Goal: Information Seeking & Learning: Learn about a topic

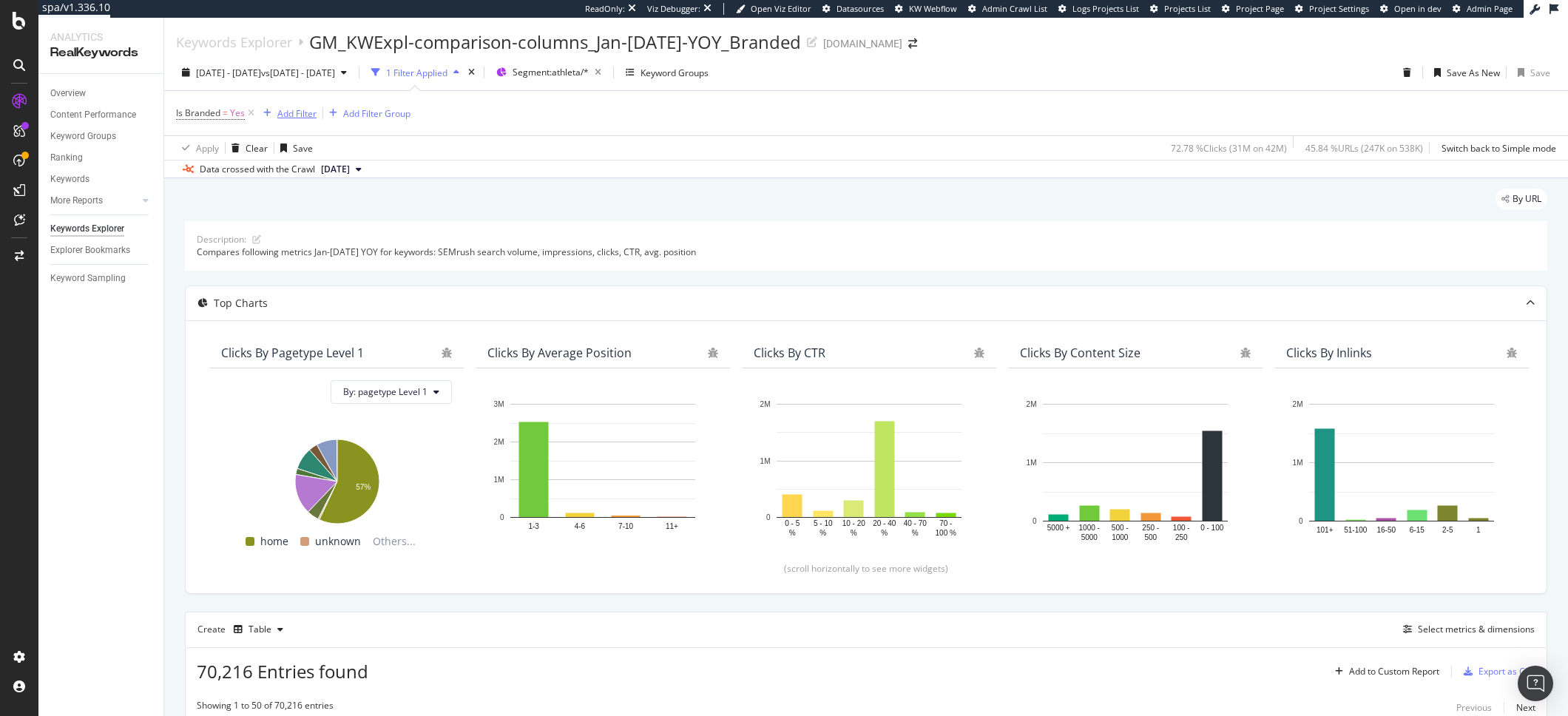
click at [306, 118] on div "Add Filter" at bounding box center [296, 113] width 39 height 12
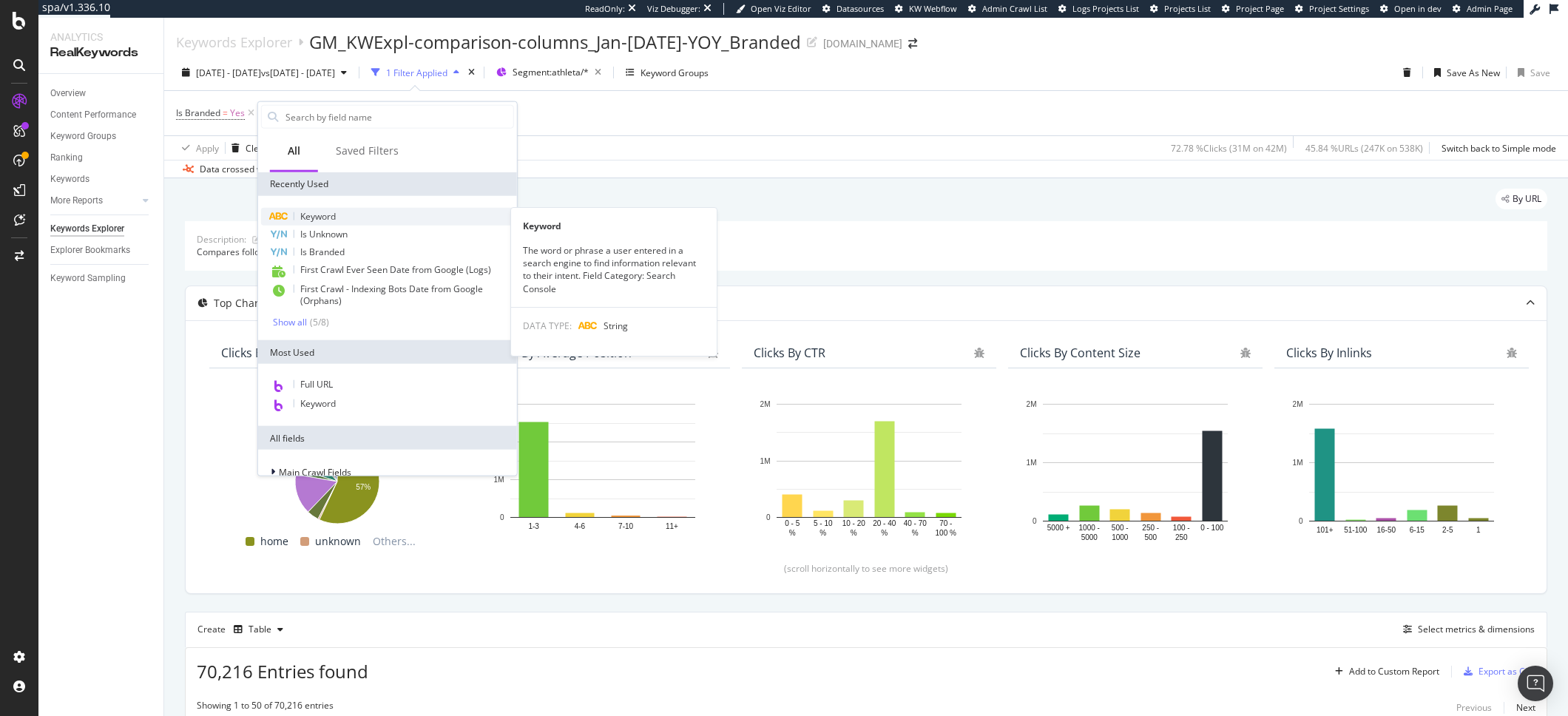
click at [328, 212] on span "Keyword" at bounding box center [318, 216] width 36 height 12
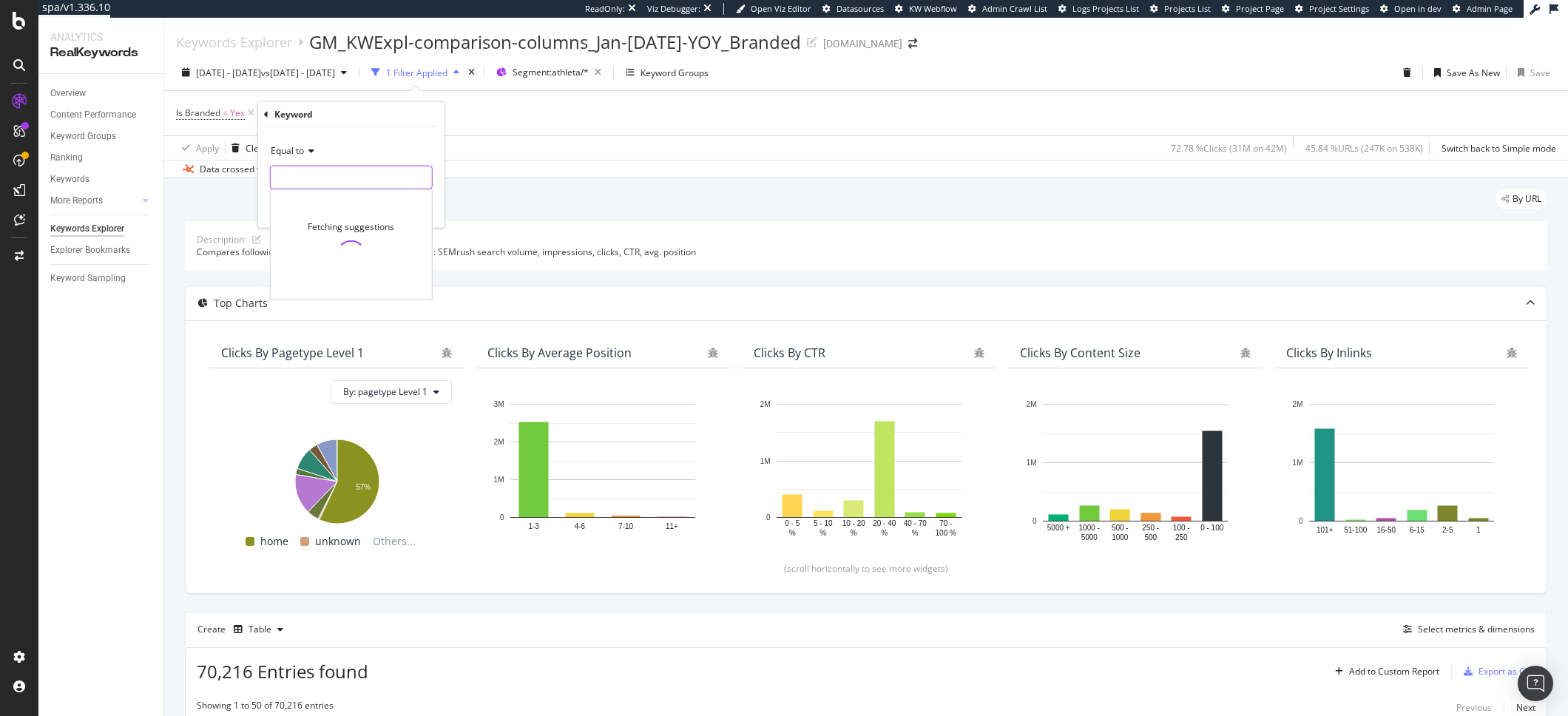
click at [295, 177] on input "text" at bounding box center [351, 177] width 161 height 24
type input "athletic"
click at [314, 154] on div "Equal to" at bounding box center [351, 150] width 163 height 24
click at [318, 303] on div "Contains" at bounding box center [352, 296] width 158 height 19
click at [307, 190] on div "Contains Cancel Add filter Apply" at bounding box center [351, 177] width 186 height 100
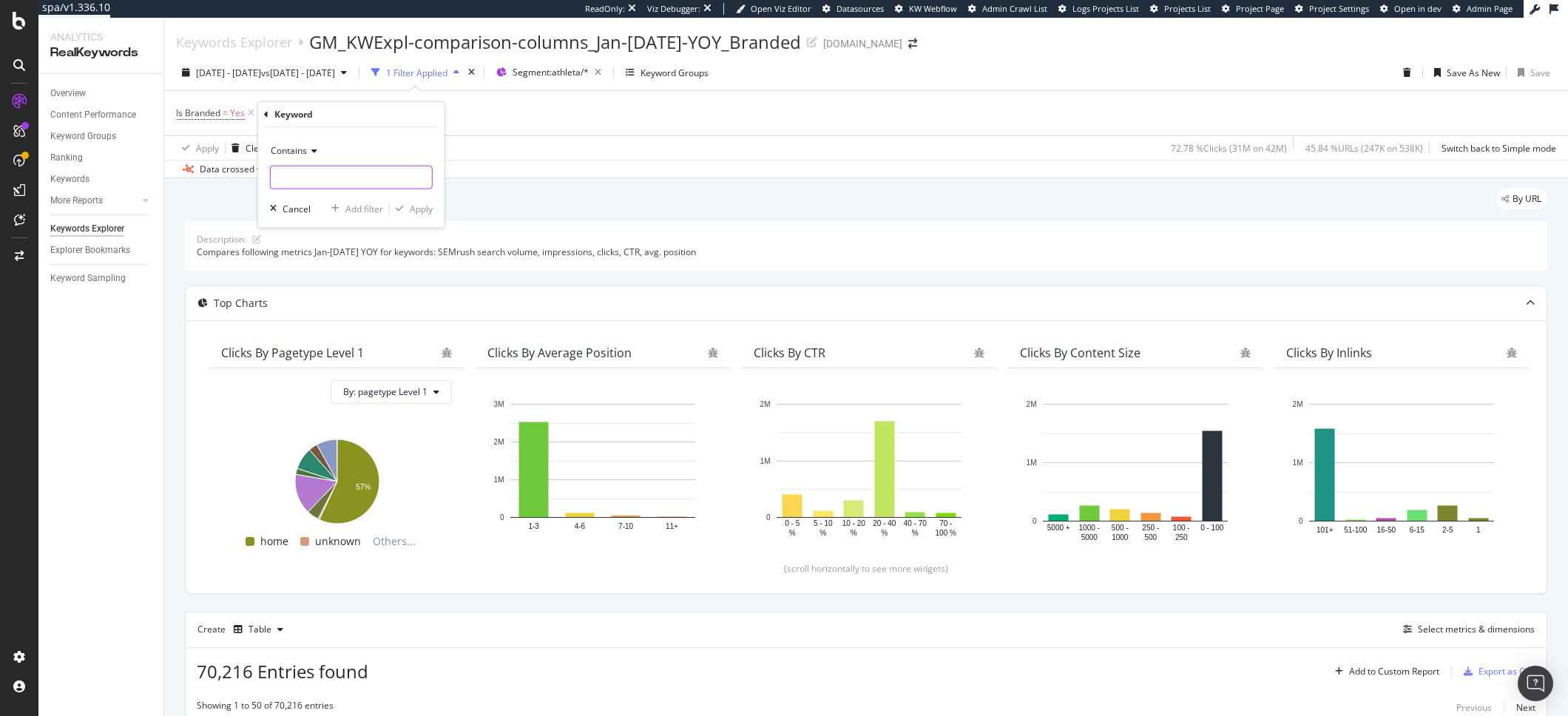
click at [307, 180] on input "text" at bounding box center [351, 177] width 161 height 24
type input "athletic"
drag, startPoint x: 412, startPoint y: 212, endPoint x: 625, endPoint y: 216, distance: 213.0
click at [412, 212] on div "Apply" at bounding box center [421, 207] width 23 height 12
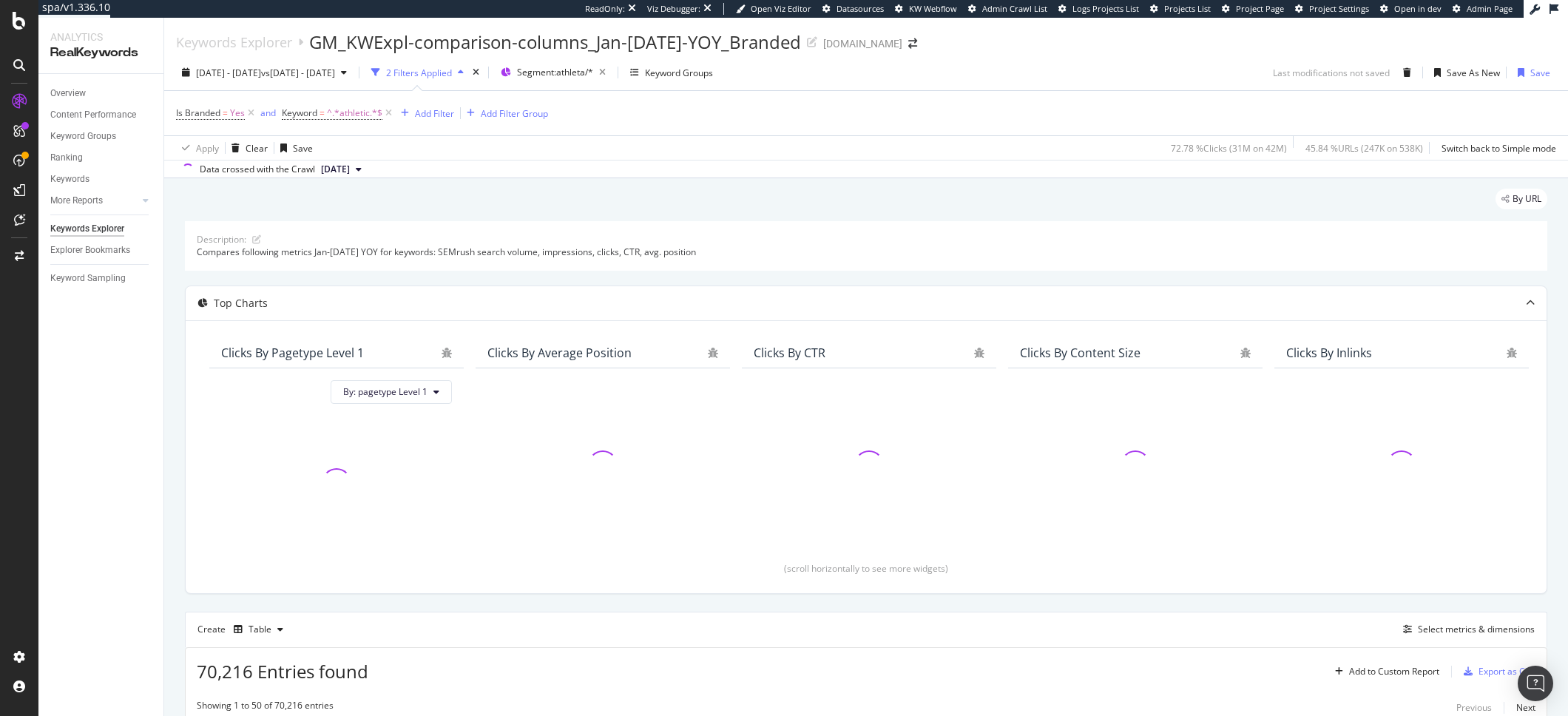
click at [652, 205] on div "By URL" at bounding box center [865, 204] width 1362 height 32
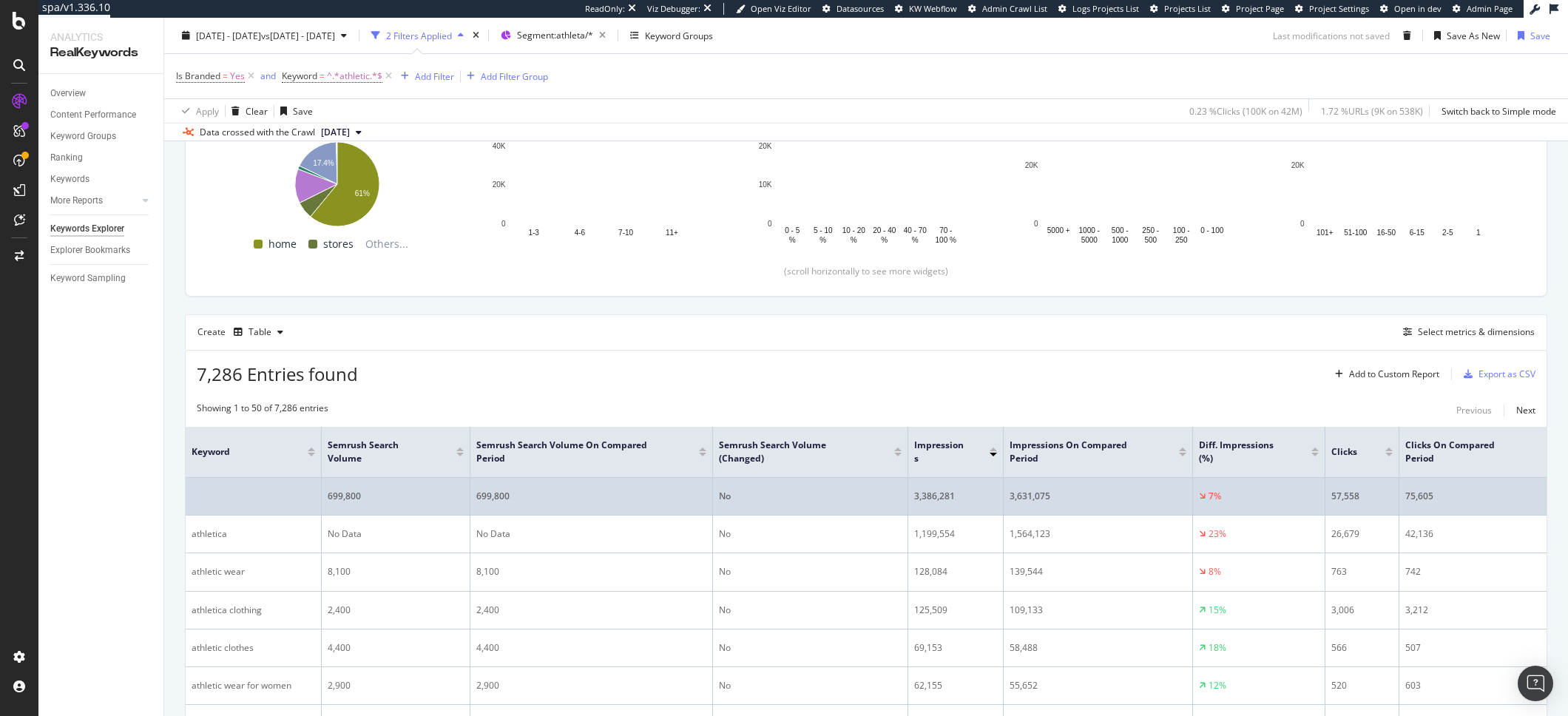
scroll to position [297, 0]
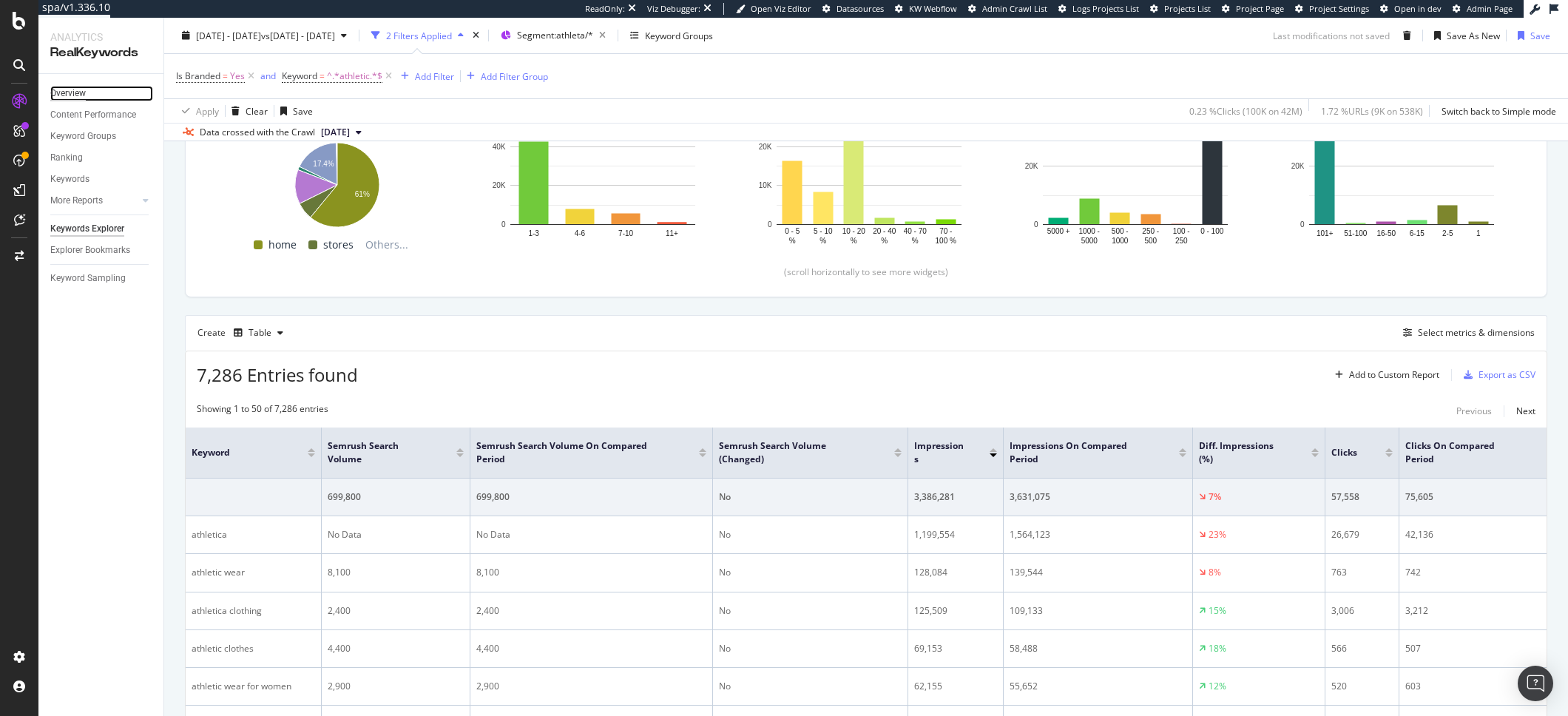
click at [85, 98] on div "Overview" at bounding box center [68, 94] width 36 height 15
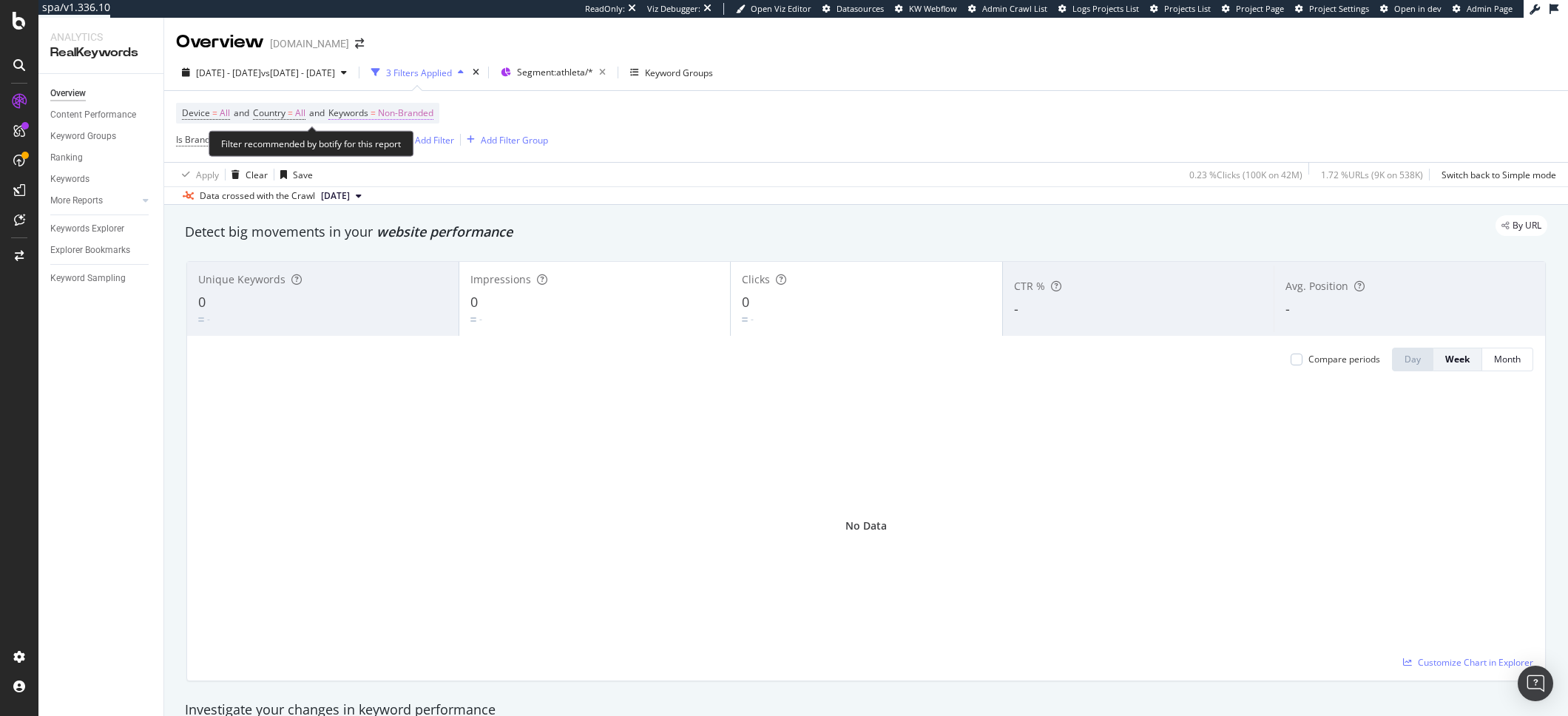
click at [390, 115] on span "Non-Branded" at bounding box center [406, 114] width 56 height 21
click at [373, 149] on span "Non-Branded" at bounding box center [381, 147] width 61 height 12
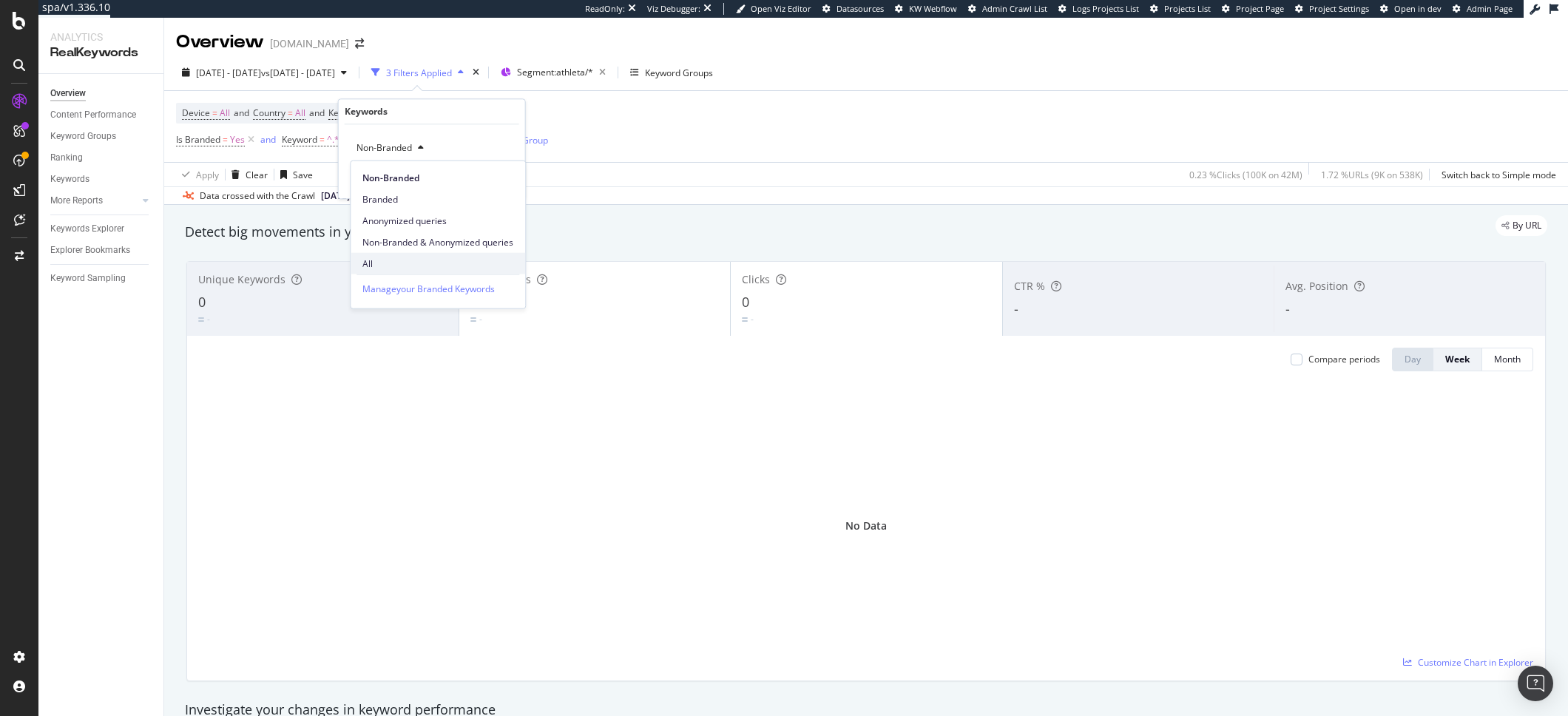
click at [384, 270] on div "All" at bounding box center [438, 263] width 175 height 22
click at [490, 182] on div "Apply" at bounding box center [501, 179] width 23 height 12
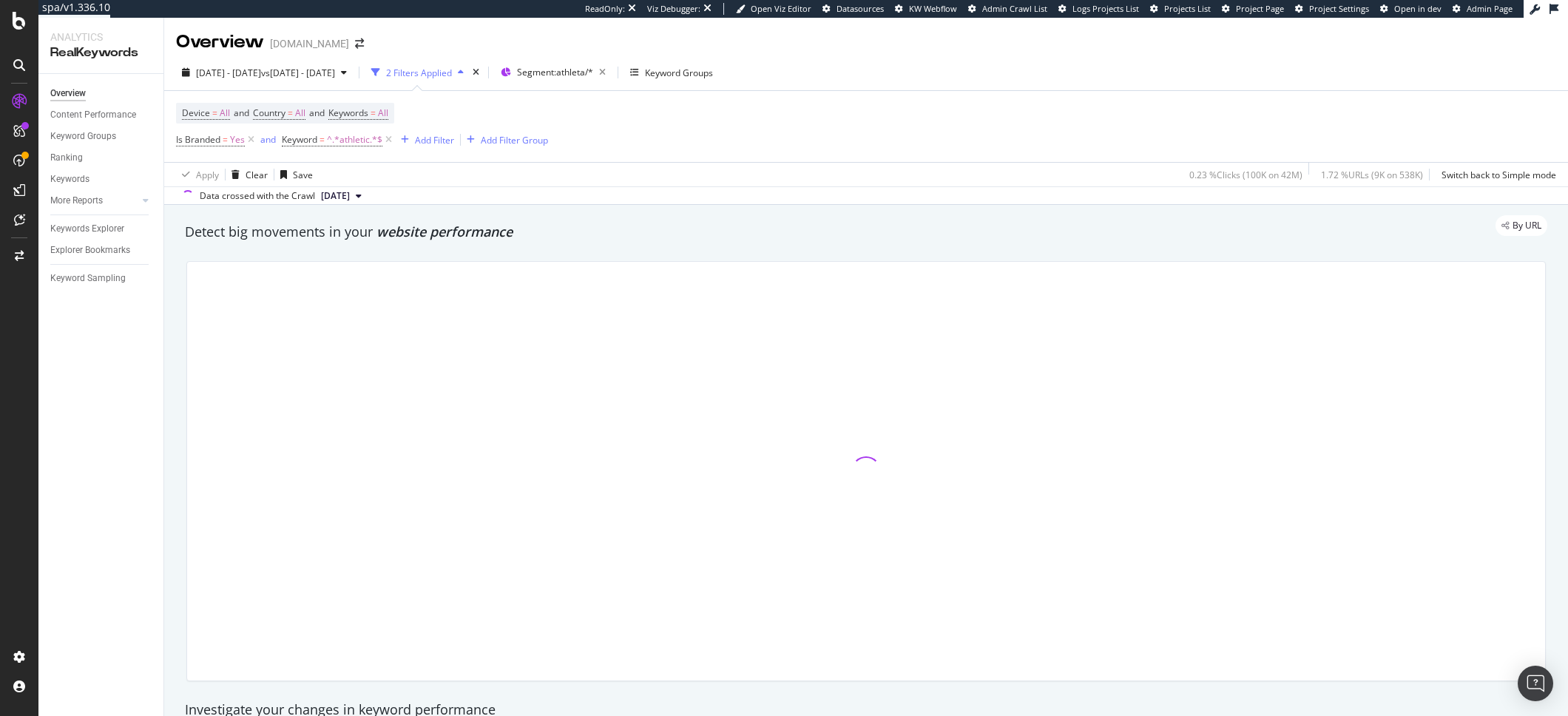
click at [815, 164] on div "Apply Clear Save 0.23 % Clicks ( 100K on 42M ) 1.72 % URLs ( 9K on 538K ) Switc…" at bounding box center [866, 174] width 1403 height 25
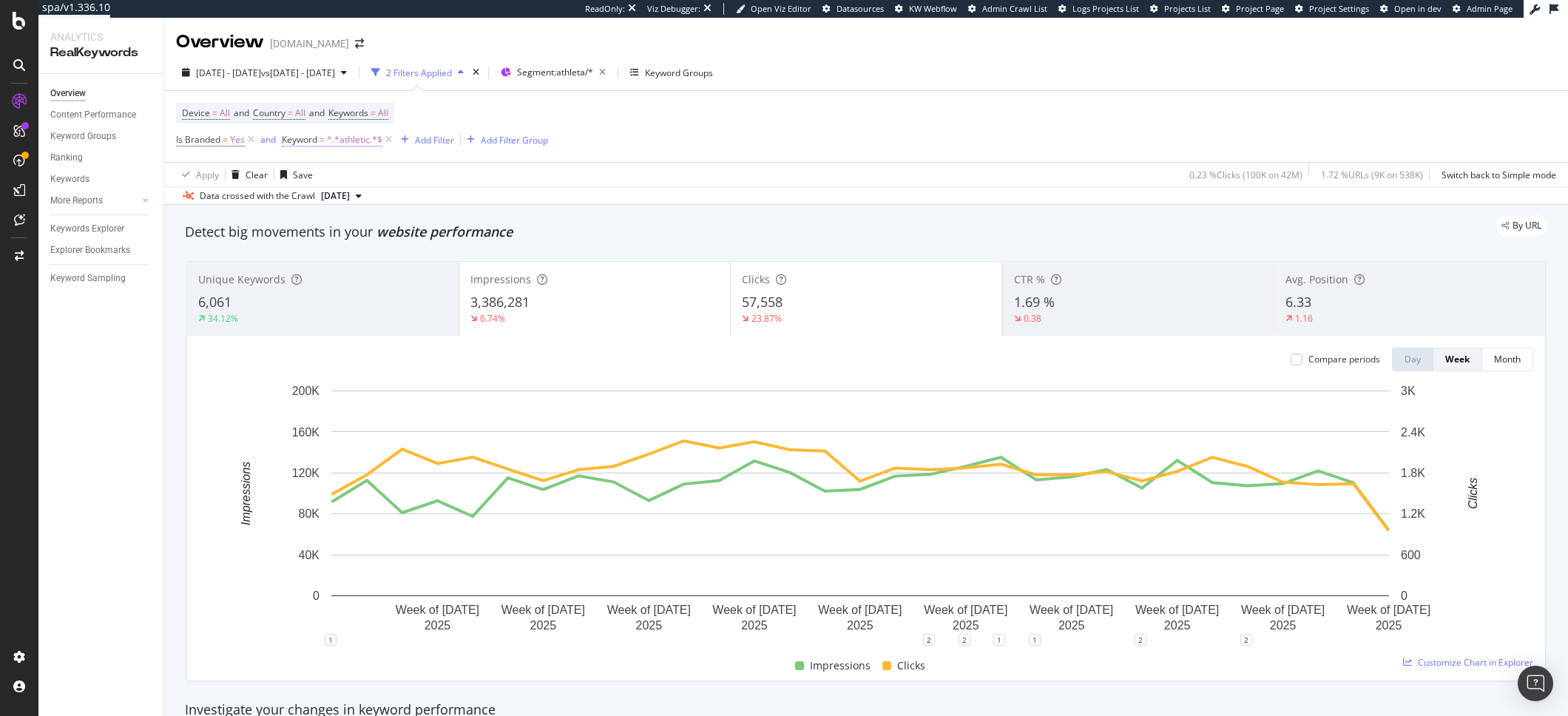
click at [299, 141] on span "Keyword" at bounding box center [300, 139] width 36 height 12
click at [608, 202] on div "Data crossed with the Crawl 2025 Jul. 30th" at bounding box center [866, 195] width 1403 height 18
click at [224, 77] on span "2025 Jan. 1st - 2025 Jul. 31st" at bounding box center [228, 72] width 65 height 12
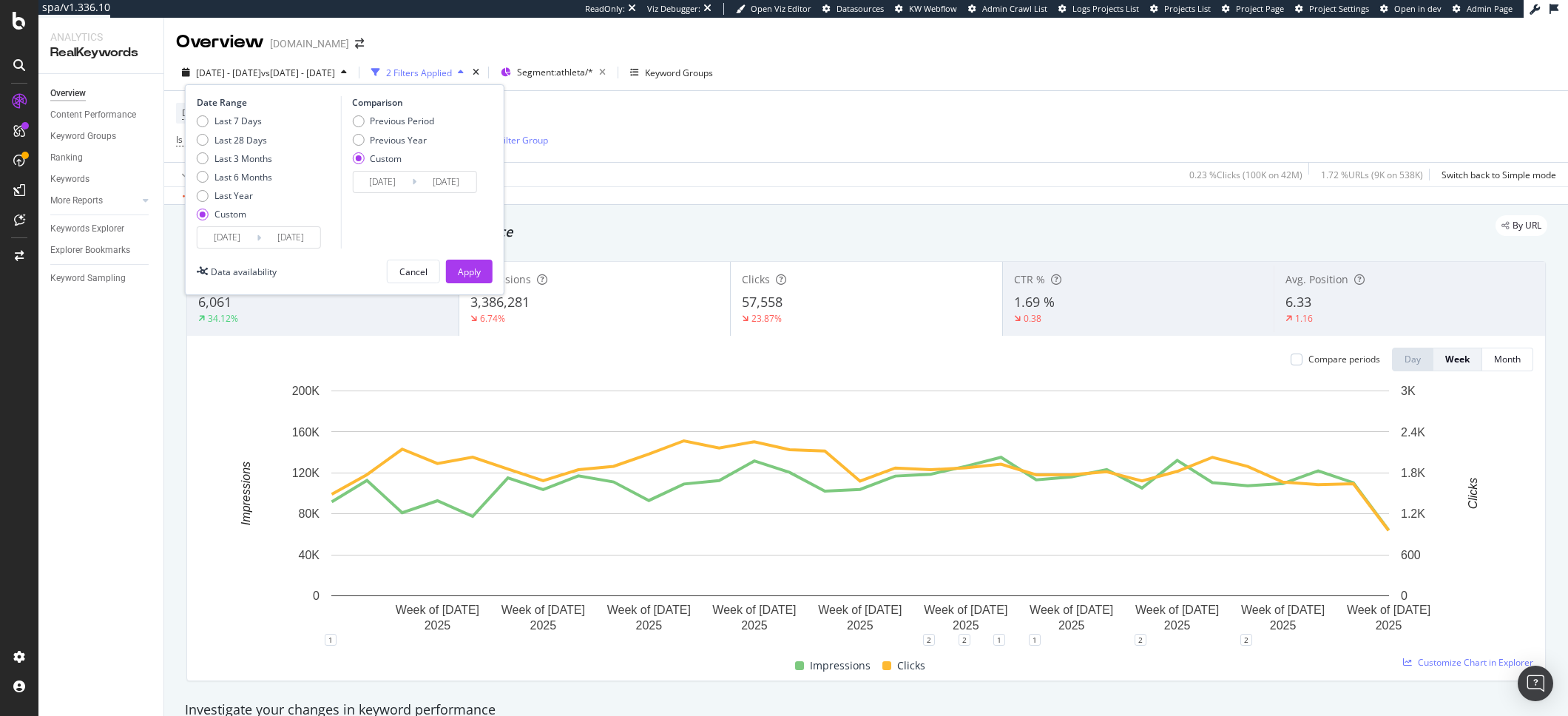
click at [298, 242] on input "2025/07/31" at bounding box center [290, 237] width 60 height 21
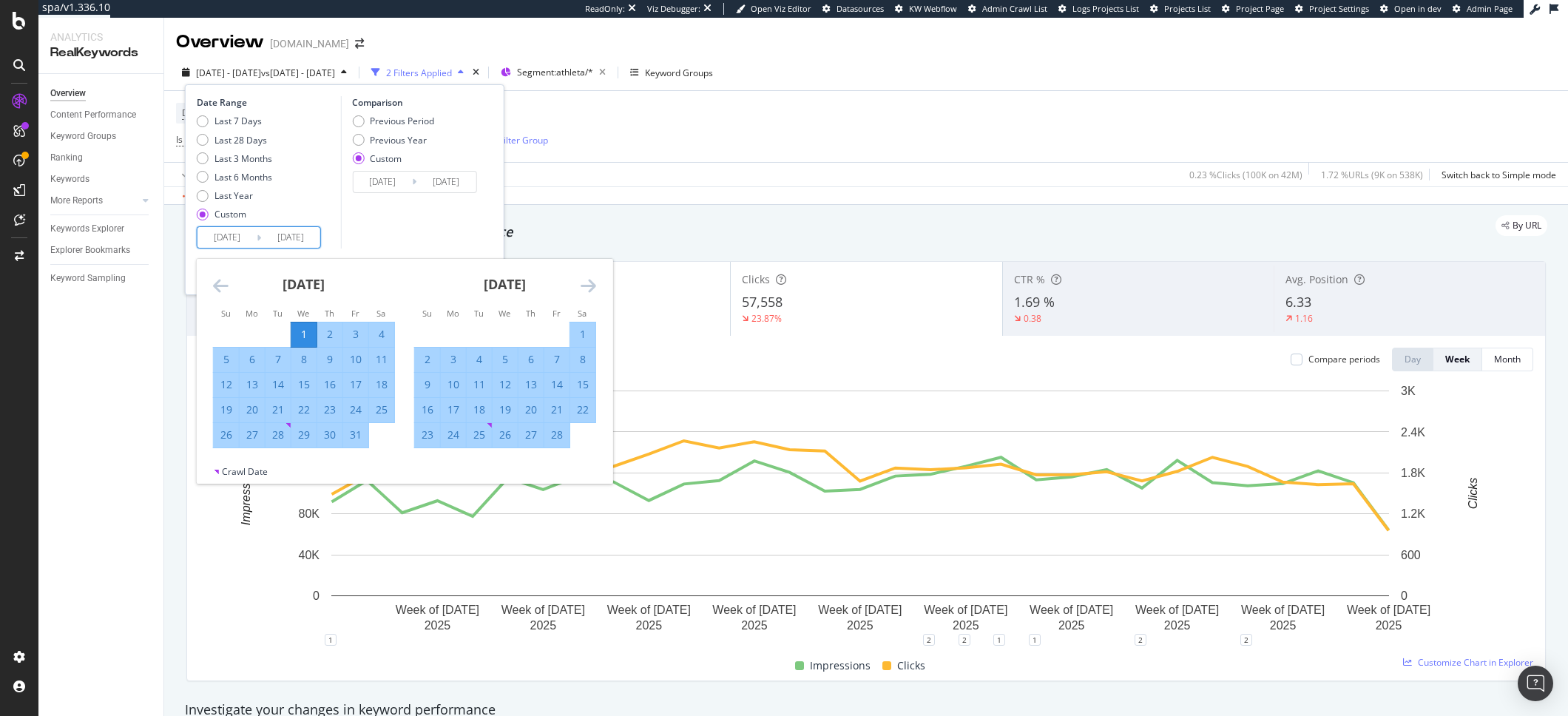
click at [579, 286] on div "February 2025" at bounding box center [505, 290] width 182 height 62
click at [584, 284] on icon "Move forward to switch to the next month." at bounding box center [588, 285] width 15 height 18
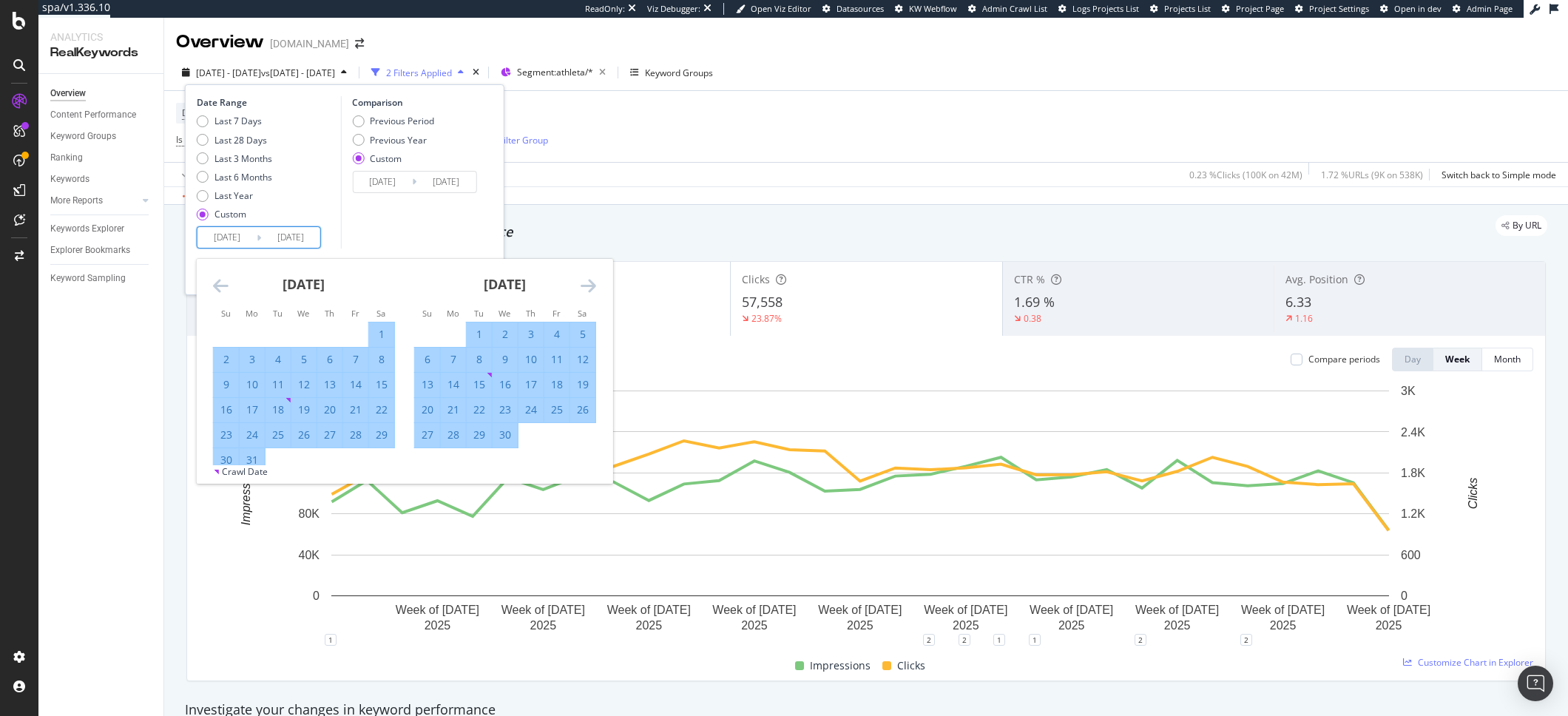
click at [584, 284] on icon "Move forward to switch to the next month." at bounding box center [588, 285] width 15 height 18
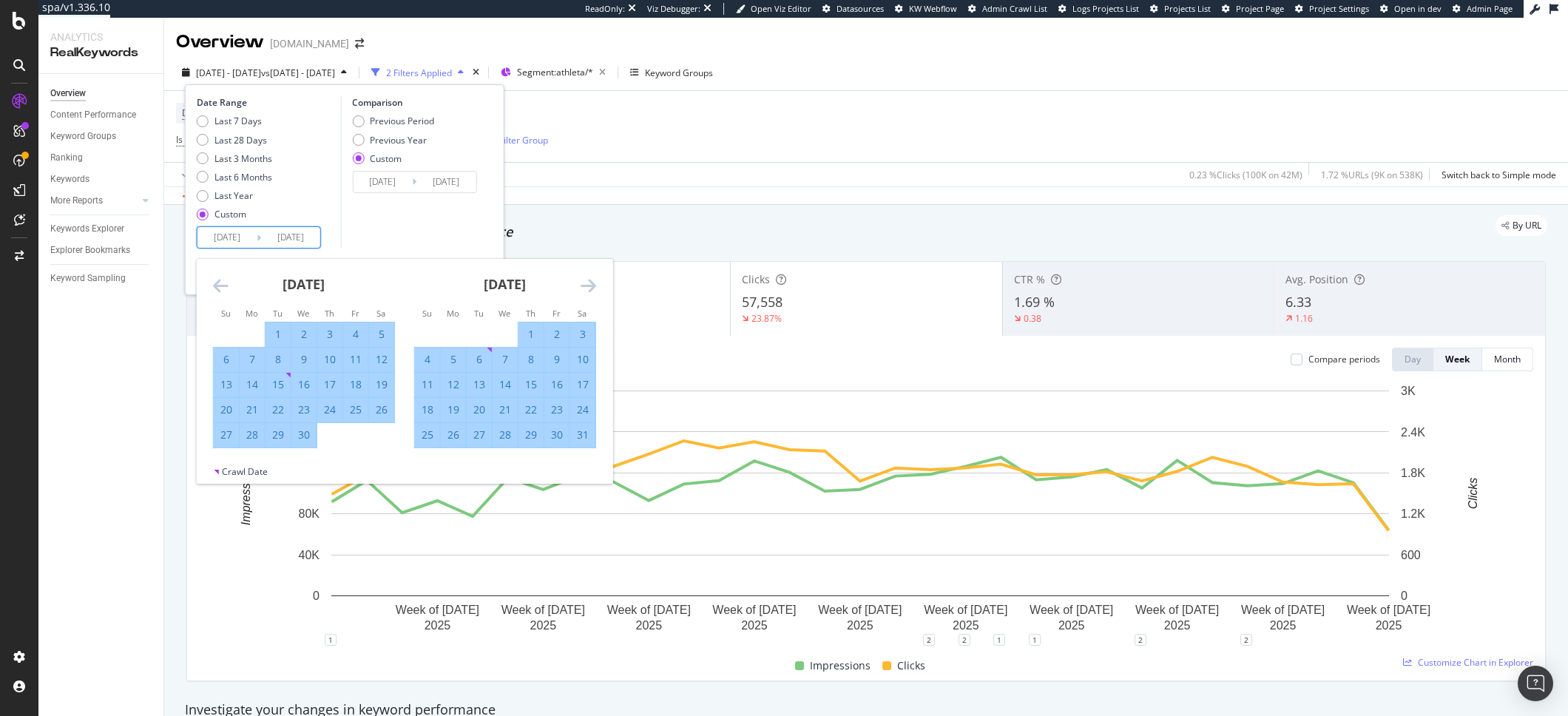
click at [584, 284] on icon "Move forward to switch to the next month." at bounding box center [588, 285] width 15 height 18
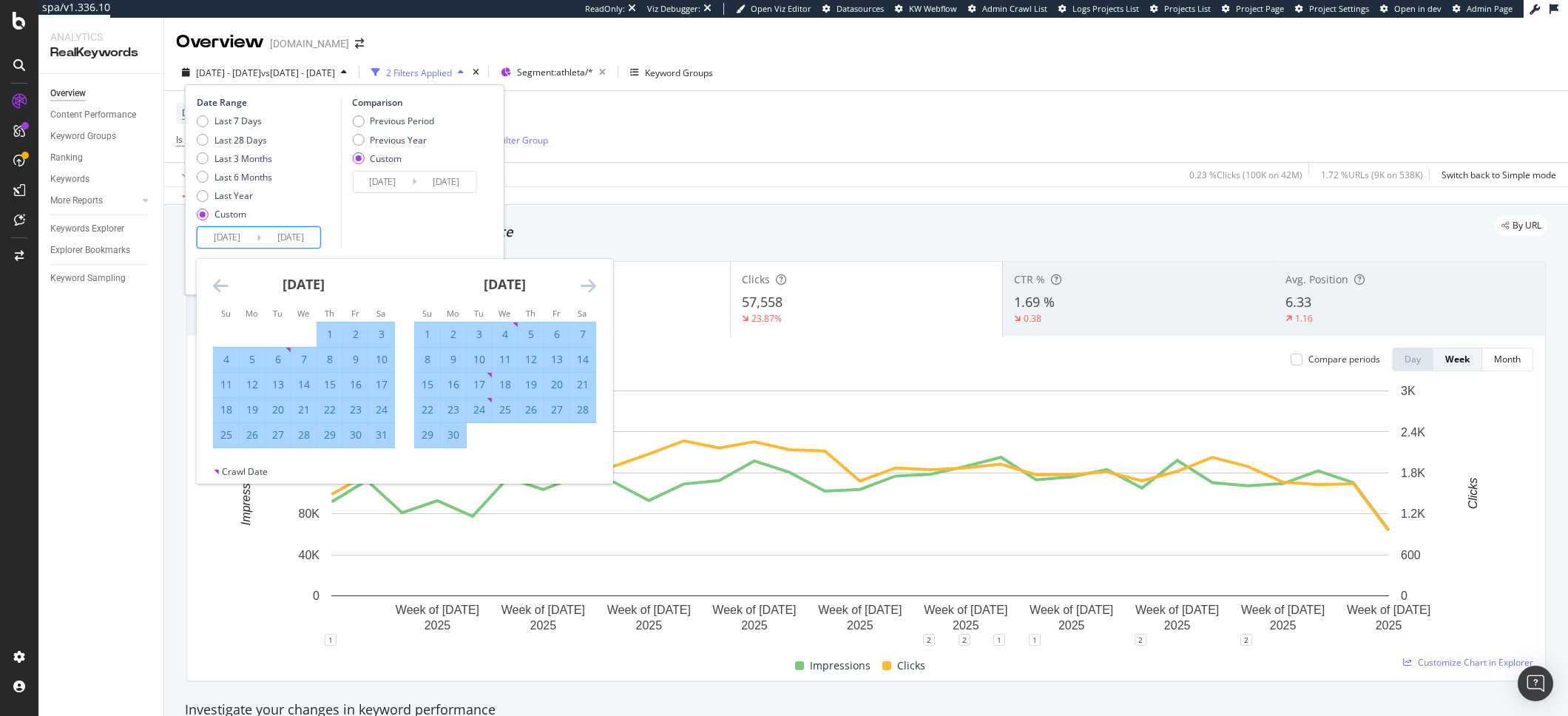
click at [584, 284] on icon "Move forward to switch to the next month." at bounding box center [588, 285] width 15 height 18
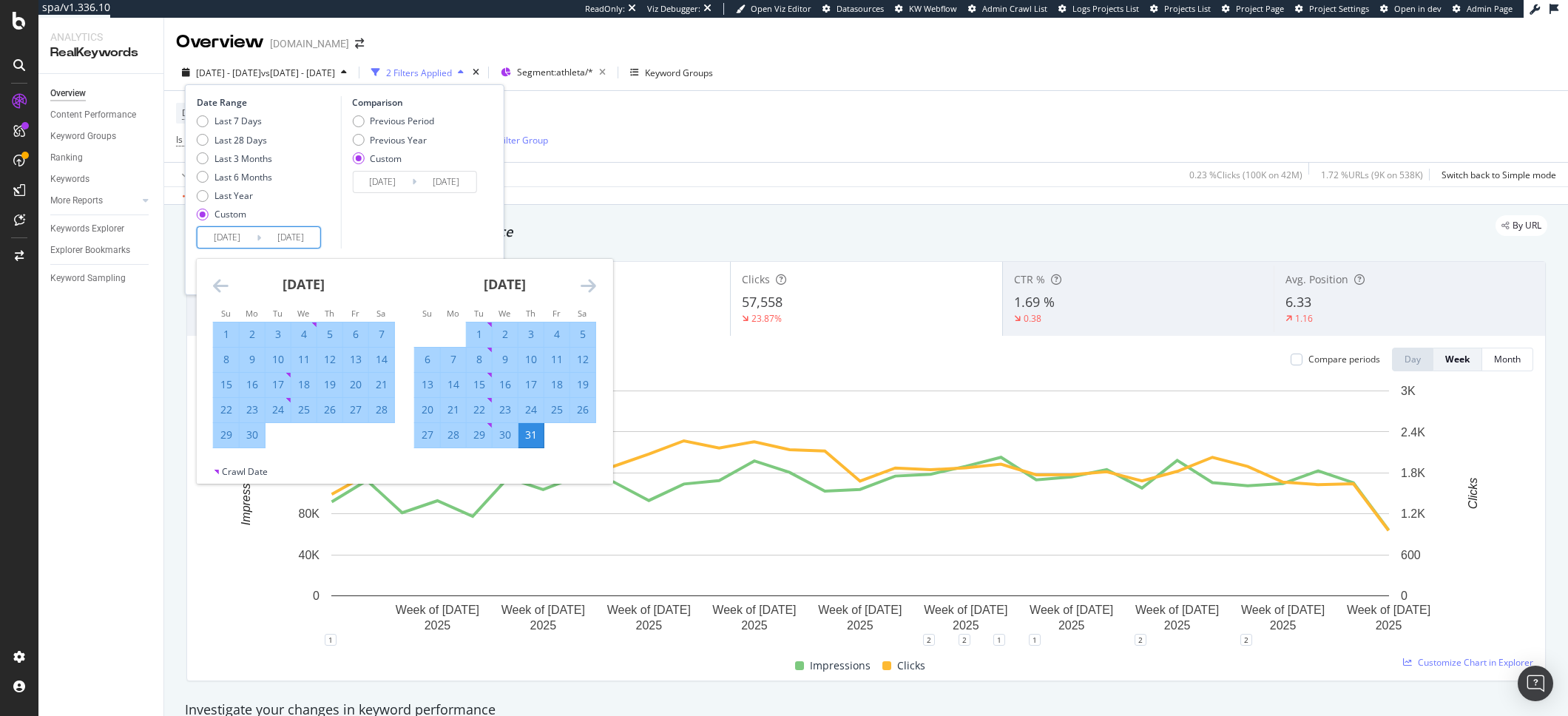
click at [584, 284] on icon "Move forward to switch to the next month." at bounding box center [588, 285] width 15 height 18
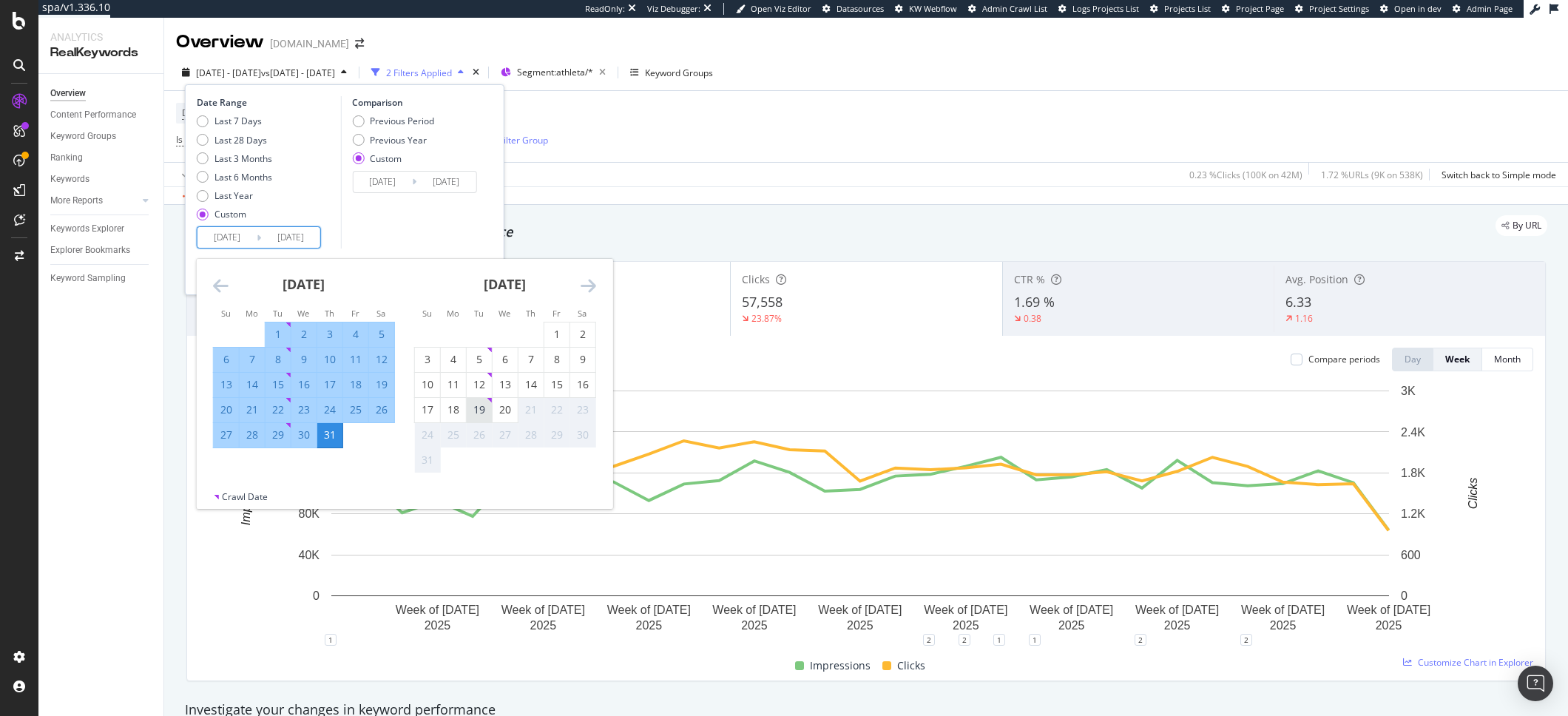
click at [487, 418] on div "19" at bounding box center [479, 410] width 26 height 25
type input "2025/08/19"
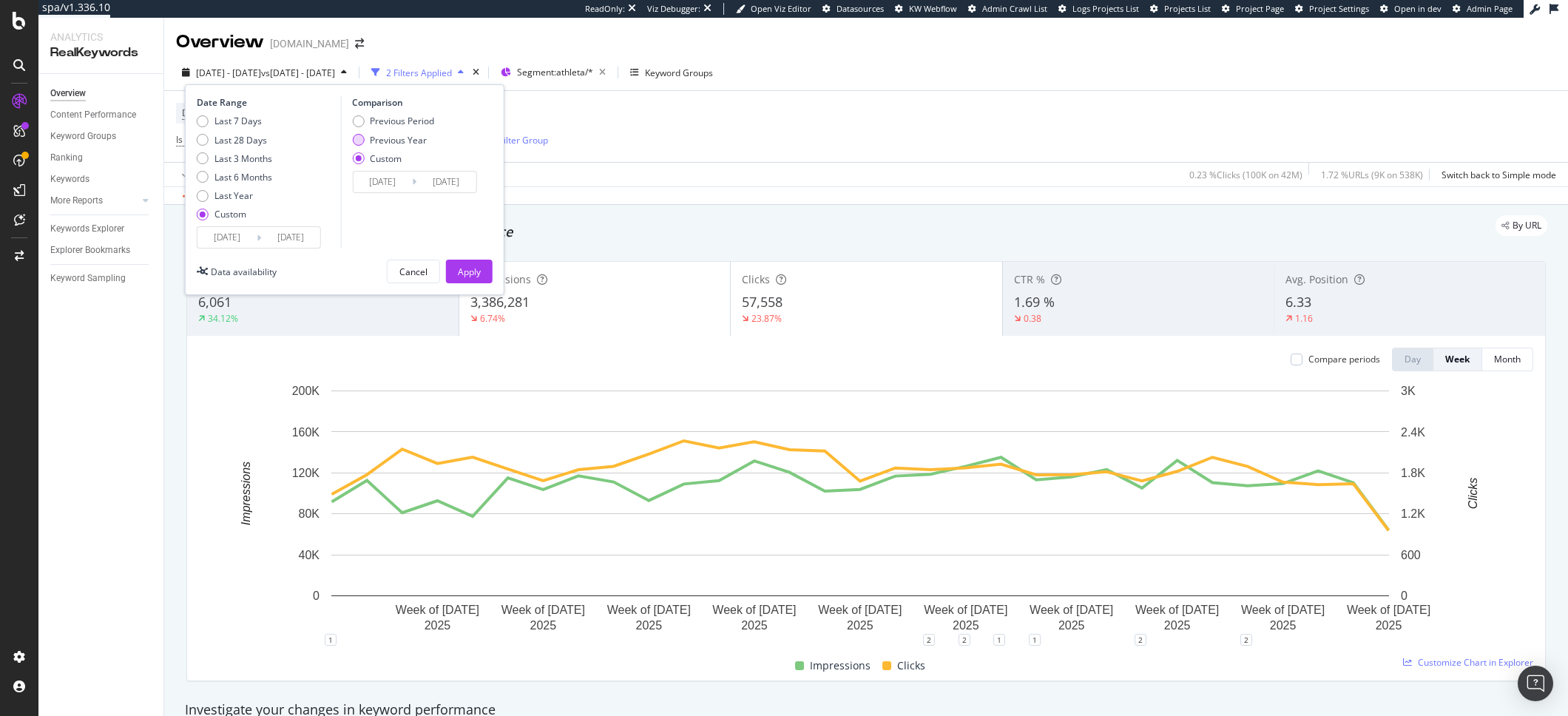
click at [406, 145] on div "Previous Year" at bounding box center [398, 140] width 57 height 12
type input "2024/01/03"
type input "2024/08/20"
click at [469, 278] on div "Apply" at bounding box center [469, 271] width 23 height 22
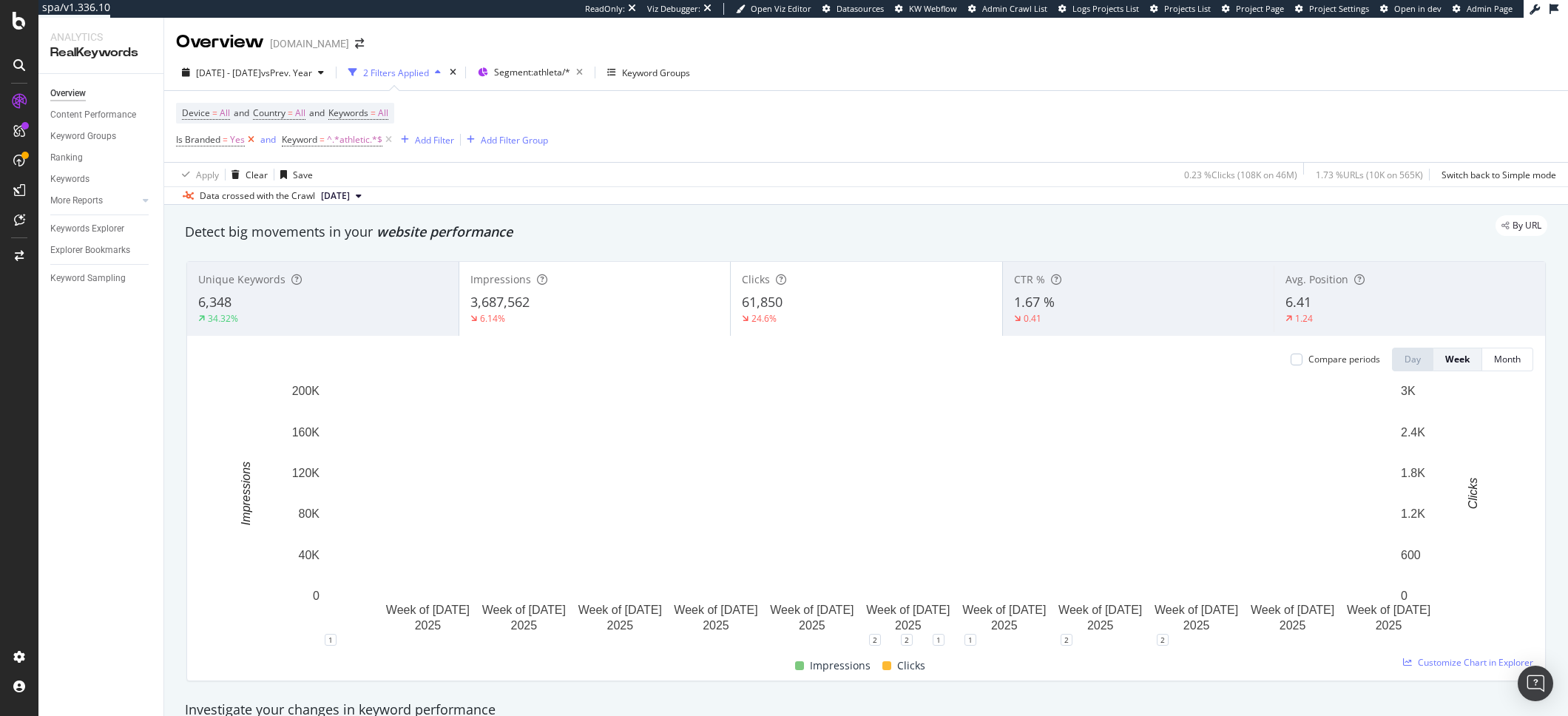
click at [250, 142] on icon at bounding box center [251, 140] width 12 height 15
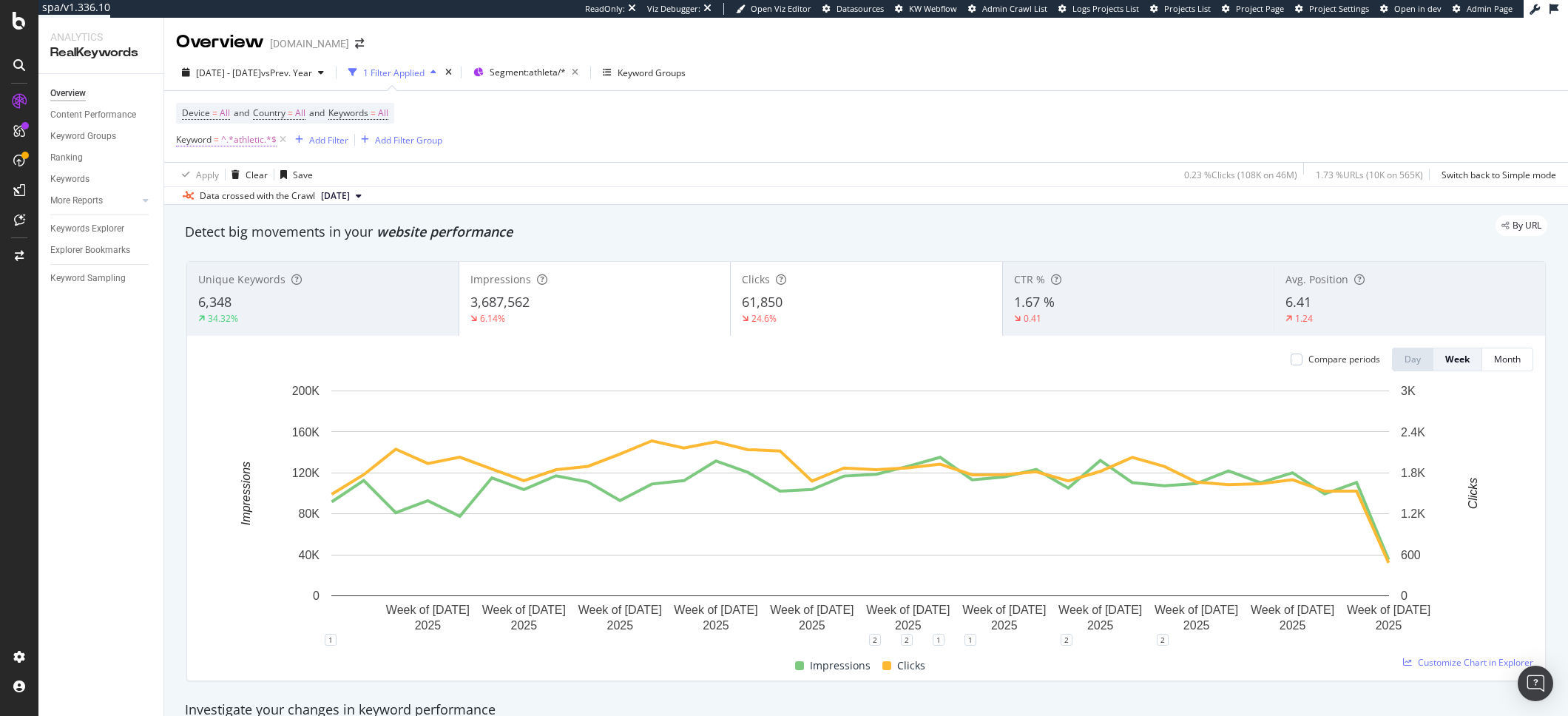
click at [257, 138] on span "^.*athletic.*$" at bounding box center [249, 140] width 56 height 21
click at [669, 145] on div "Device = All and Country = All and Keywords = All Keyword = ^.*athletic.*$ Add …" at bounding box center [865, 126] width 1380 height 71
click at [375, 114] on span "=" at bounding box center [373, 113] width 5 height 12
click at [381, 143] on div "All" at bounding box center [368, 148] width 34 height 22
click at [590, 167] on div "Apply Clear Save 0.23 % Clicks ( 108K on 46M ) 1.73 % URLs ( 10K on 565K ) Swit…" at bounding box center [866, 174] width 1403 height 25
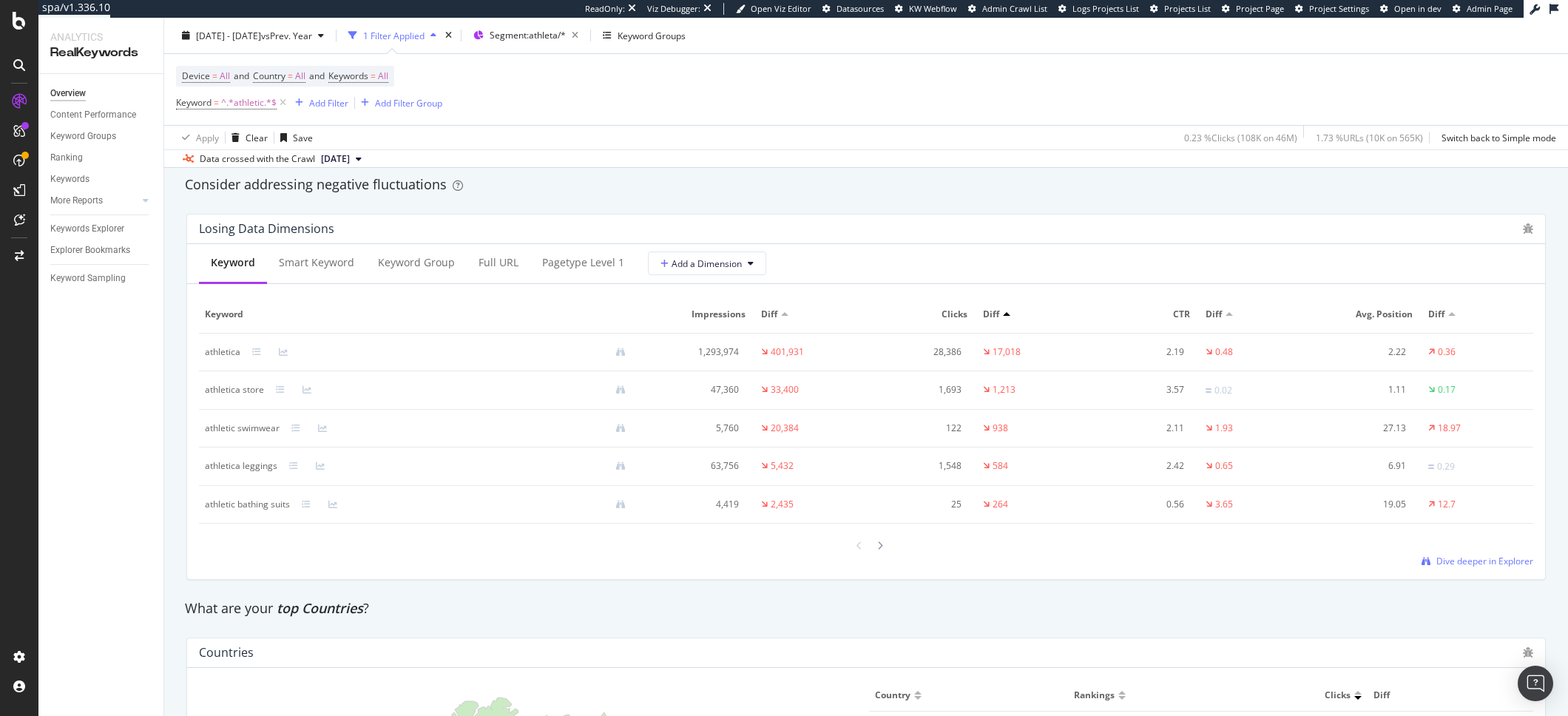
scroll to position [1709, 0]
drag, startPoint x: 239, startPoint y: 473, endPoint x: 201, endPoint y: 473, distance: 38.0
click at [201, 473] on td "athletica leggings" at bounding box center [421, 472] width 444 height 39
click at [229, 476] on div "athletica leggings" at bounding box center [241, 471] width 73 height 13
drag, startPoint x: 229, startPoint y: 355, endPoint x: 171, endPoint y: 350, distance: 58.2
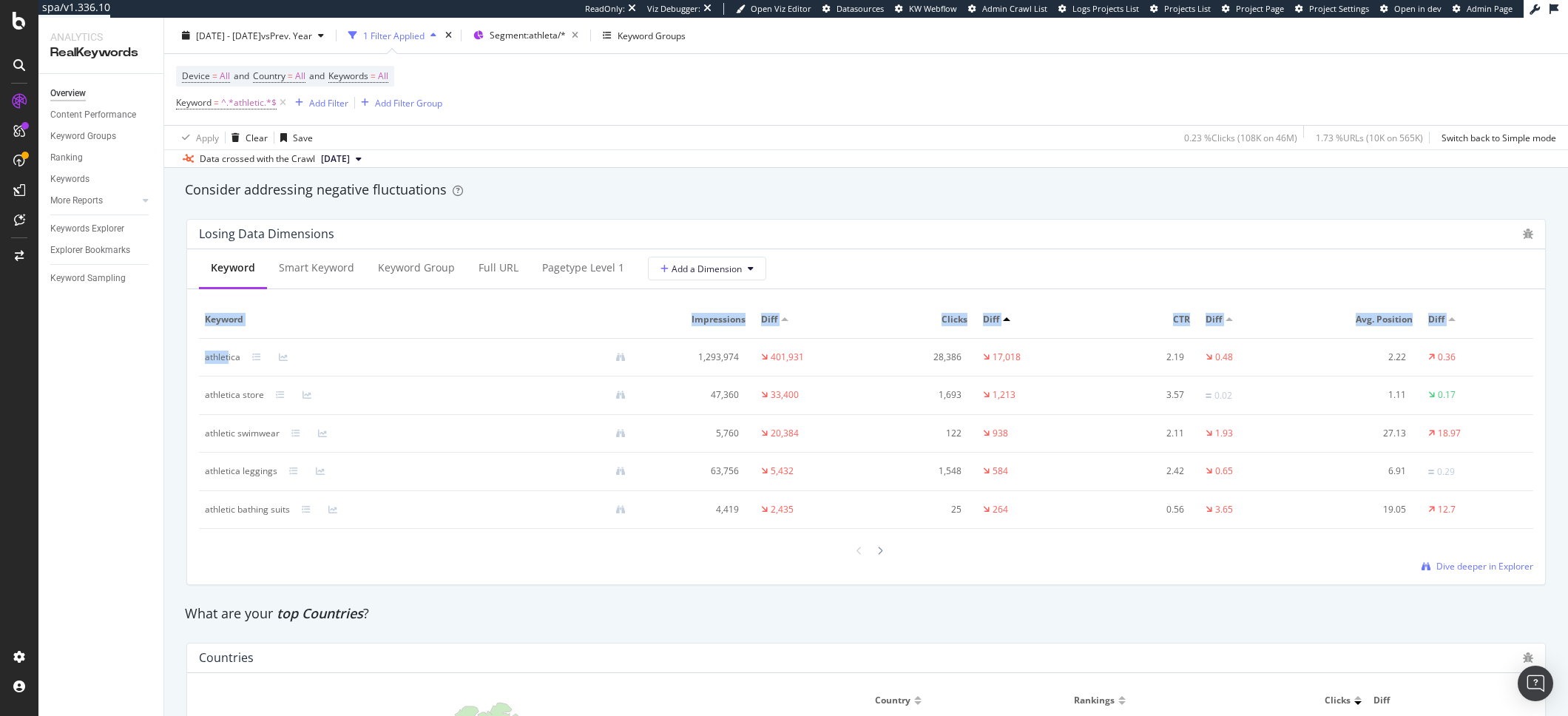
click at [160, 340] on div "Overview Content Performance Keyword Groups Ranking Keywords More Reports Count…" at bounding box center [101, 394] width 125 height 642
click at [1002, 321] on div at bounding box center [1006, 319] width 8 height 4
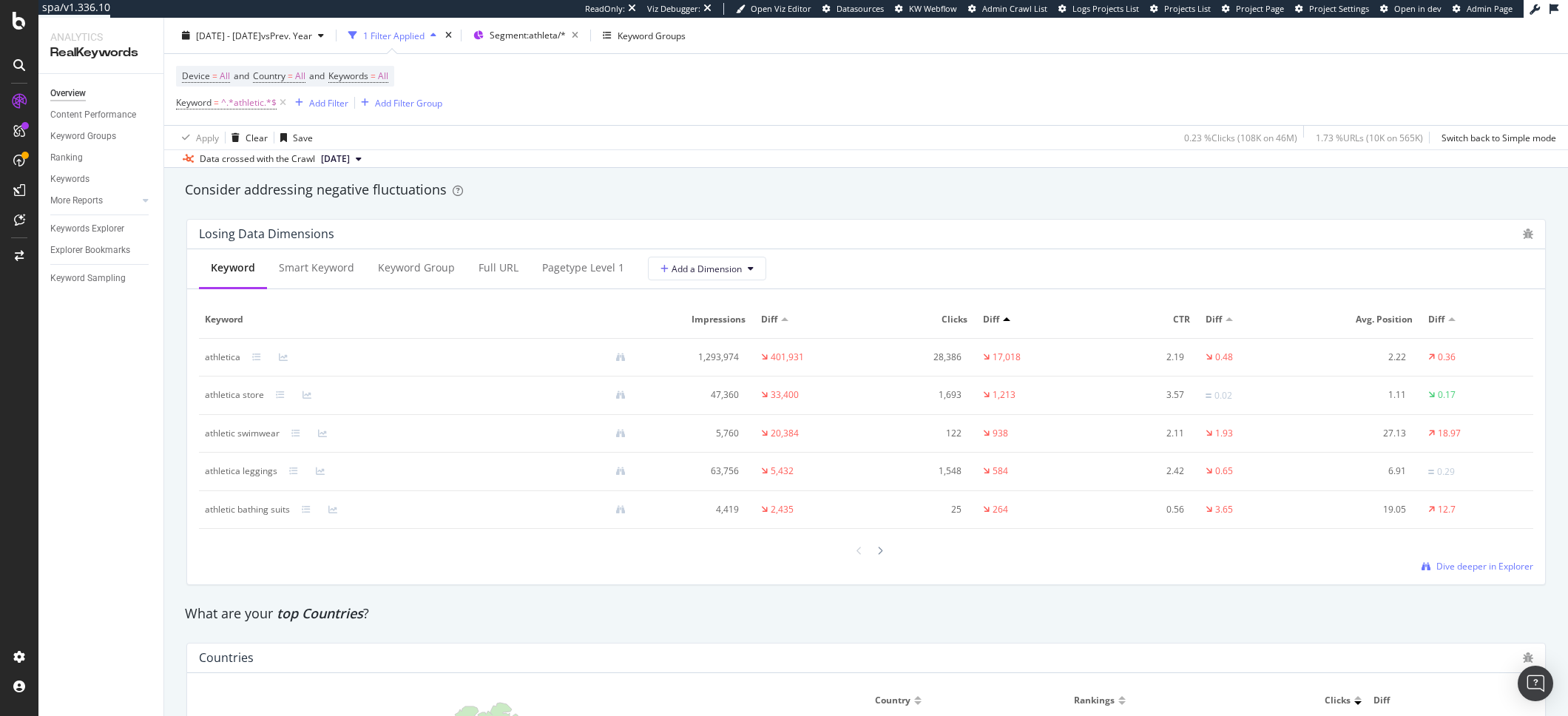
click at [1002, 321] on div at bounding box center [1006, 319] width 8 height 4
click at [261, 40] on span "2025 Jan. 1st - 2025 Aug. 19th" at bounding box center [228, 34] width 65 height 12
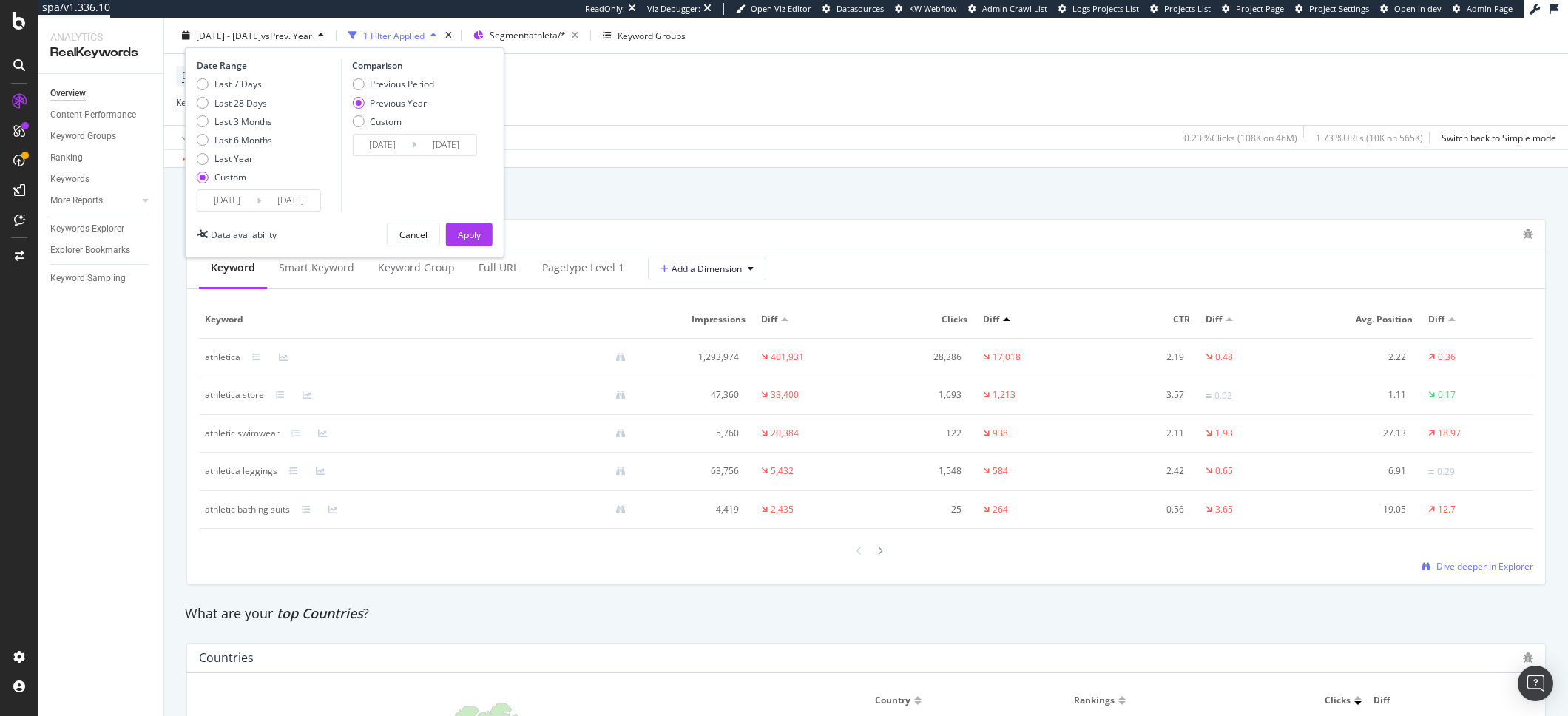
click at [299, 201] on input "2025/08/19" at bounding box center [290, 201] width 60 height 21
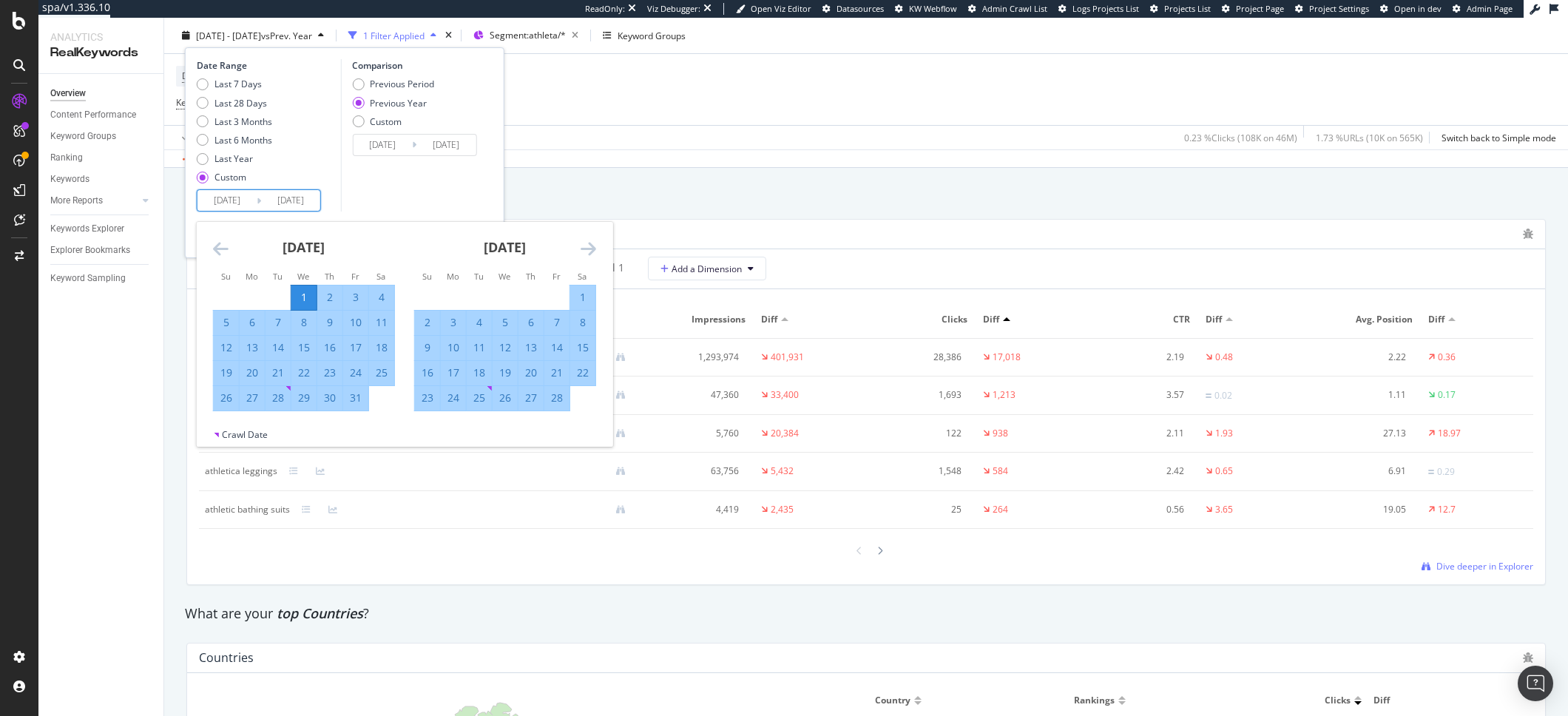
click at [575, 254] on div "February 2025" at bounding box center [505, 253] width 182 height 62
click at [591, 251] on icon "Move forward to switch to the next month." at bounding box center [588, 248] width 15 height 18
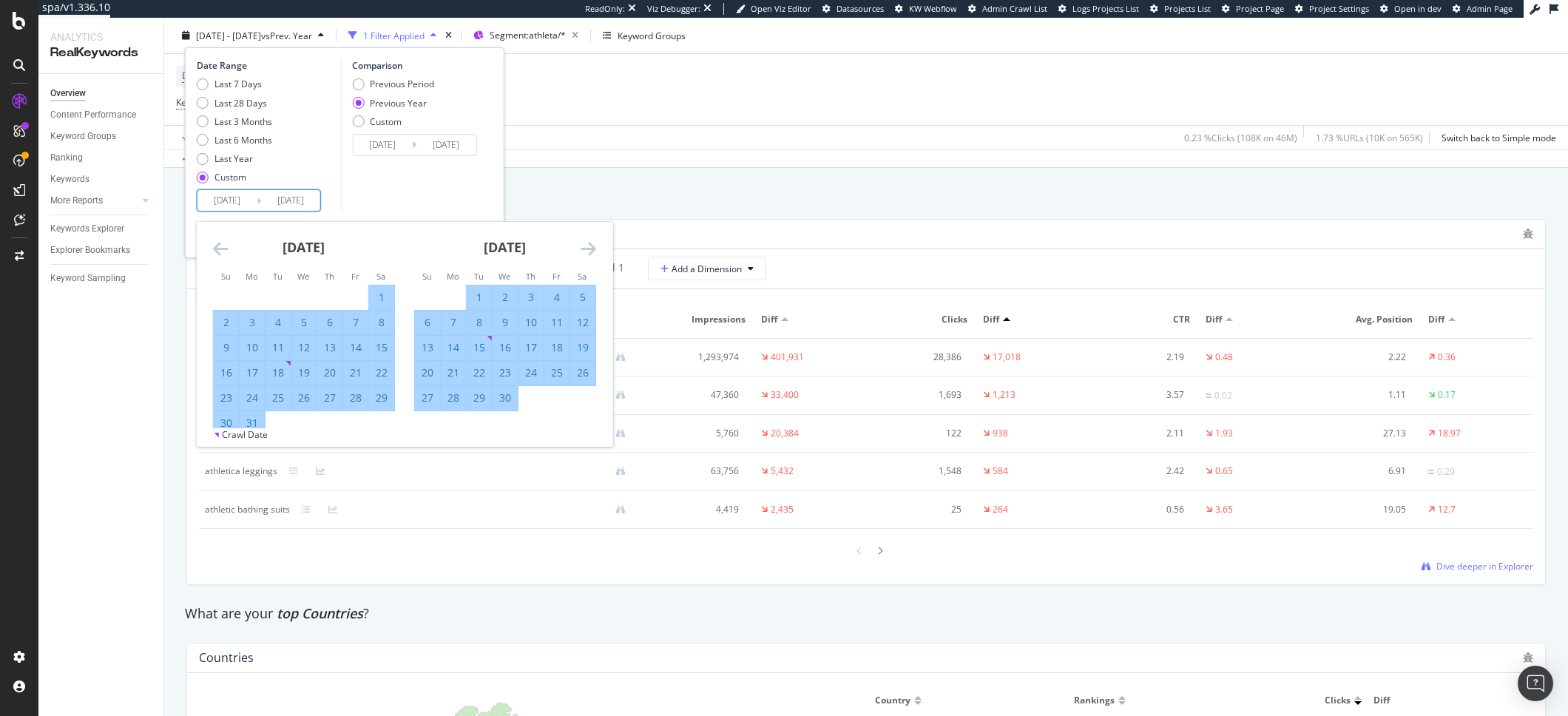
click at [593, 250] on icon "Move forward to switch to the next month." at bounding box center [588, 248] width 15 height 18
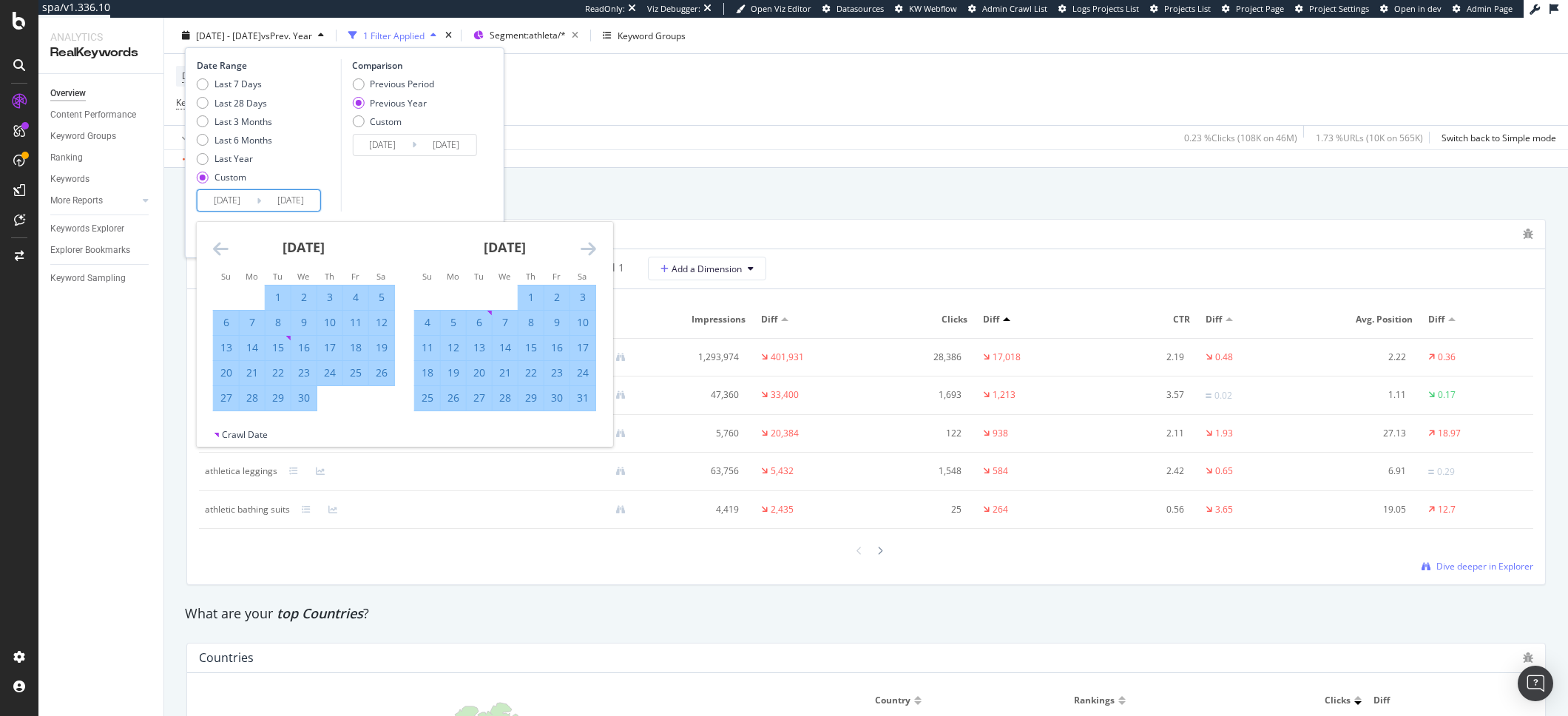
click at [457, 325] on div "5" at bounding box center [453, 323] width 26 height 15
type input "2025/05/05"
type input "2024/05/06"
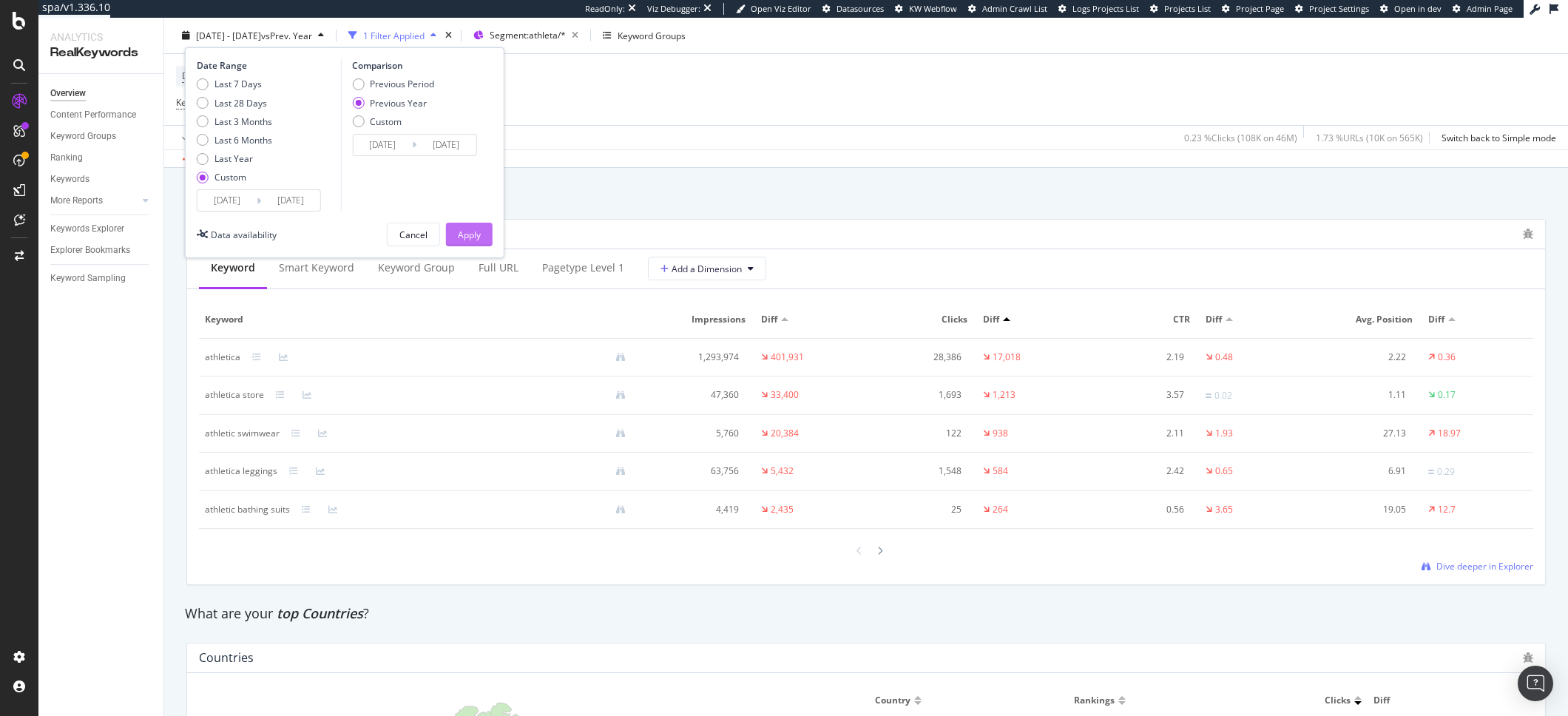
click at [463, 236] on div "Apply" at bounding box center [469, 234] width 23 height 12
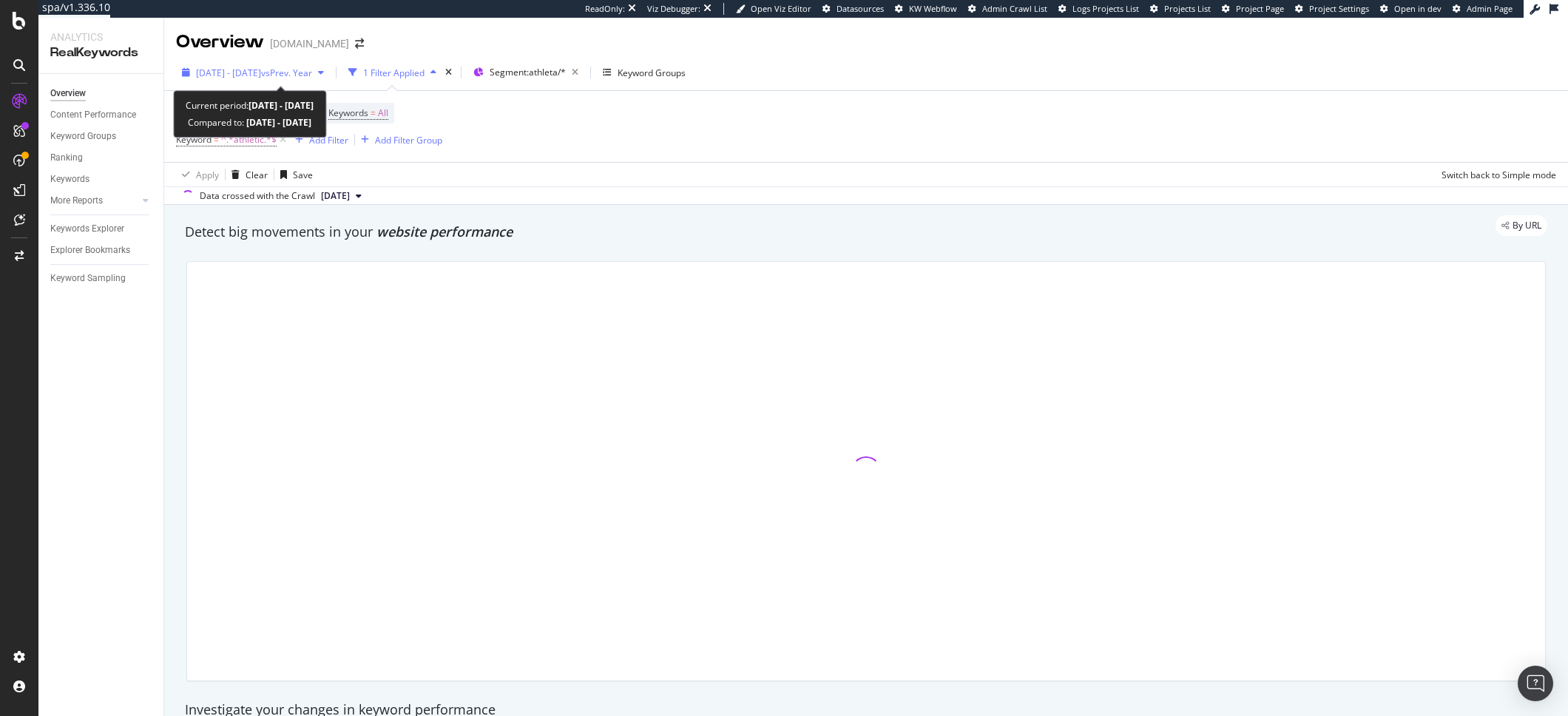
click at [261, 73] on span "2025 Jan. 1st - 2025 May. 5th" at bounding box center [228, 72] width 65 height 12
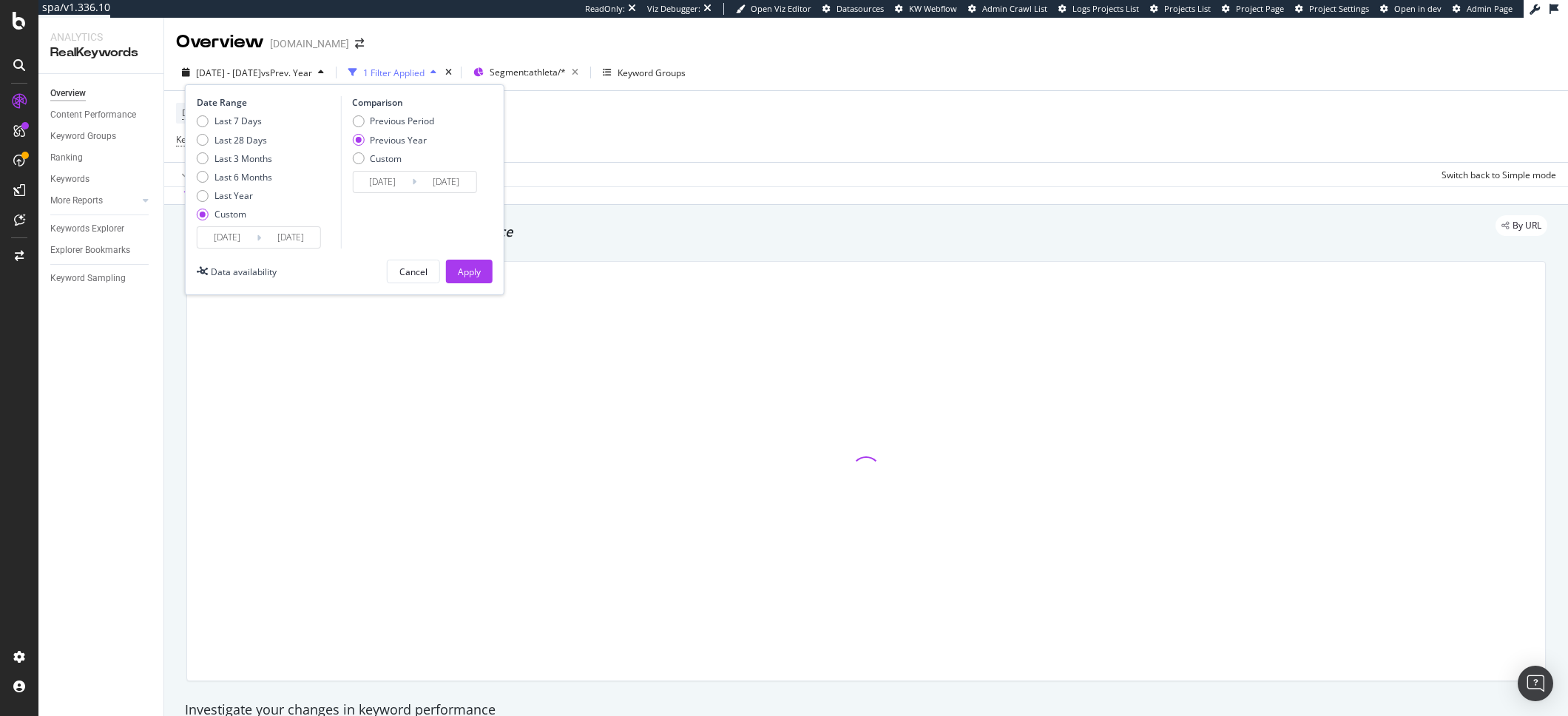
click at [245, 226] on div "2025/01/01 Navigate forward to interact with the calendar and select a date. Pr…" at bounding box center [258, 236] width 124 height 22
click at [244, 232] on input "2025/01/01" at bounding box center [227, 237] width 60 height 21
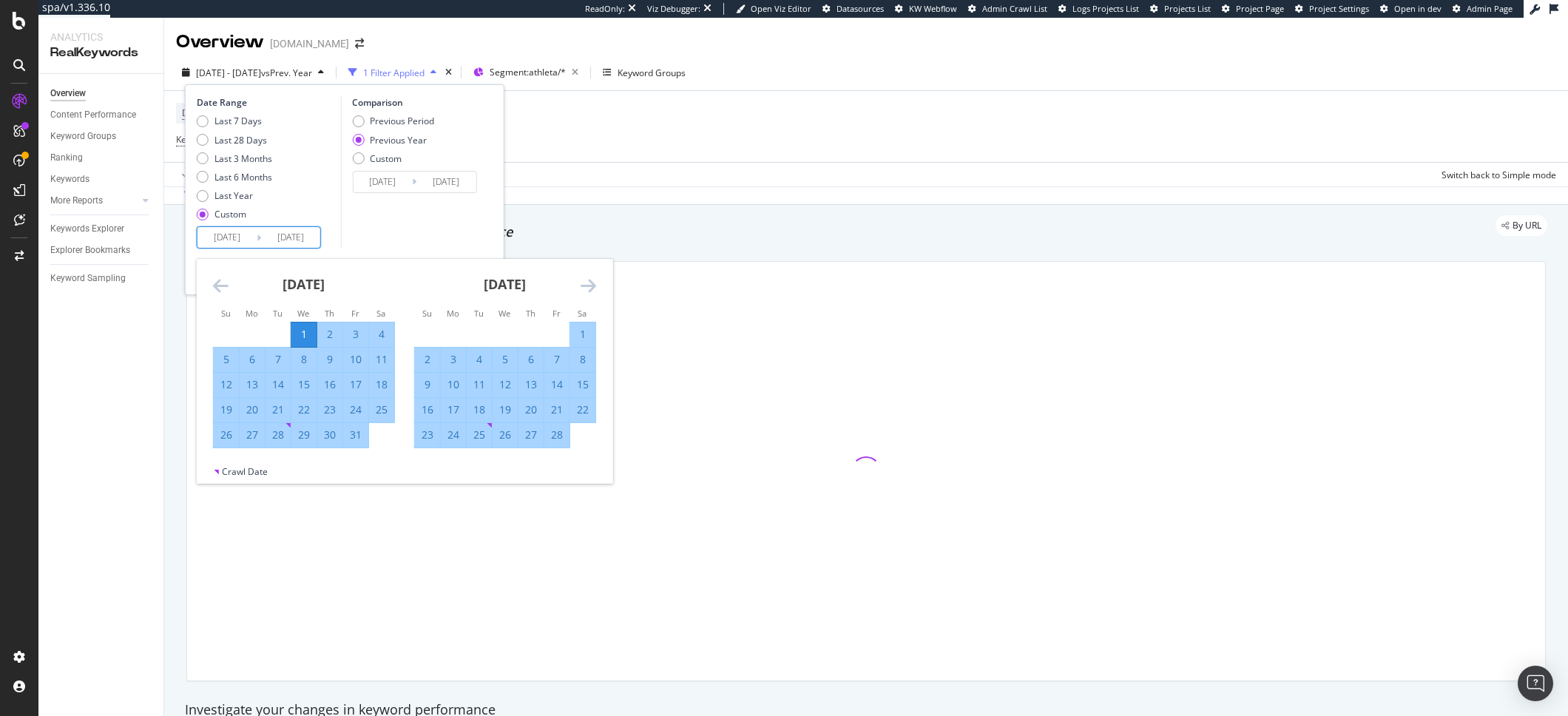
click at [600, 271] on div "February 2025 1 2 3 4 5 6 7 8 9 10 11 12 13 14 15 16 17 18 19 20 21 22 23 24 25…" at bounding box center [505, 354] width 201 height 189
click at [593, 283] on icon "Move forward to switch to the next month." at bounding box center [588, 285] width 15 height 18
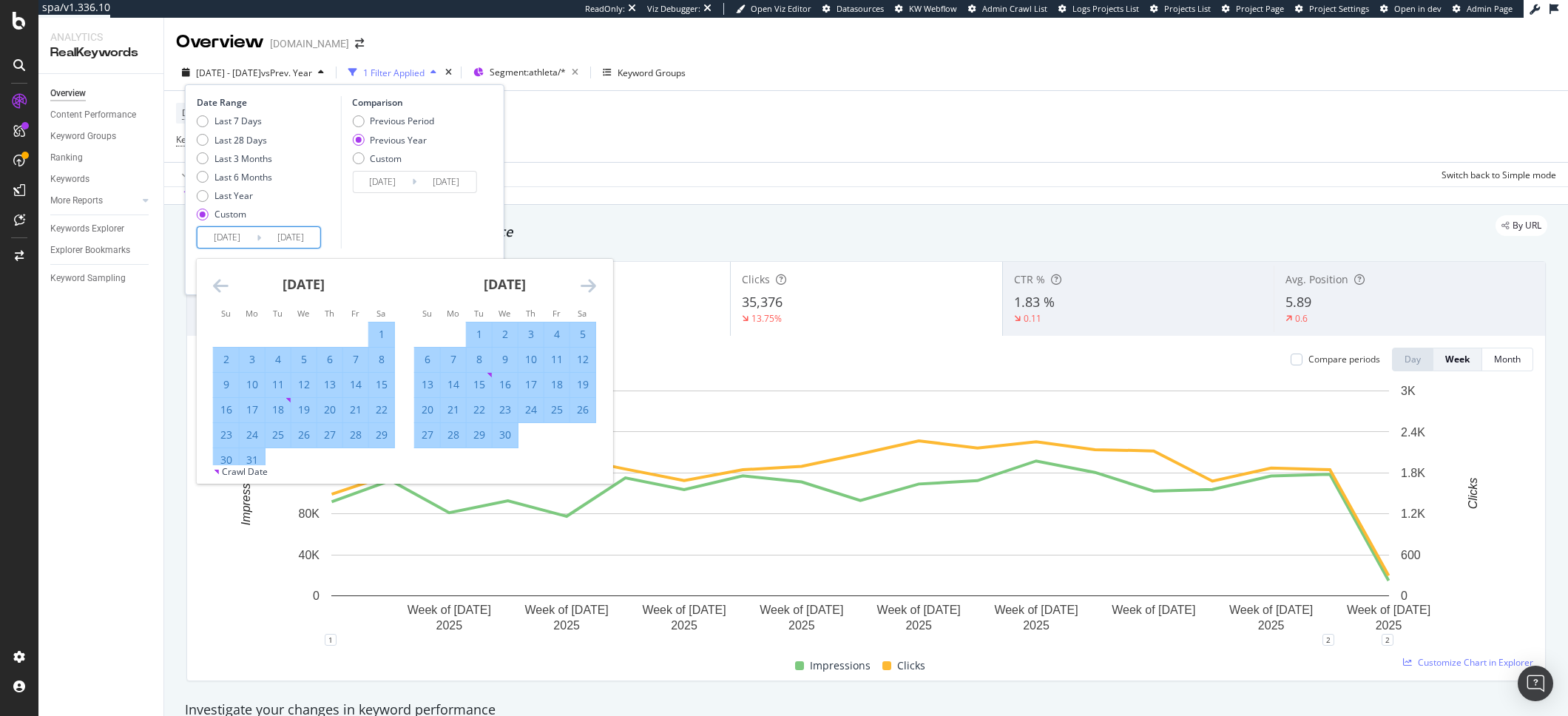
click at [596, 278] on div "April 2025 1 2 3 4 5 6 7 8 9 10 11 12 13 14 15 16 17 18 19 20 21 22 23 24 25 26…" at bounding box center [505, 354] width 201 height 189
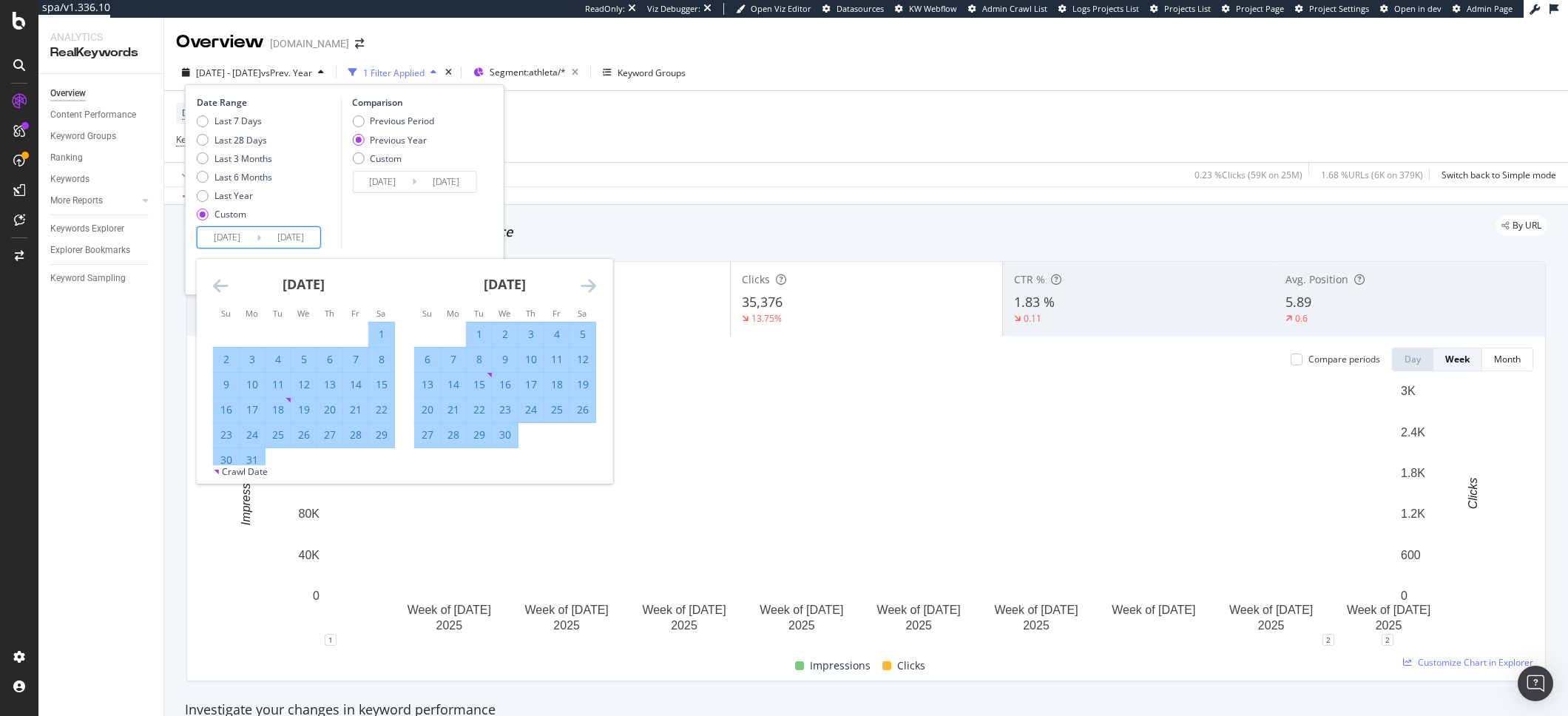
click at [595, 283] on div "February 2025 1 2 3 4 5 6 7 8 9 10 11 12 13 14 15 16 17 18 19 20 21 22 23 24 25…" at bounding box center [404, 362] width 415 height 206
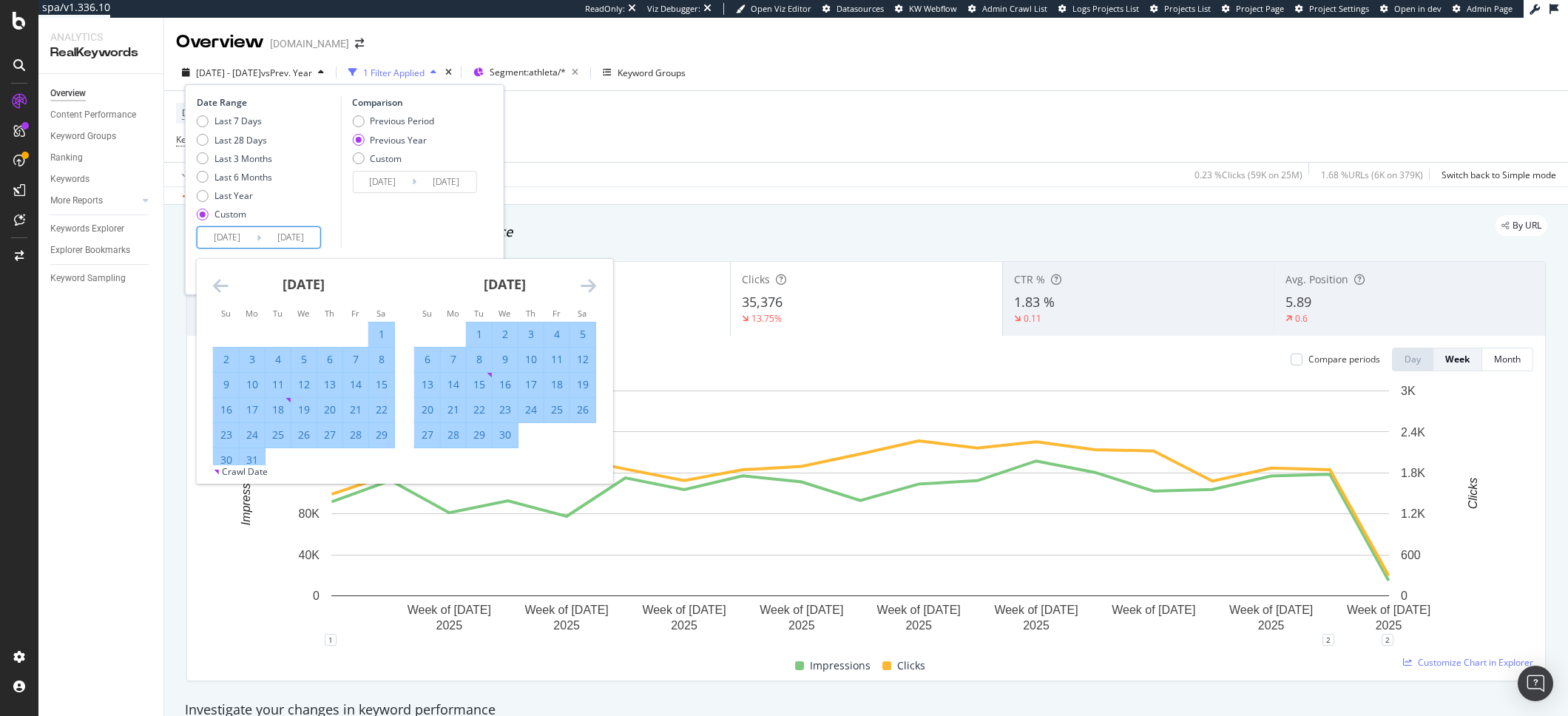
click at [595, 283] on icon "Move forward to switch to the next month." at bounding box center [588, 285] width 15 height 18
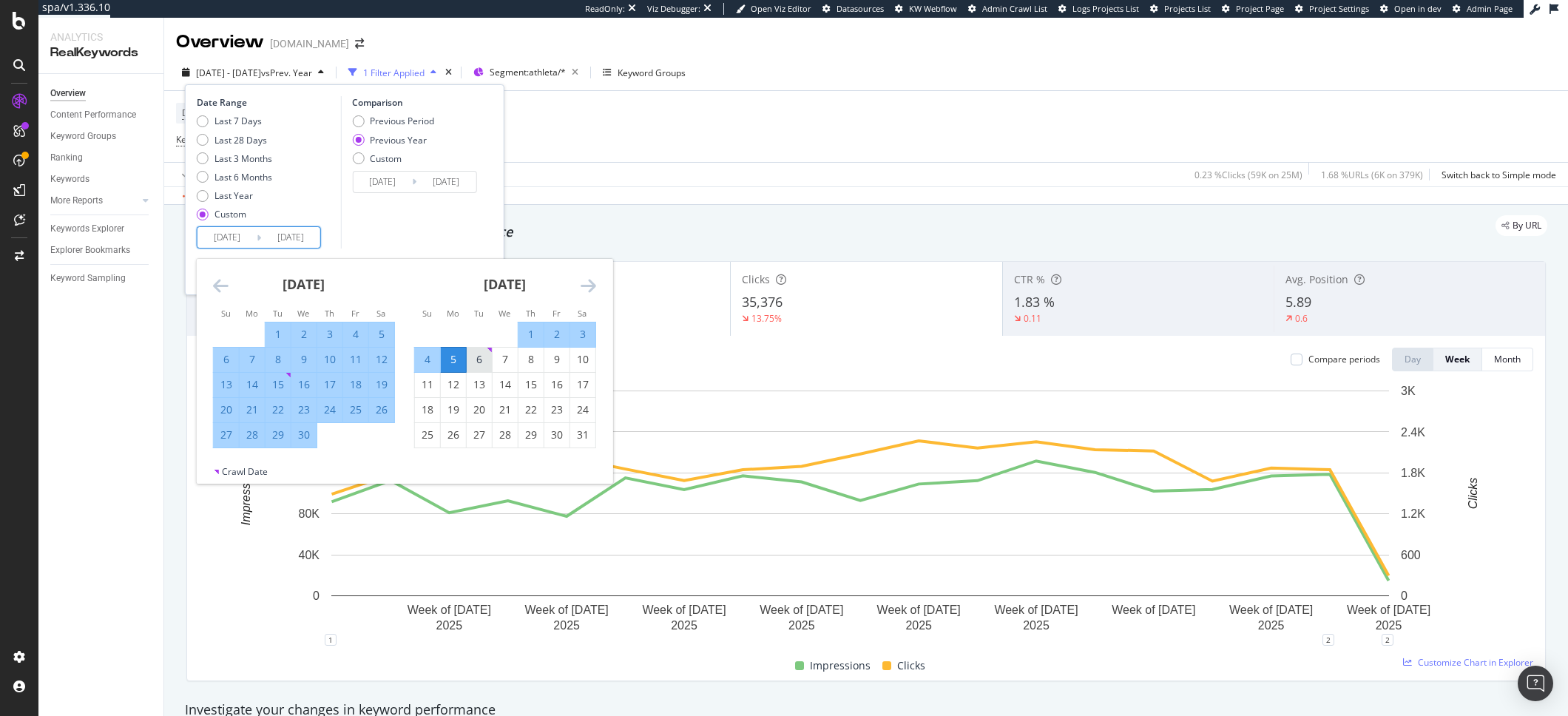
click at [477, 365] on div "6" at bounding box center [479, 359] width 26 height 15
type input "2025/05/06"
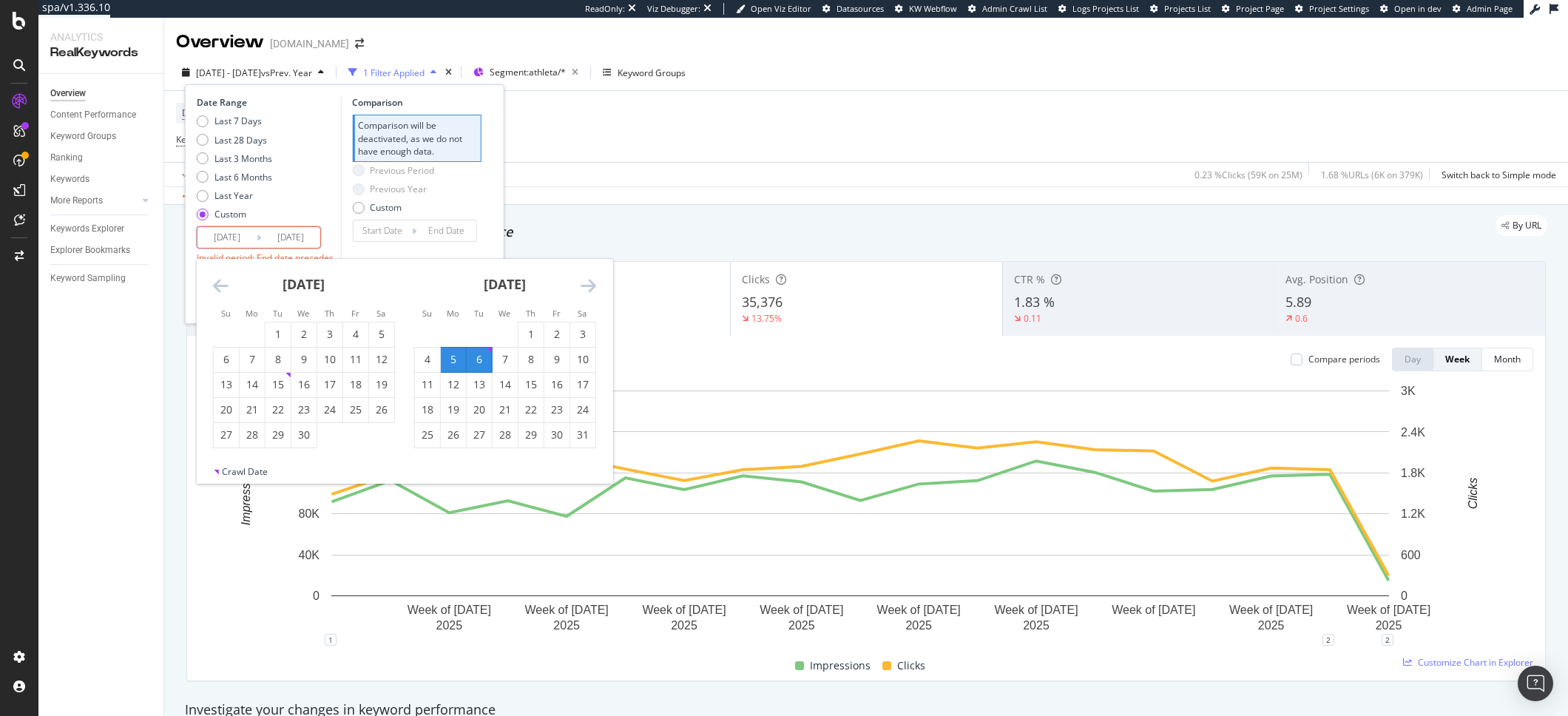
click at [476, 355] on div "6" at bounding box center [479, 359] width 26 height 15
type input "2025/05/06"
type input "2025/05/05"
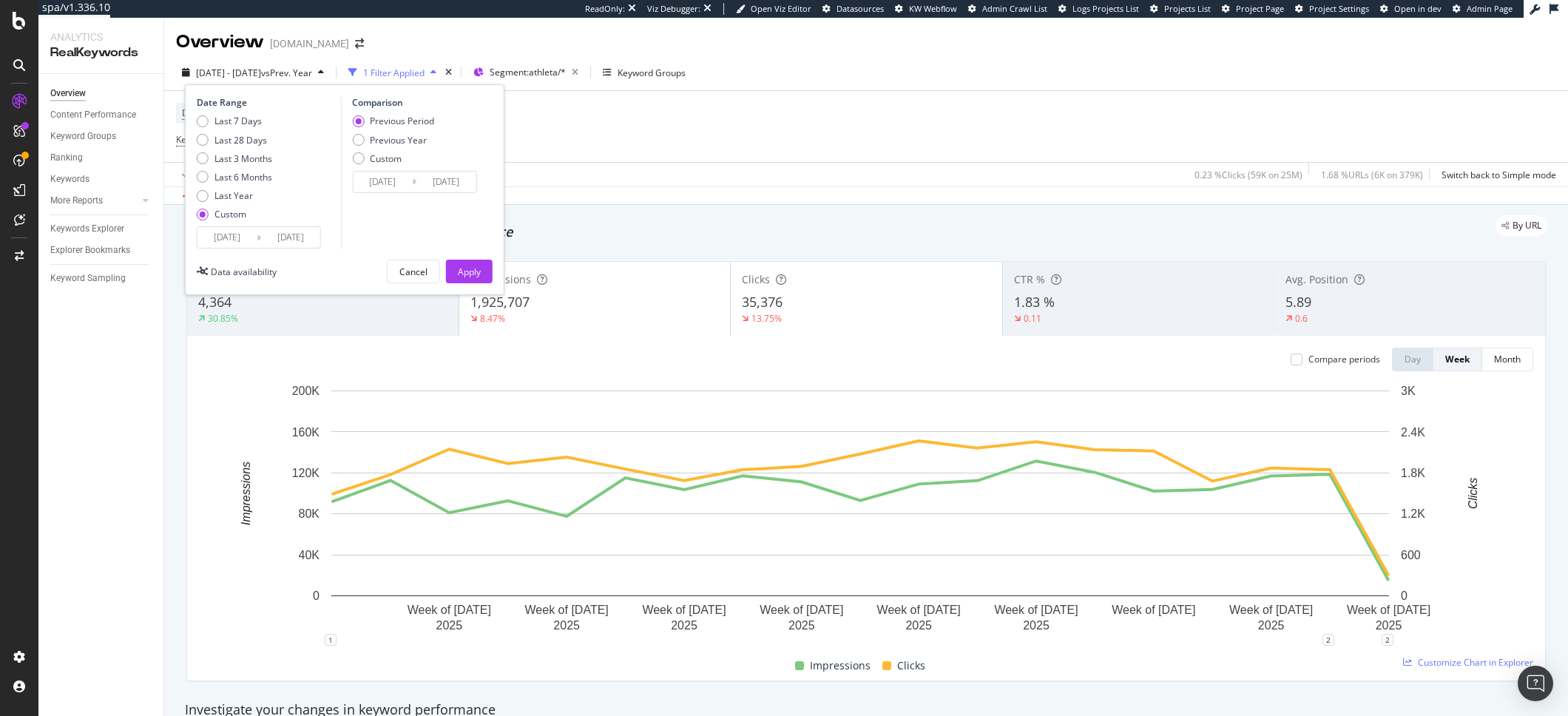
click at [299, 255] on div "Date Range Last 7 Days Last 28 Days Last 3 Months Last 6 Months Last Year Custo…" at bounding box center [344, 189] width 320 height 211
click at [303, 244] on input "2025/05/06" at bounding box center [290, 237] width 60 height 21
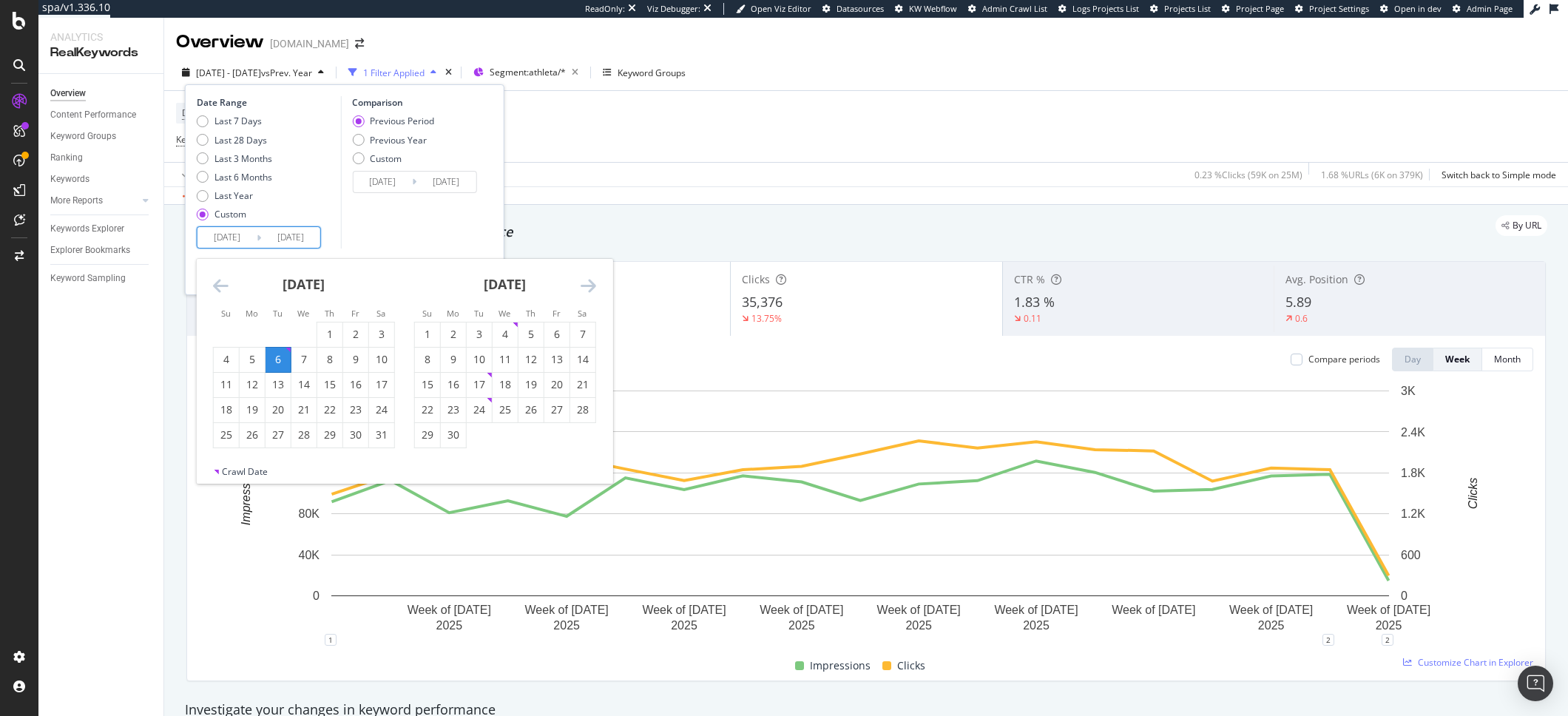
click at [582, 287] on icon "Move forward to switch to the next month." at bounding box center [588, 285] width 15 height 18
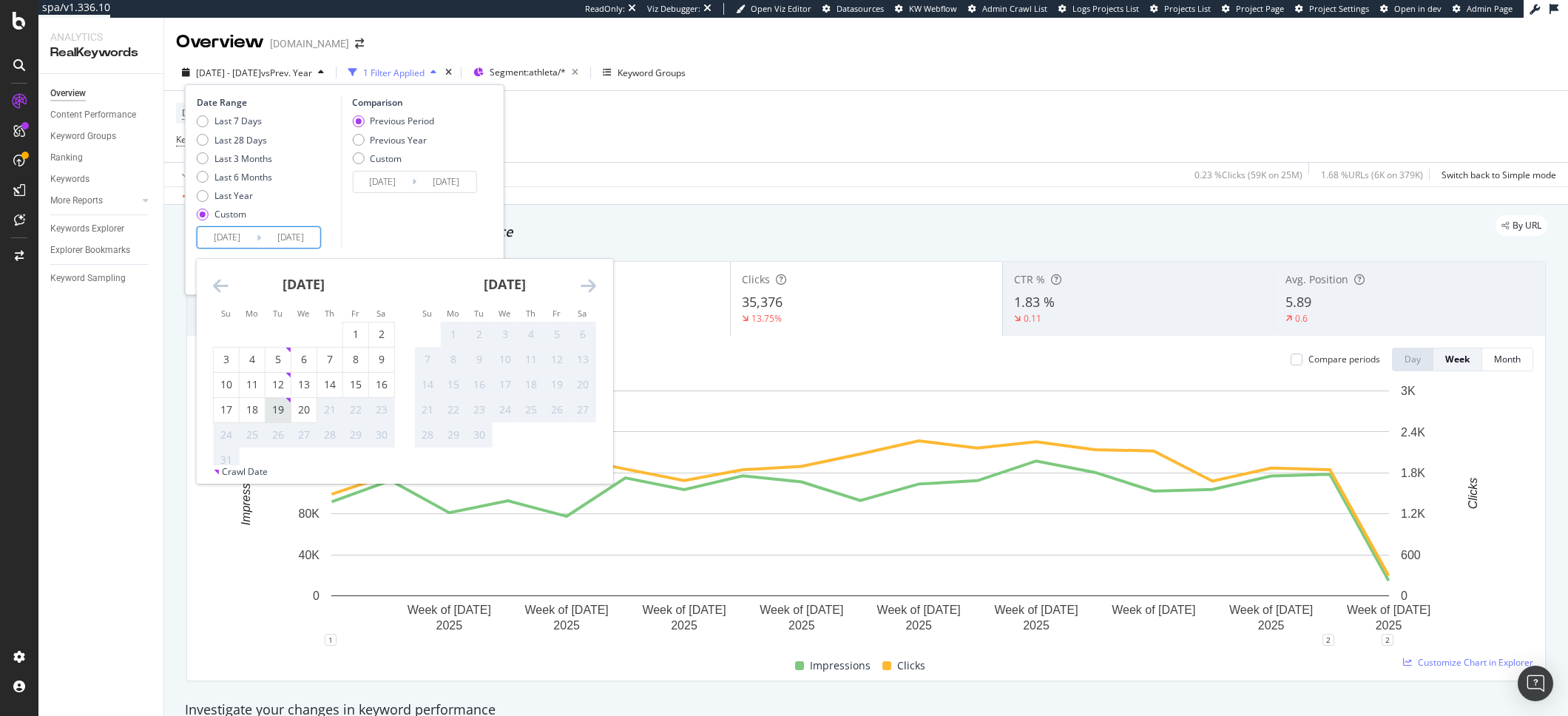
click at [284, 415] on div "19" at bounding box center [278, 410] width 26 height 15
type input "2025/08/19"
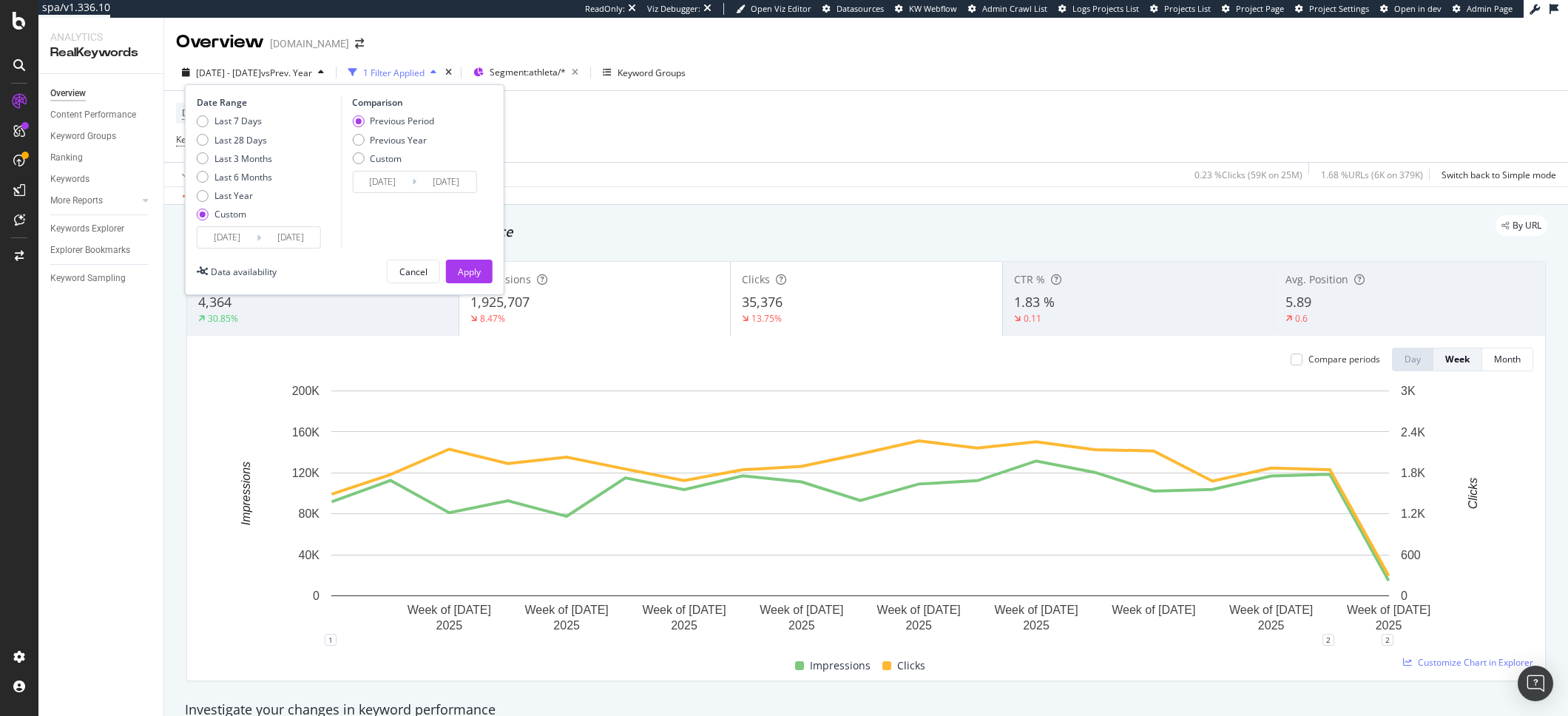
click at [423, 147] on div "Previous Period Previous Year Custom" at bounding box center [392, 142] width 82 height 56
click at [422, 145] on div "Previous Year" at bounding box center [398, 140] width 57 height 12
type input "2024/05/07"
type input "2024/08/20"
click at [466, 274] on div "Apply" at bounding box center [469, 271] width 23 height 12
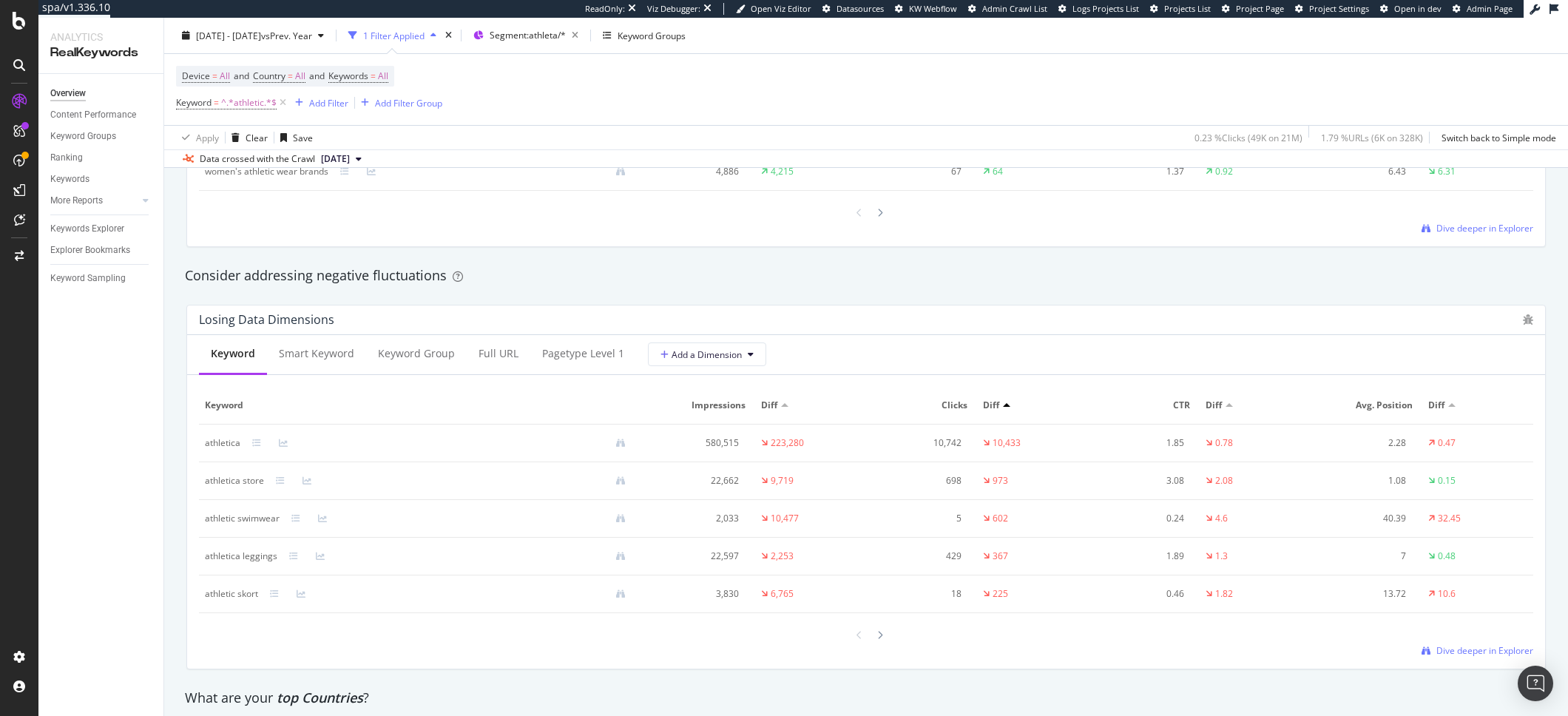
scroll to position [1627, 0]
click at [995, 408] on div "Diff" at bounding box center [992, 402] width 20 height 13
click at [1002, 403] on div at bounding box center [1006, 401] width 8 height 4
click at [991, 407] on span "Diff" at bounding box center [990, 402] width 16 height 13
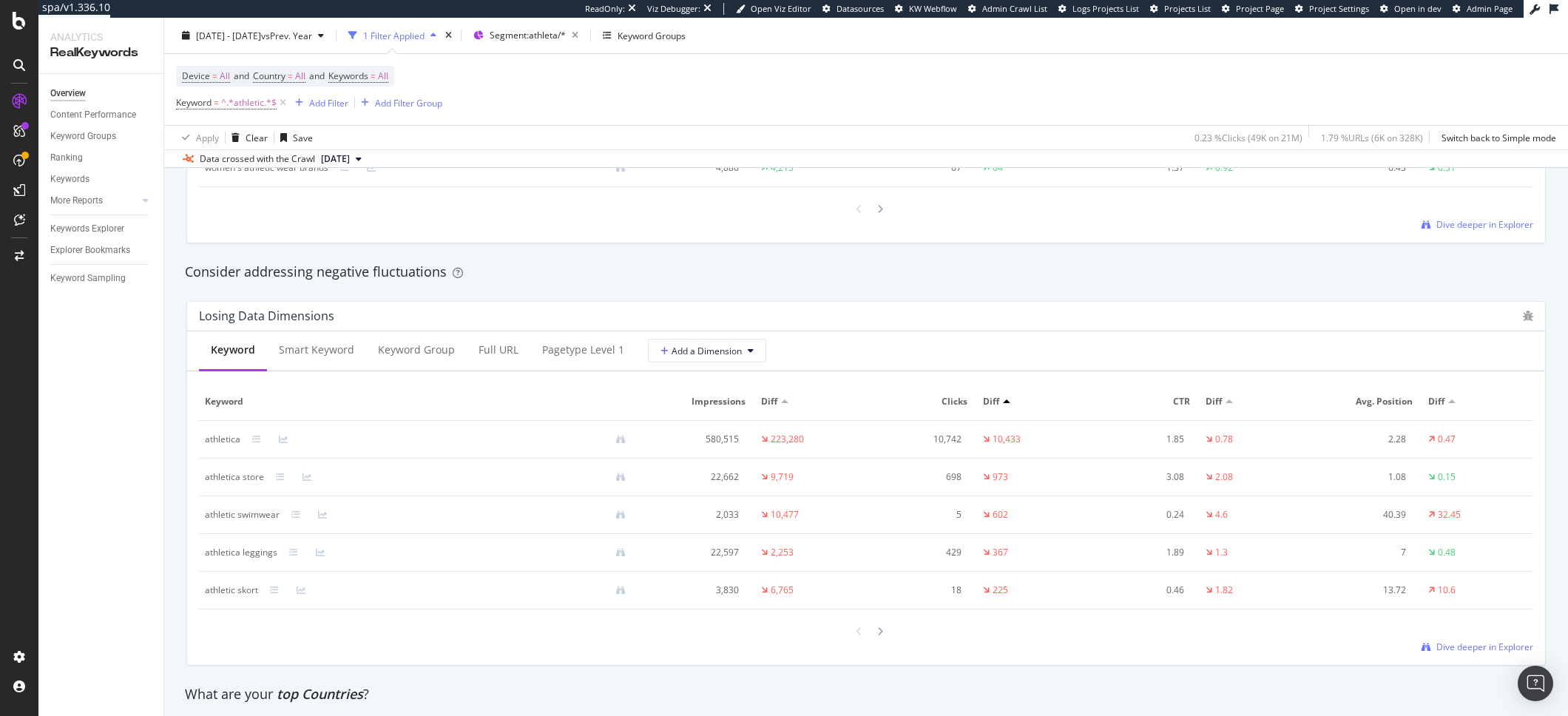
click at [932, 402] on span "Clicks" at bounding box center [919, 402] width 96 height 13
click at [1002, 403] on div at bounding box center [1006, 401] width 8 height 4
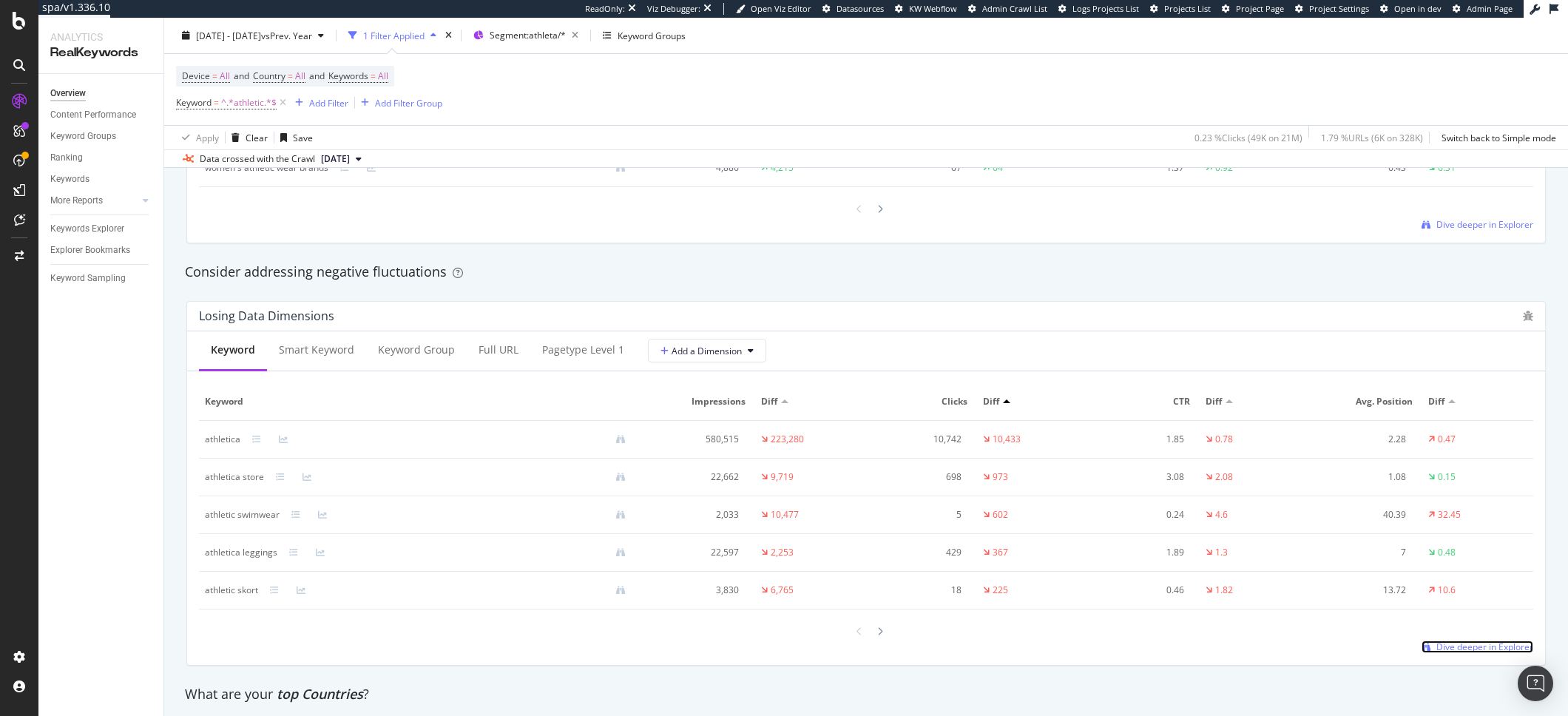
click at [1470, 653] on span "Dive deeper in Explorer" at bounding box center [1484, 646] width 96 height 12
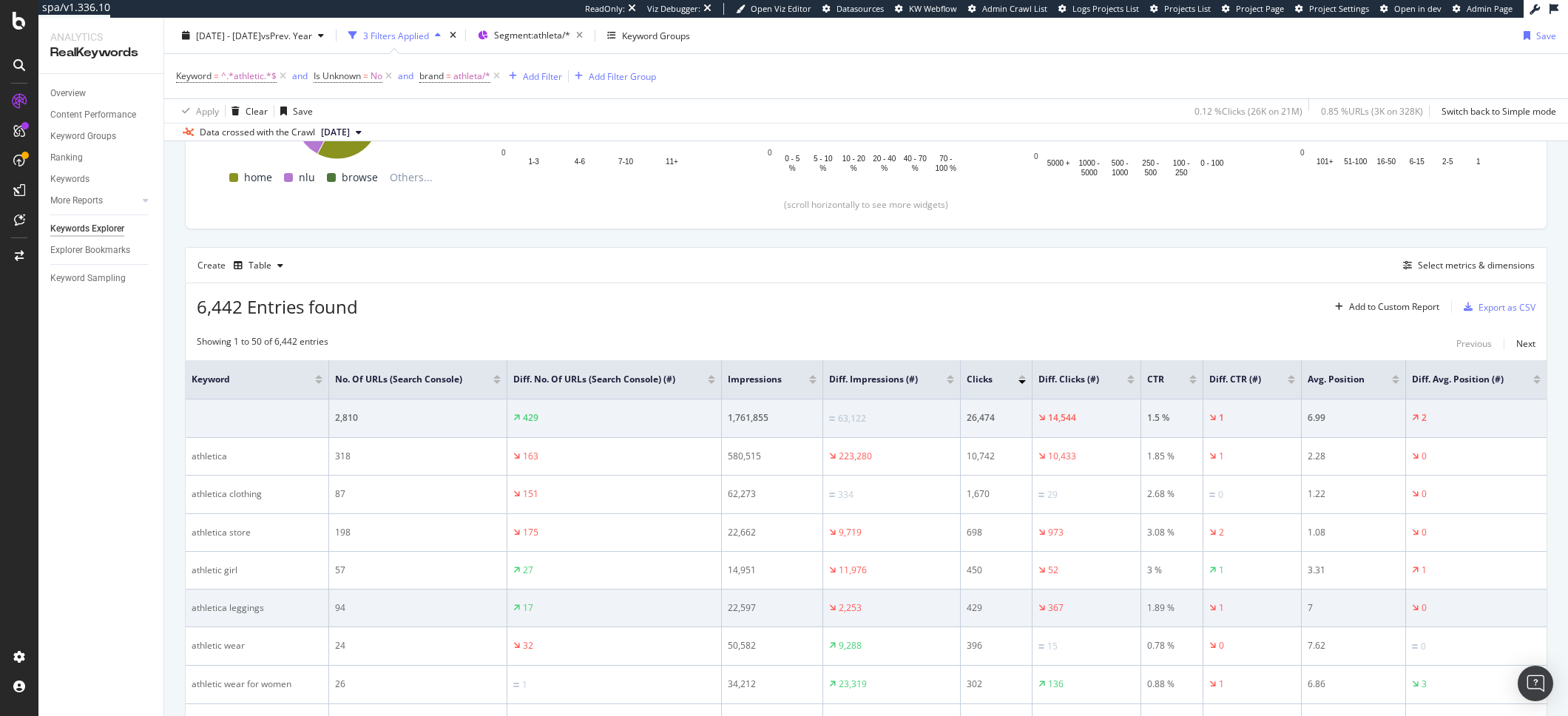
scroll to position [316, 0]
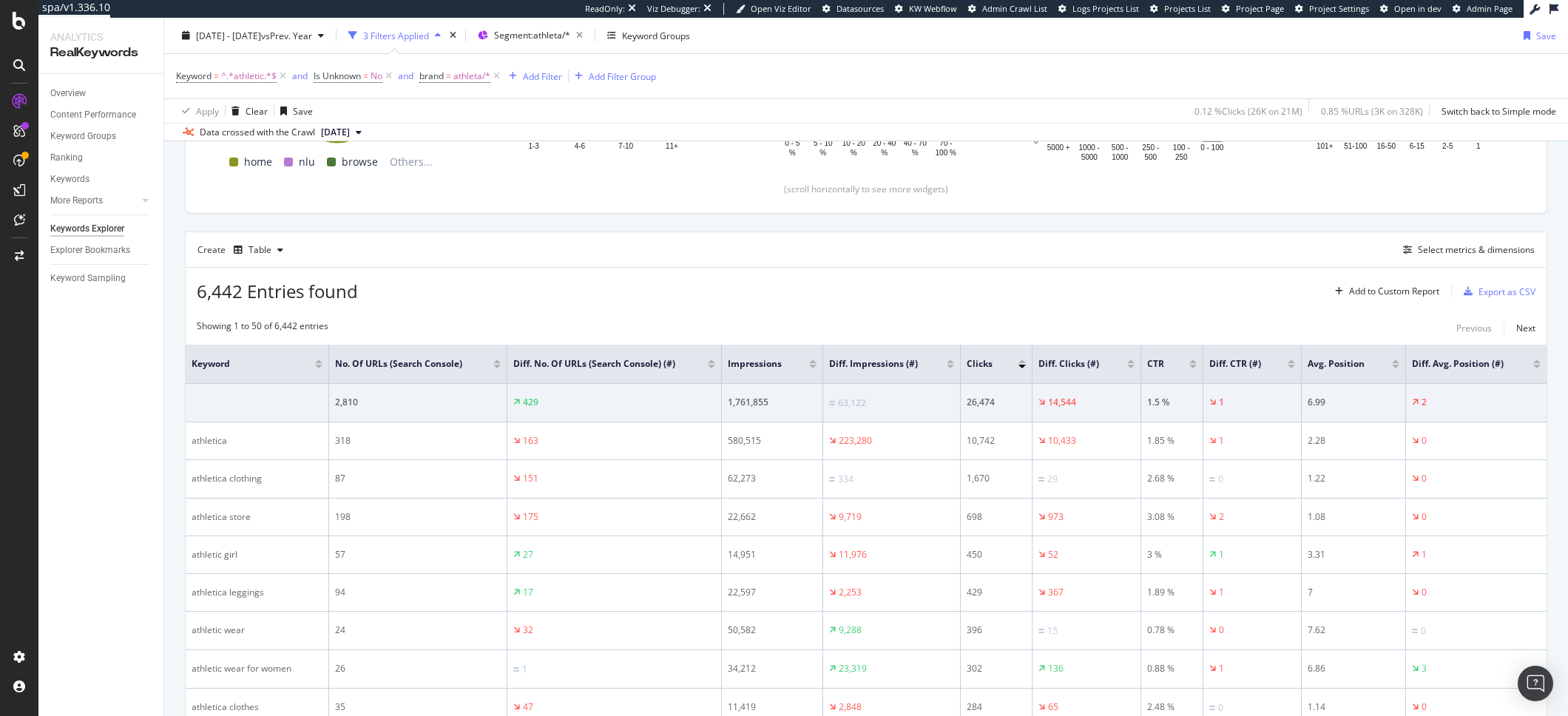
click at [1127, 365] on div at bounding box center [1131, 366] width 8 height 4
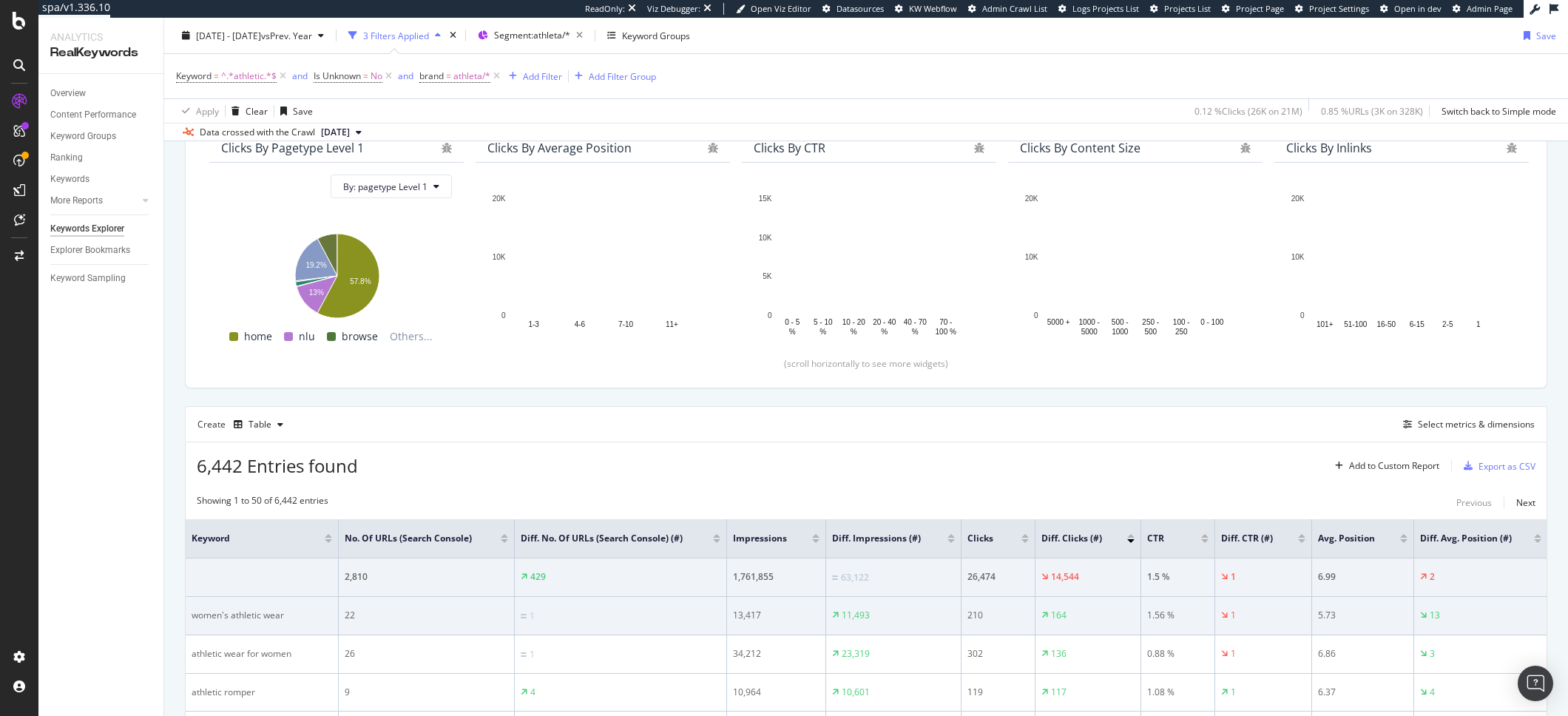
scroll to position [316, 0]
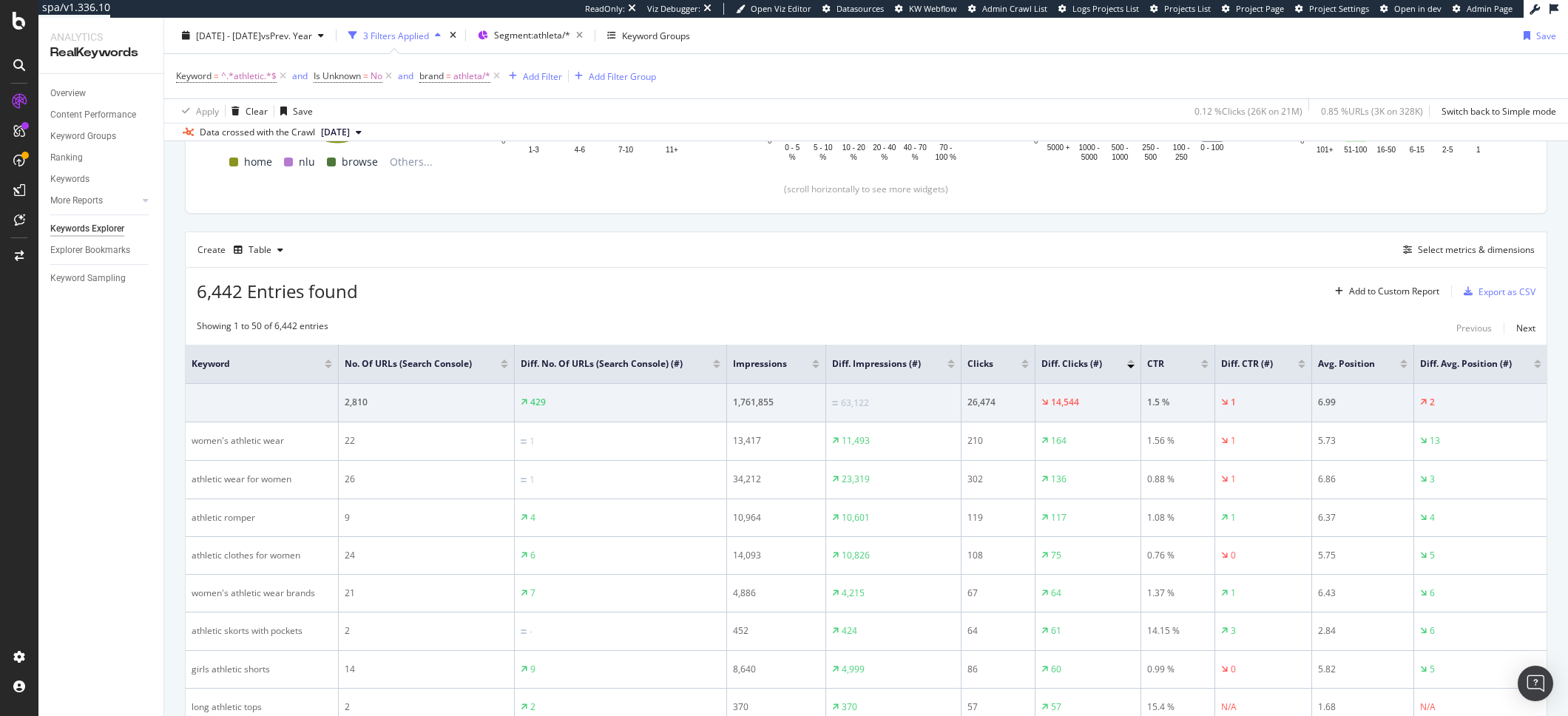
click at [1130, 364] on div at bounding box center [1131, 363] width 8 height 9
click at [1131, 365] on div at bounding box center [1131, 366] width 8 height 4
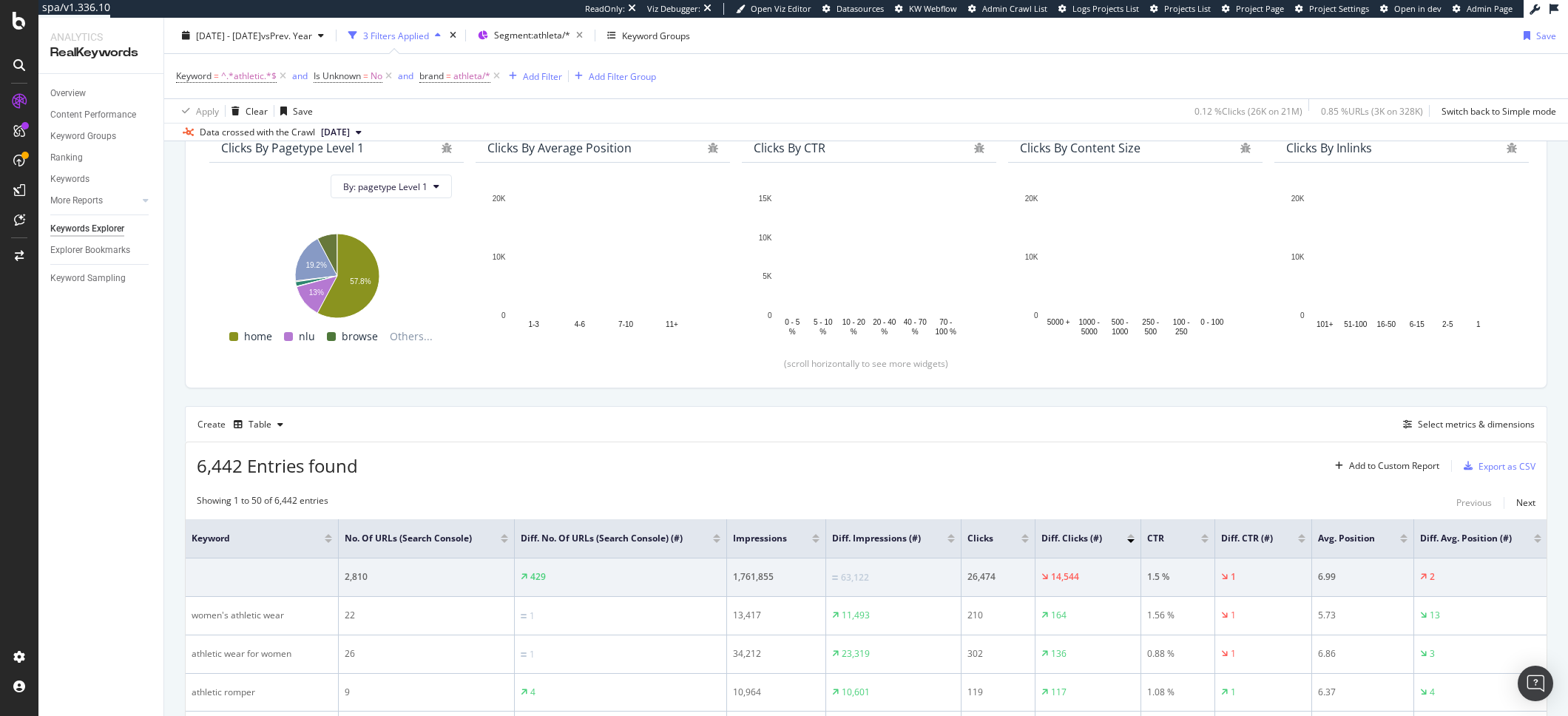
scroll to position [316, 0]
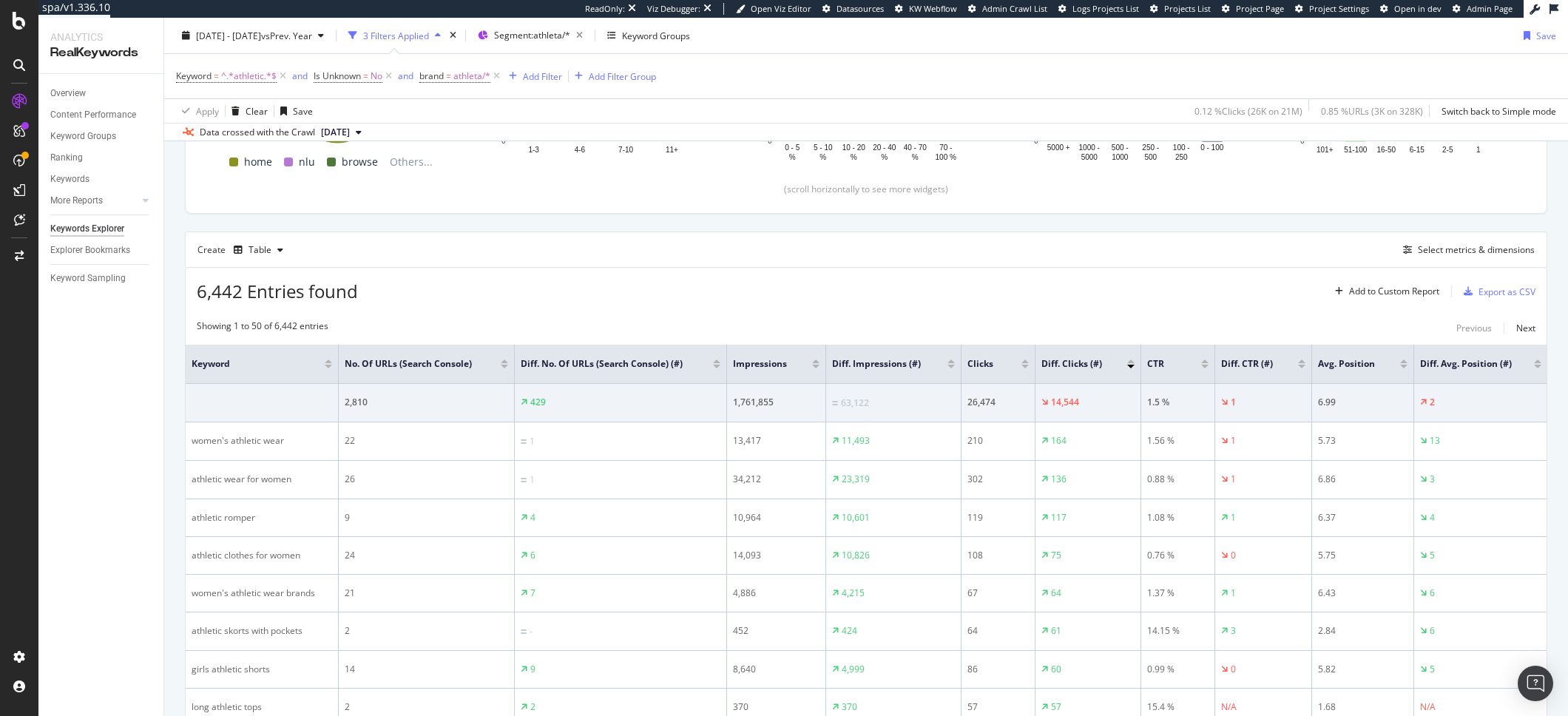
click at [1131, 361] on div at bounding box center [1131, 361] width 8 height 4
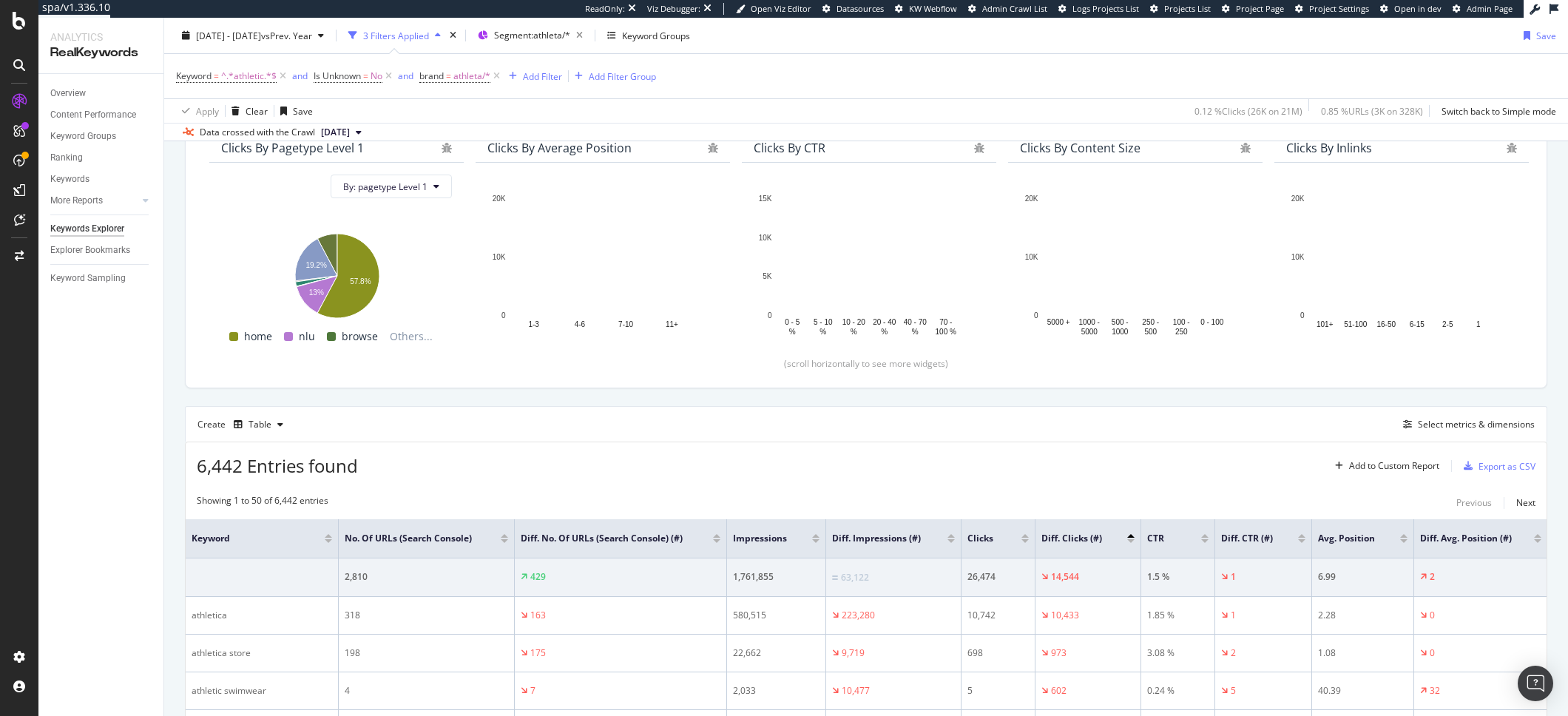
scroll to position [316, 0]
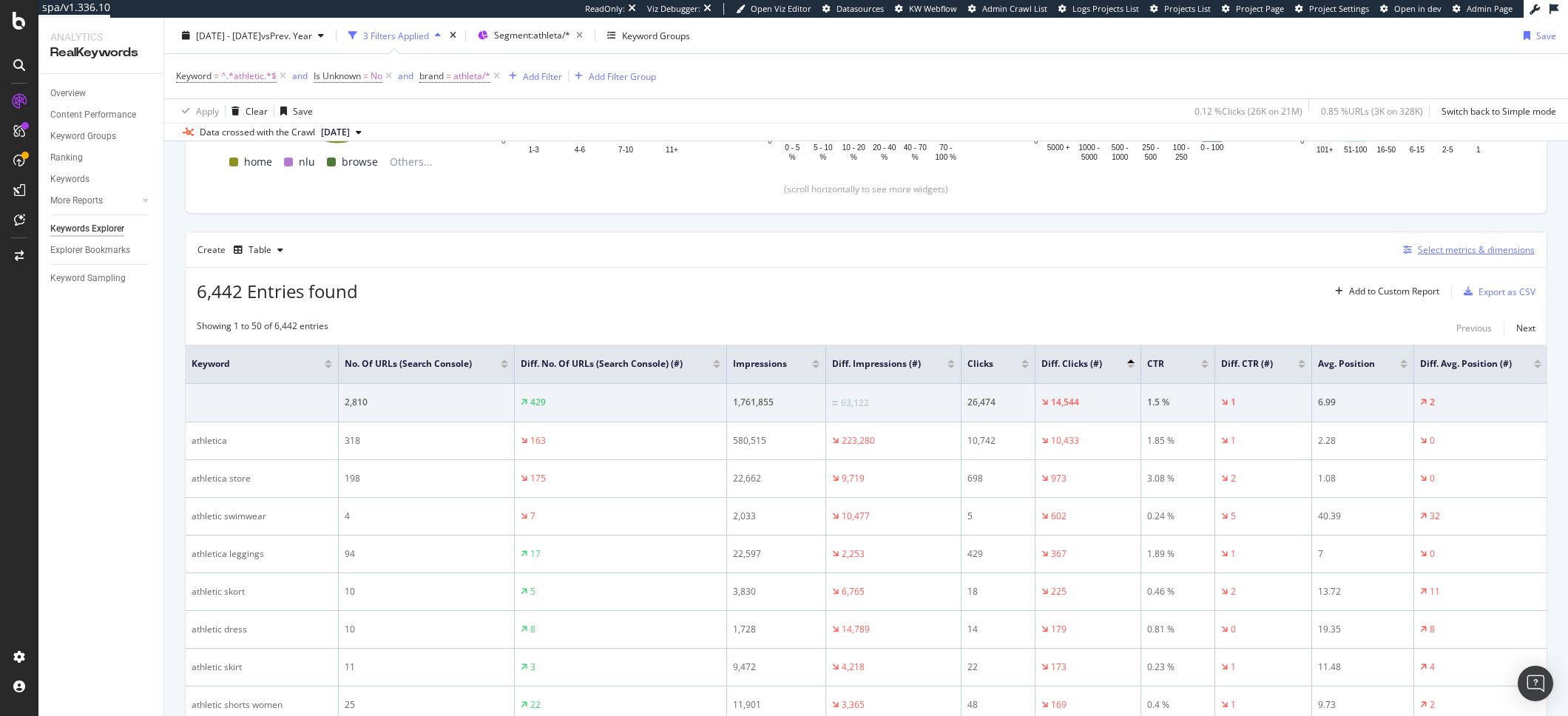
click at [1397, 248] on div "button" at bounding box center [1407, 250] width 21 height 9
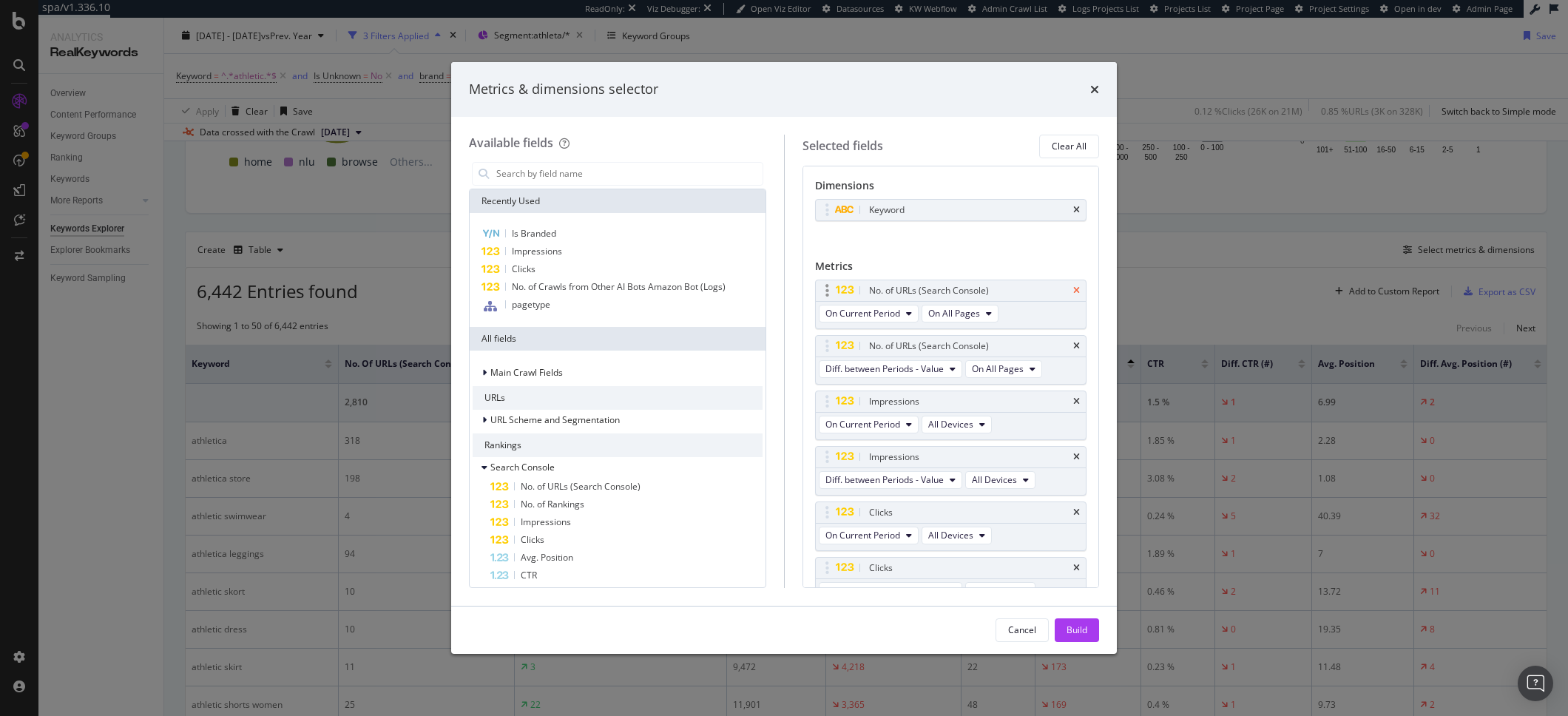
click at [1072, 288] on icon "times" at bounding box center [1075, 290] width 7 height 9
click at [1072, 293] on icon "times" at bounding box center [1075, 290] width 7 height 9
click at [1060, 507] on div "CTR" at bounding box center [950, 513] width 270 height 21
click at [1072, 517] on icon "times" at bounding box center [1075, 512] width 7 height 9
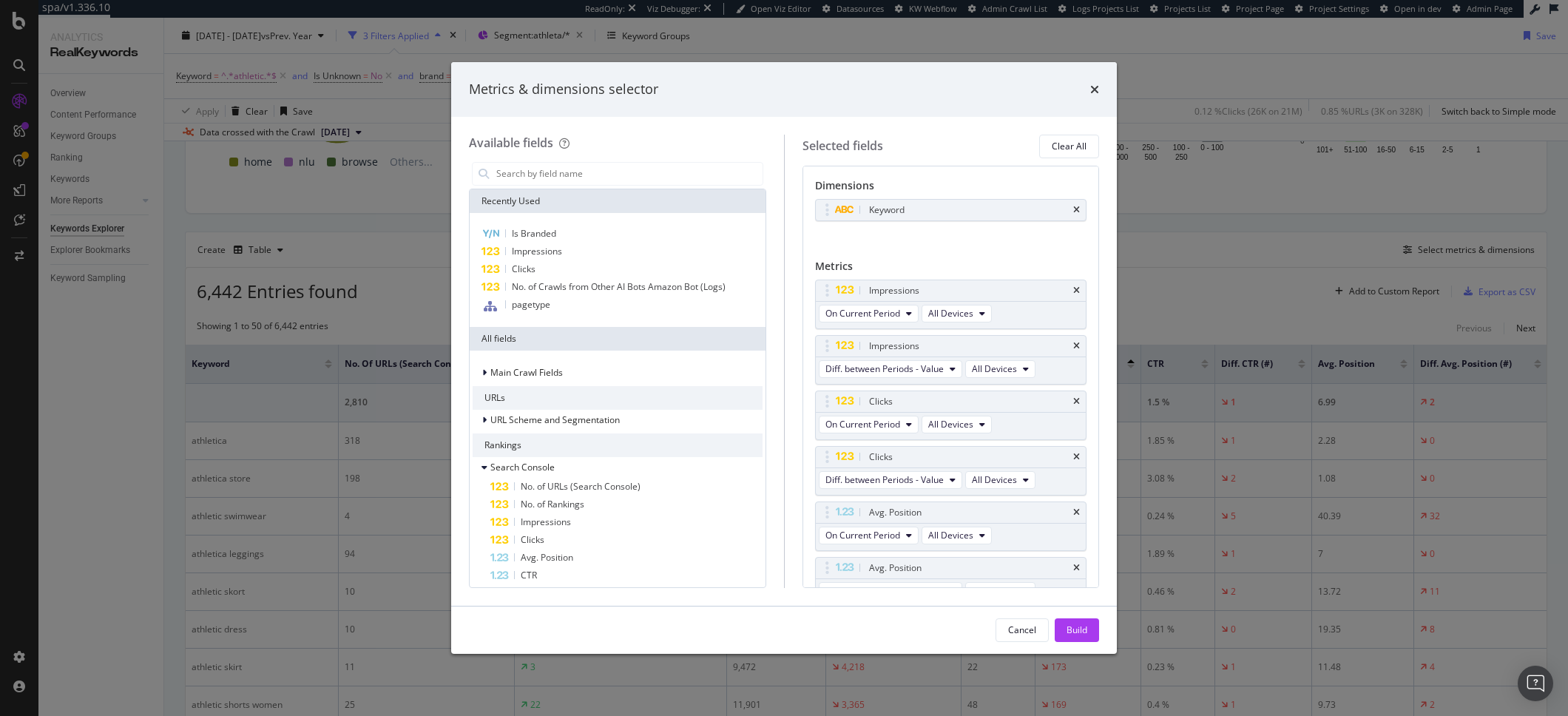
click at [1072, 517] on icon "times" at bounding box center [1075, 512] width 7 height 9
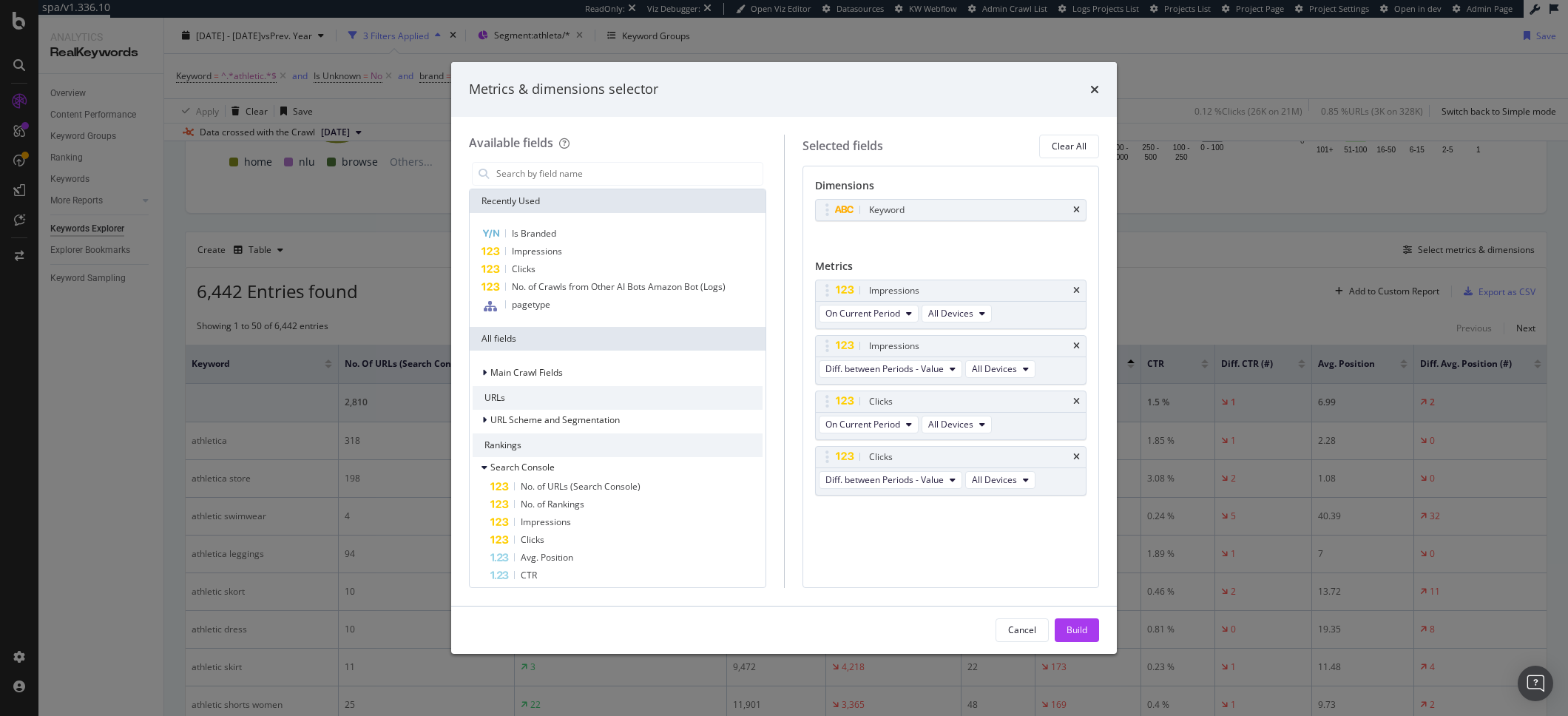
click at [1076, 646] on div "Cancel Build" at bounding box center [784, 630] width 666 height 47
click at [1079, 641] on div "Build" at bounding box center [1076, 629] width 21 height 22
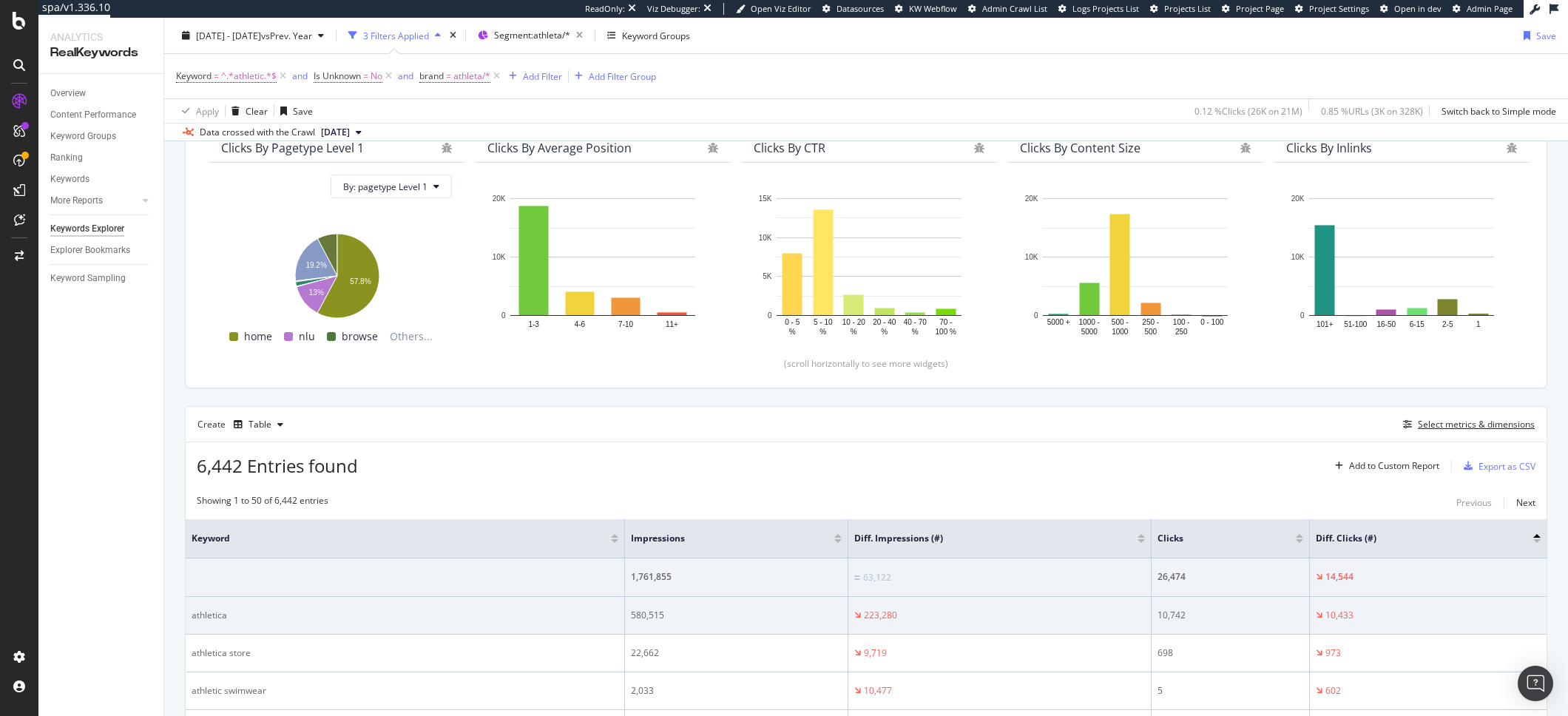
scroll to position [141, 0]
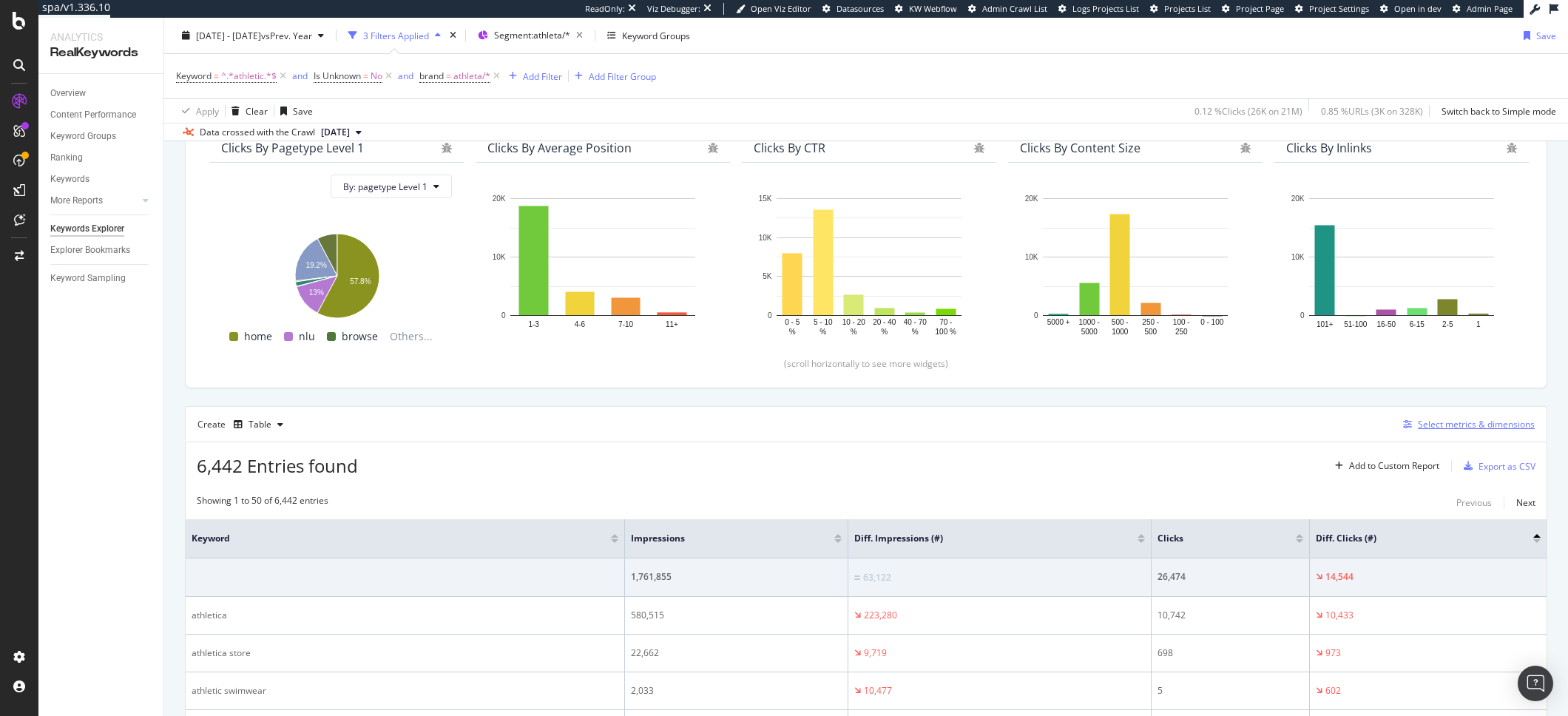
click at [1402, 427] on icon "button" at bounding box center [1406, 424] width 9 height 9
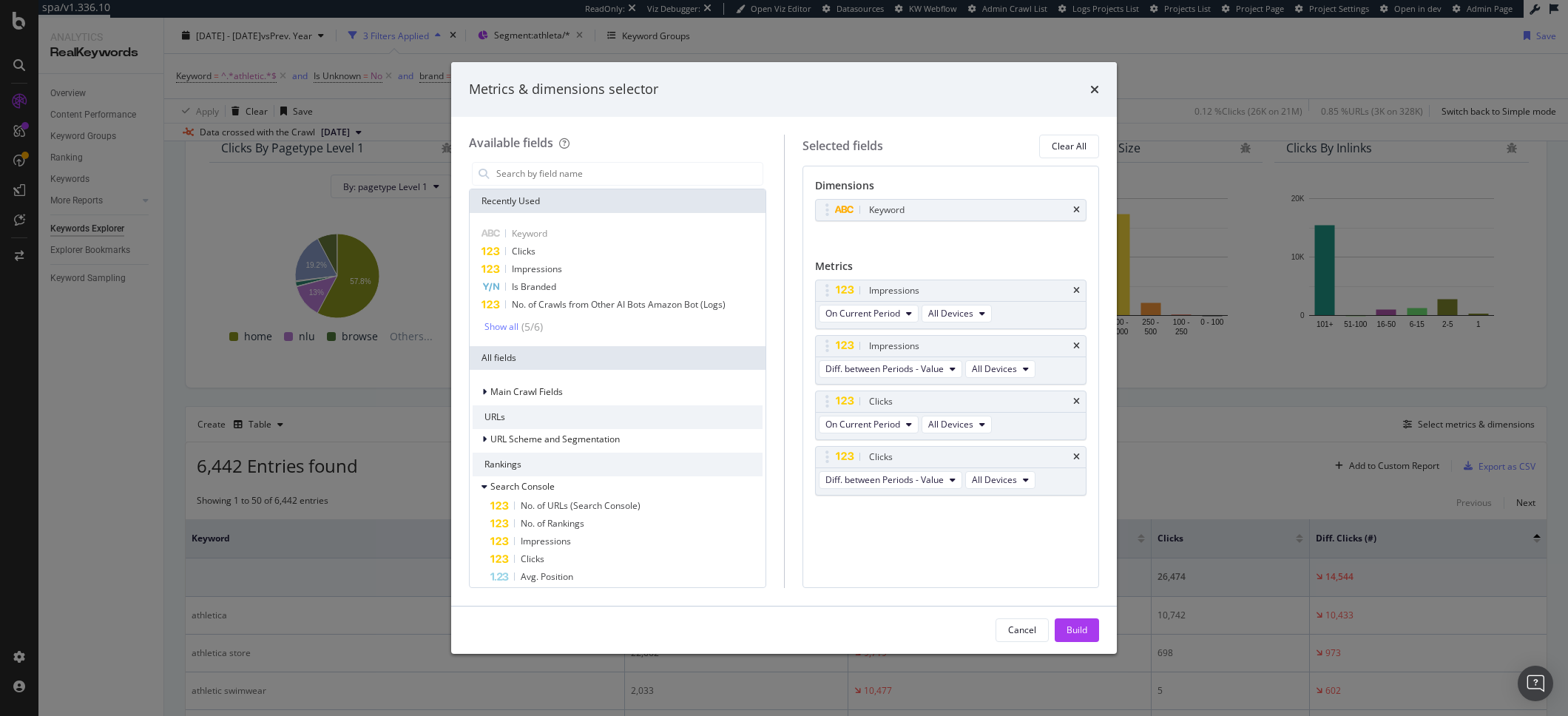
click at [1095, 96] on div "times" at bounding box center [1093, 89] width 9 height 19
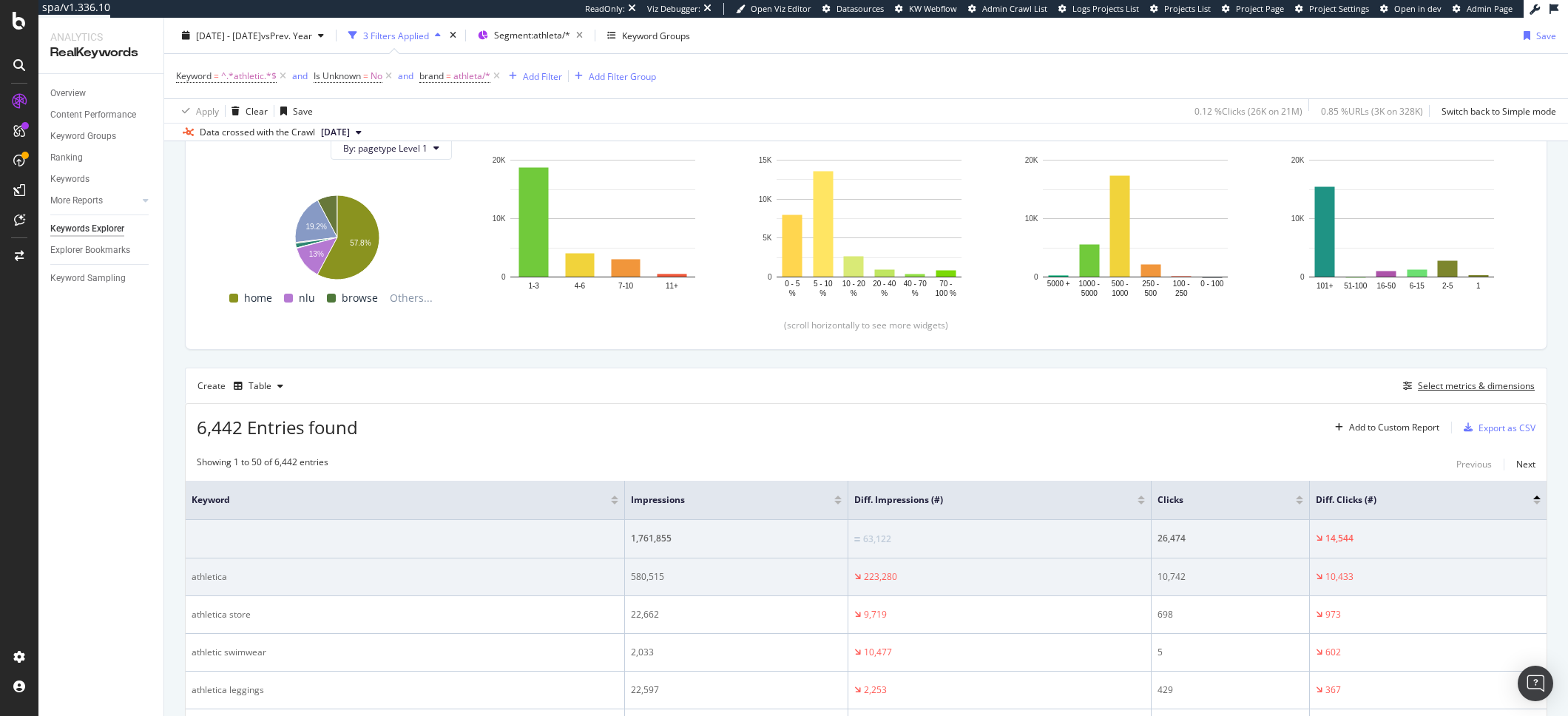
scroll to position [188, 0]
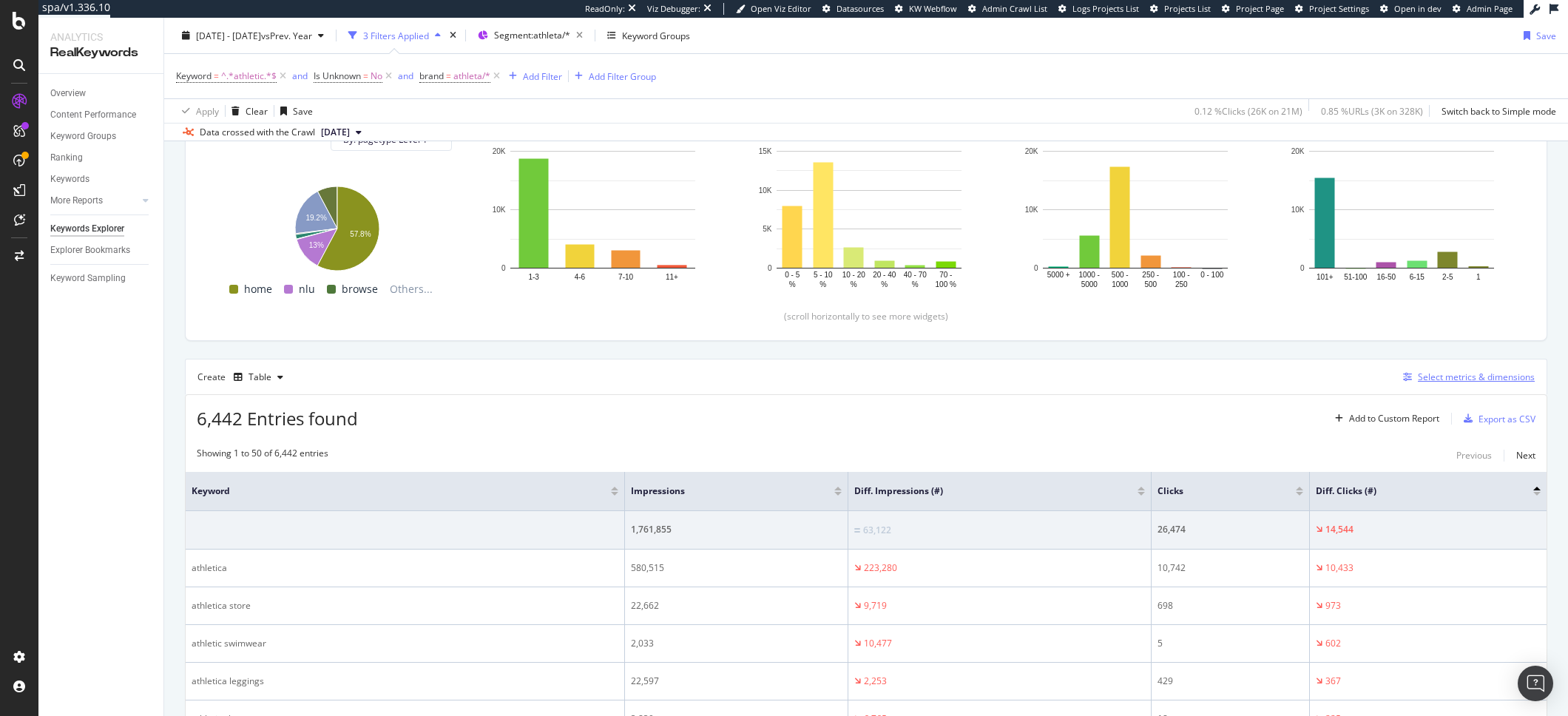
click at [1397, 371] on div "Select metrics & dimensions" at bounding box center [1465, 376] width 137 height 16
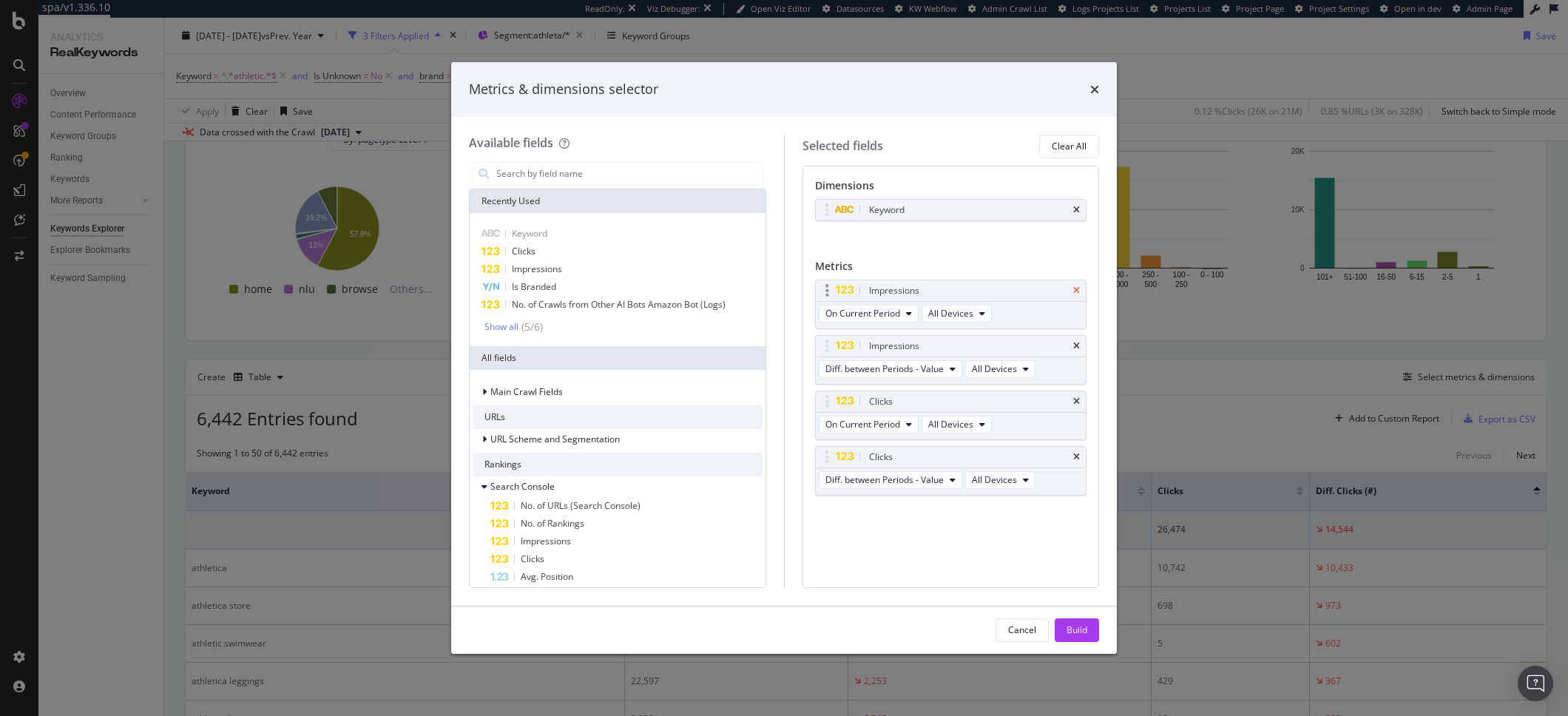
click at [1079, 294] on icon "times" at bounding box center [1075, 290] width 7 height 9
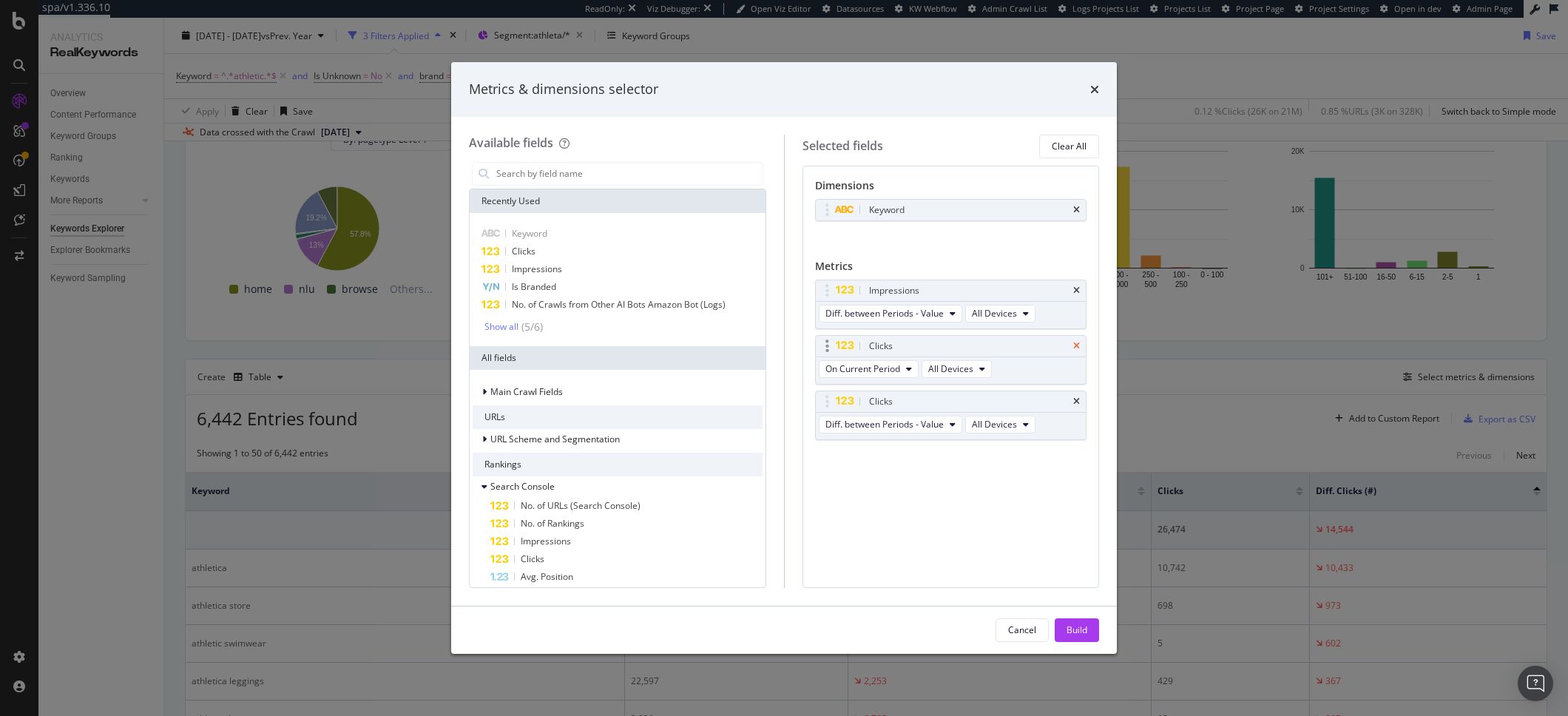
click at [1078, 347] on icon "times" at bounding box center [1075, 345] width 7 height 9
click at [1080, 623] on div "Build" at bounding box center [1076, 629] width 21 height 12
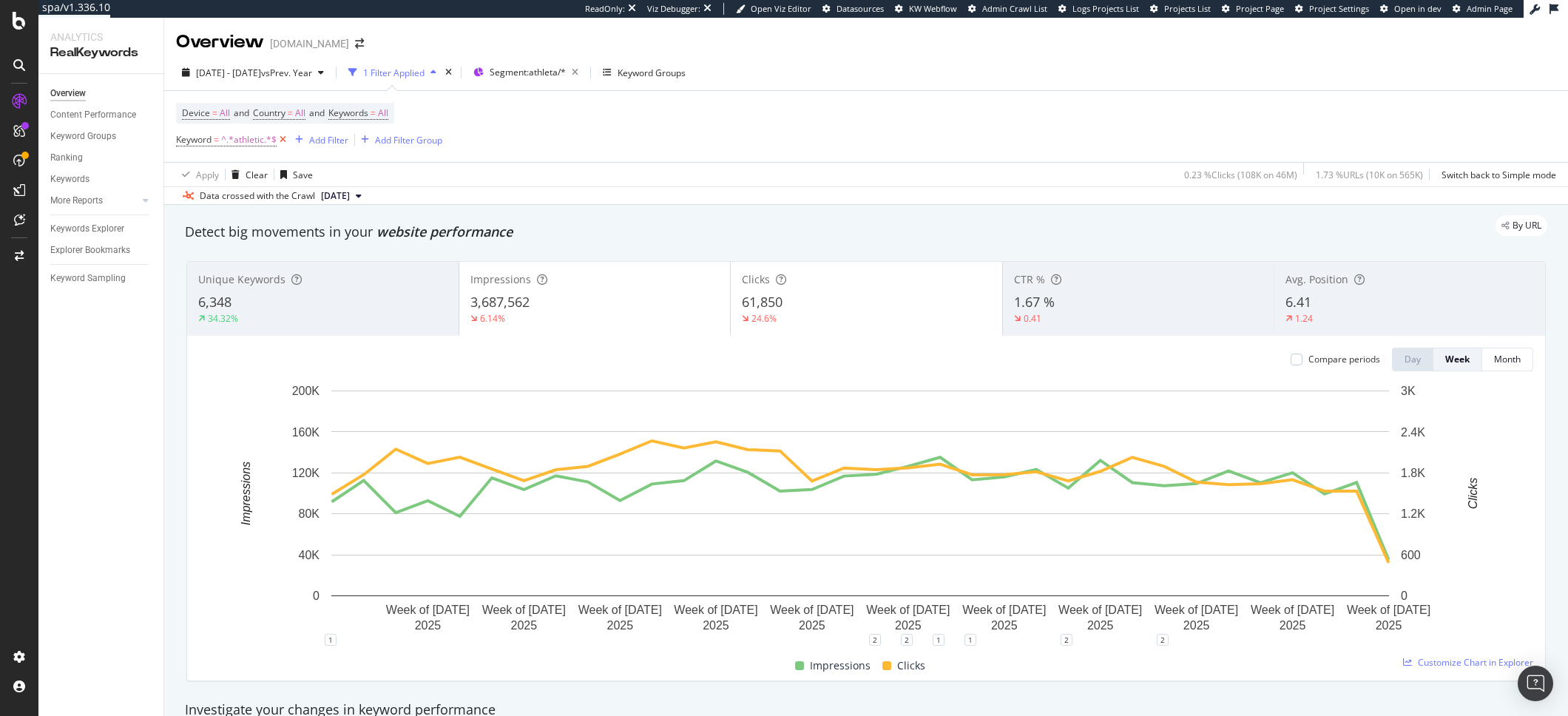
click at [287, 139] on icon at bounding box center [282, 140] width 12 height 15
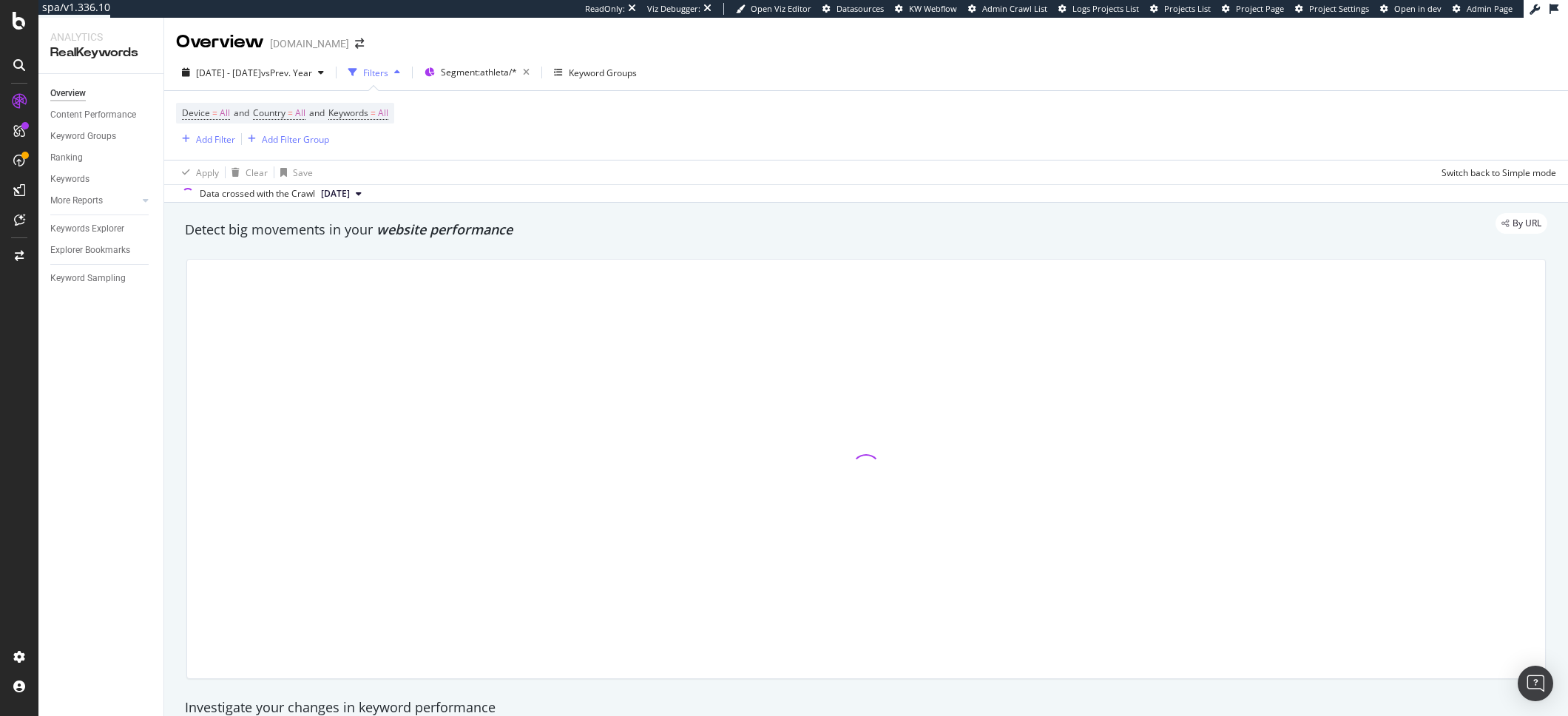
click at [735, 148] on div "Device = All and Country = All and Keywords = All Add Filter Add Filter Group" at bounding box center [865, 125] width 1380 height 69
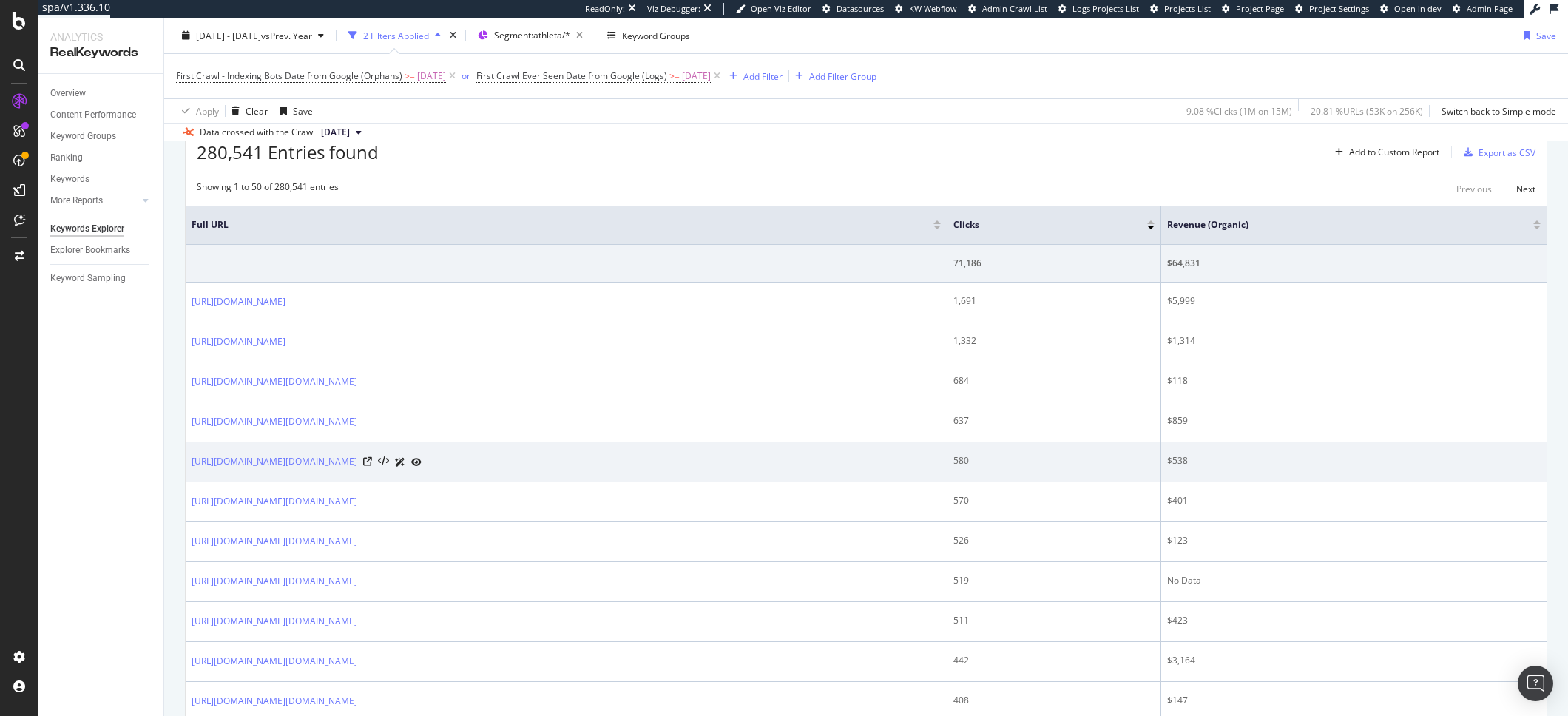
scroll to position [434, 0]
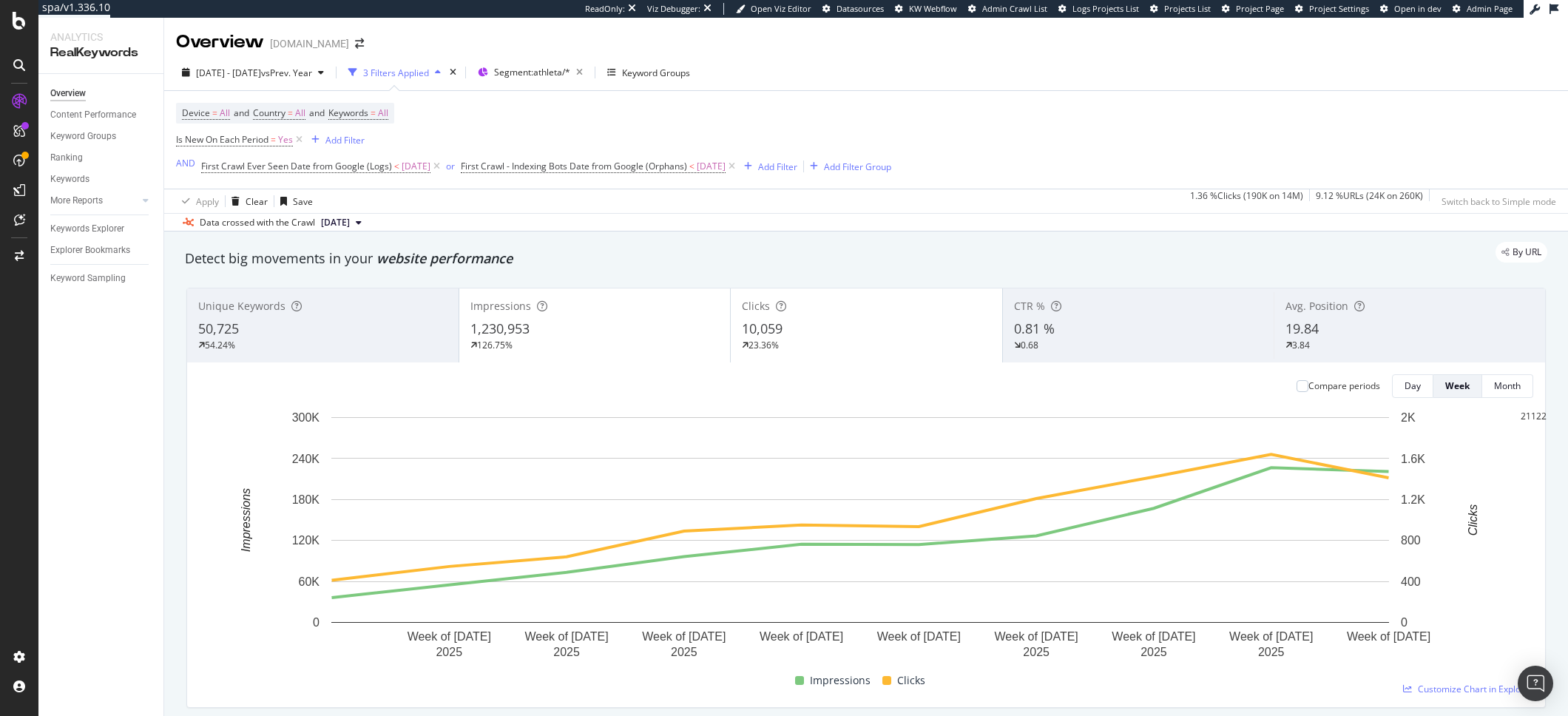
click at [1080, 140] on div "Device = All and Country = All and Keywords = All Is New On Each Period = Yes A…" at bounding box center [865, 139] width 1380 height 97
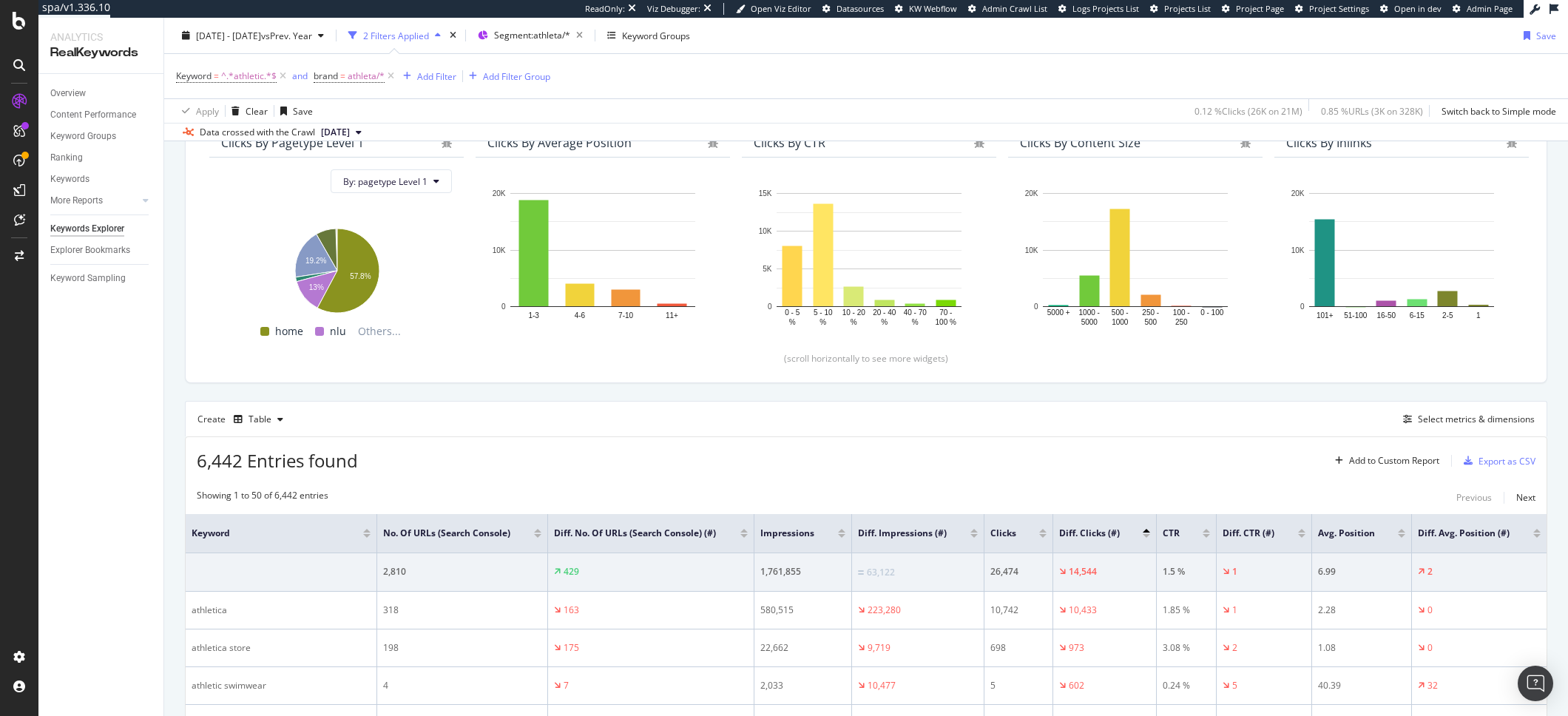
scroll to position [166, 0]
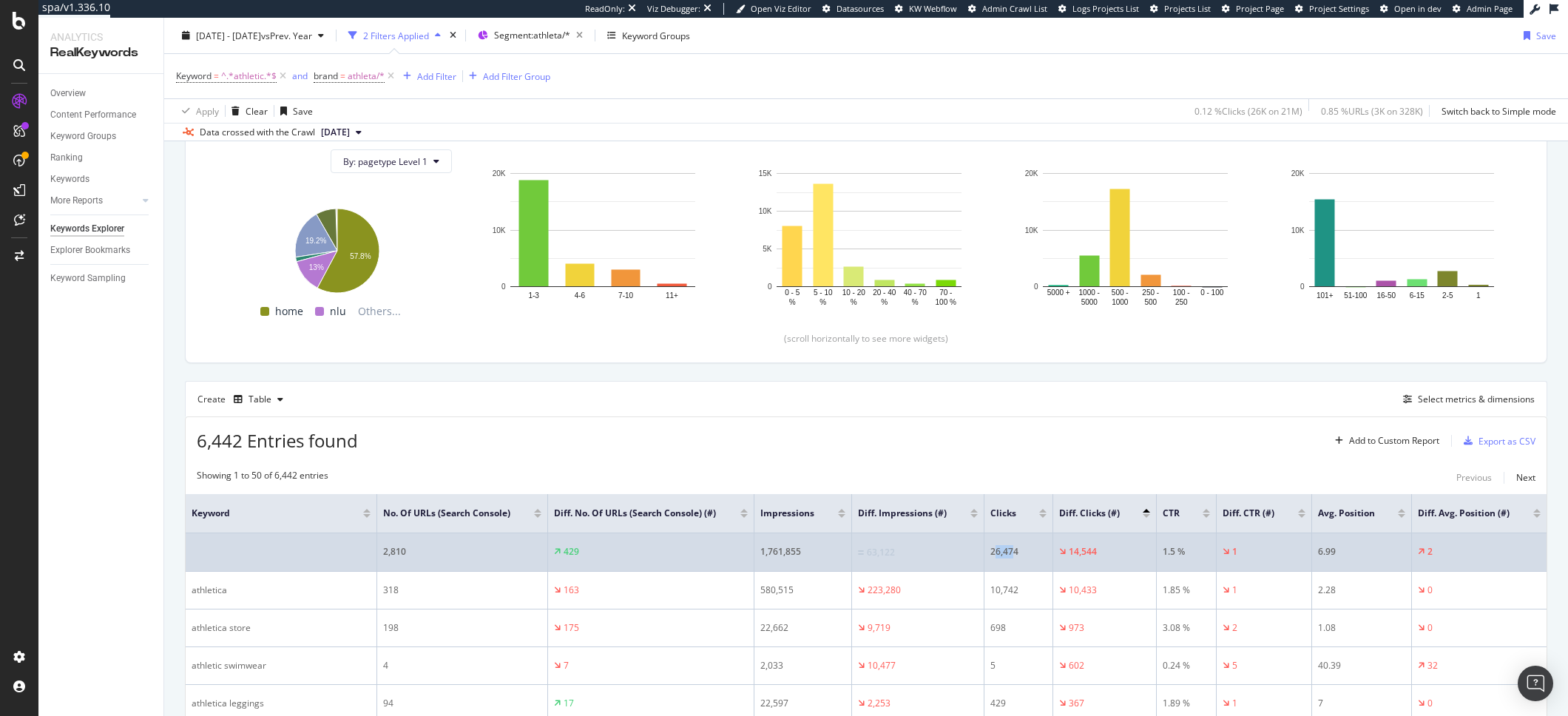
drag, startPoint x: 1008, startPoint y: 548, endPoint x: 991, endPoint y: 550, distance: 17.1
click at [991, 550] on div "26,474" at bounding box center [1018, 551] width 56 height 13
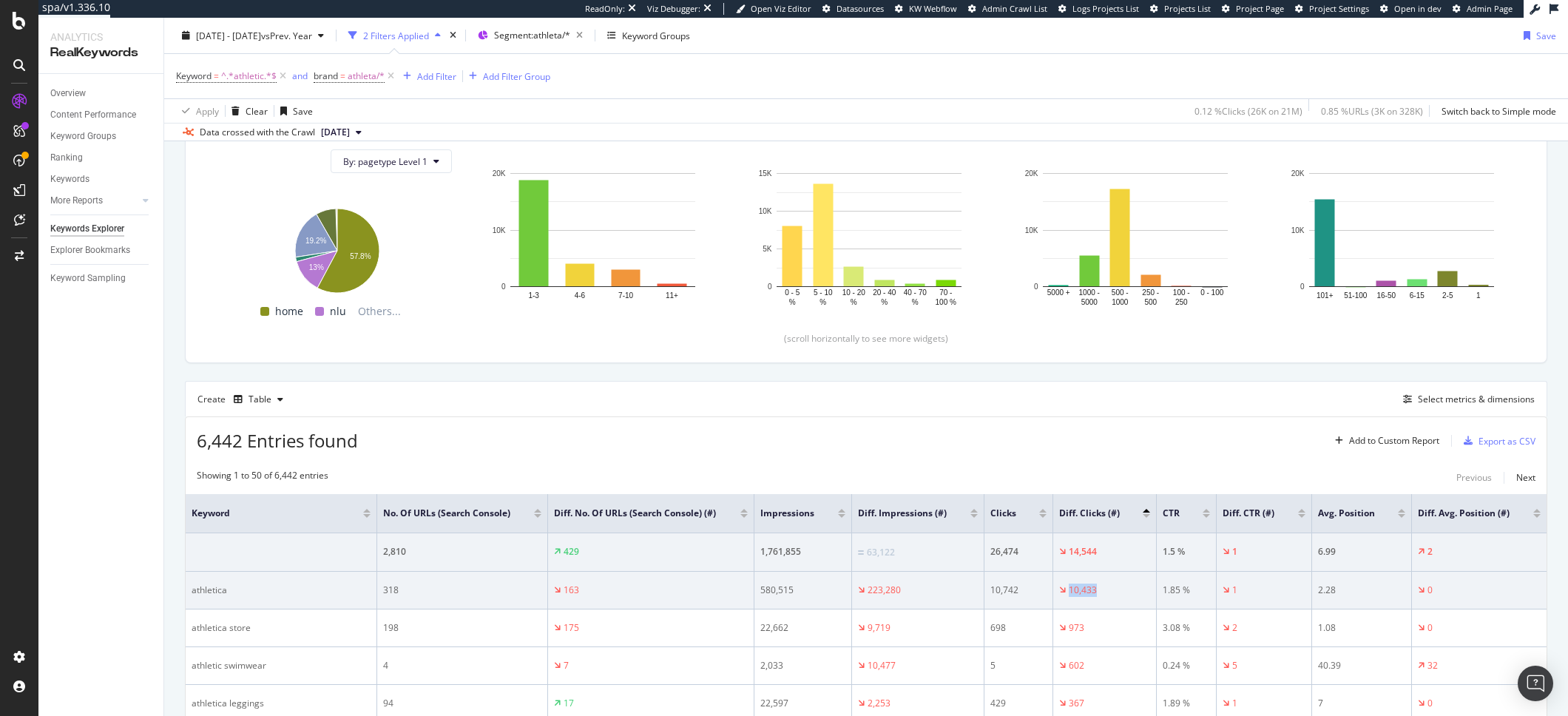
drag, startPoint x: 1088, startPoint y: 595, endPoint x: 1049, endPoint y: 596, distance: 39.0
click at [1053, 596] on td "10,433" at bounding box center [1105, 590] width 104 height 38
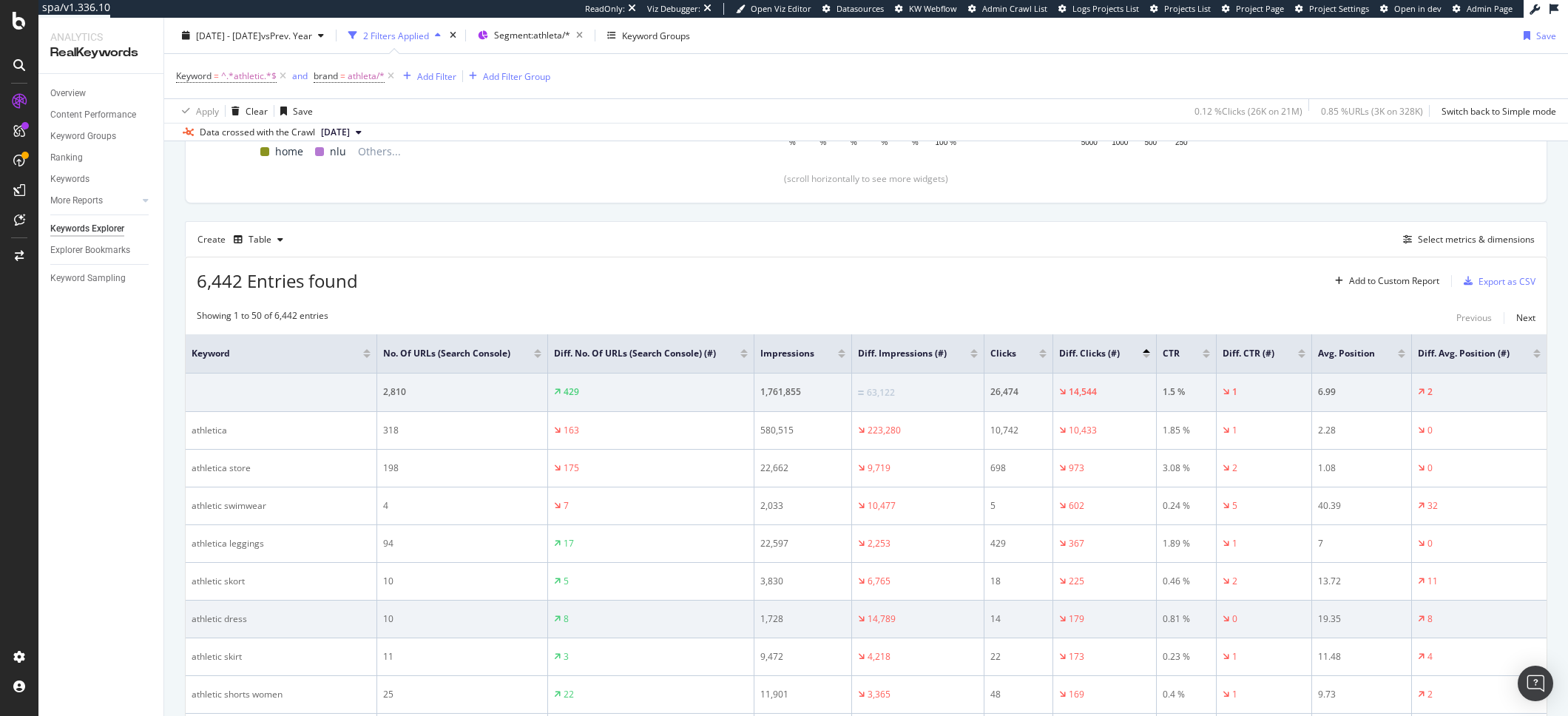
scroll to position [309, 0]
